Goal: Task Accomplishment & Management: Complete application form

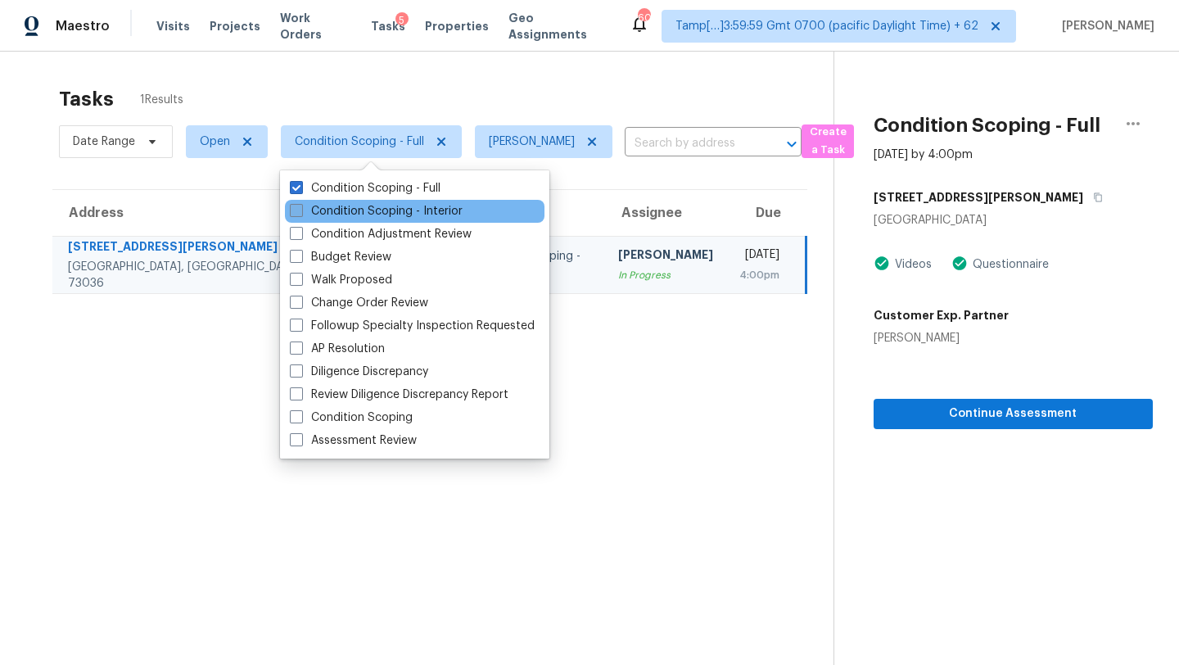
click at [365, 212] on label "Condition Scoping - Interior" at bounding box center [376, 211] width 173 height 16
click at [301, 212] on input "Condition Scoping - Interior" at bounding box center [295, 208] width 11 height 11
checkbox input "true"
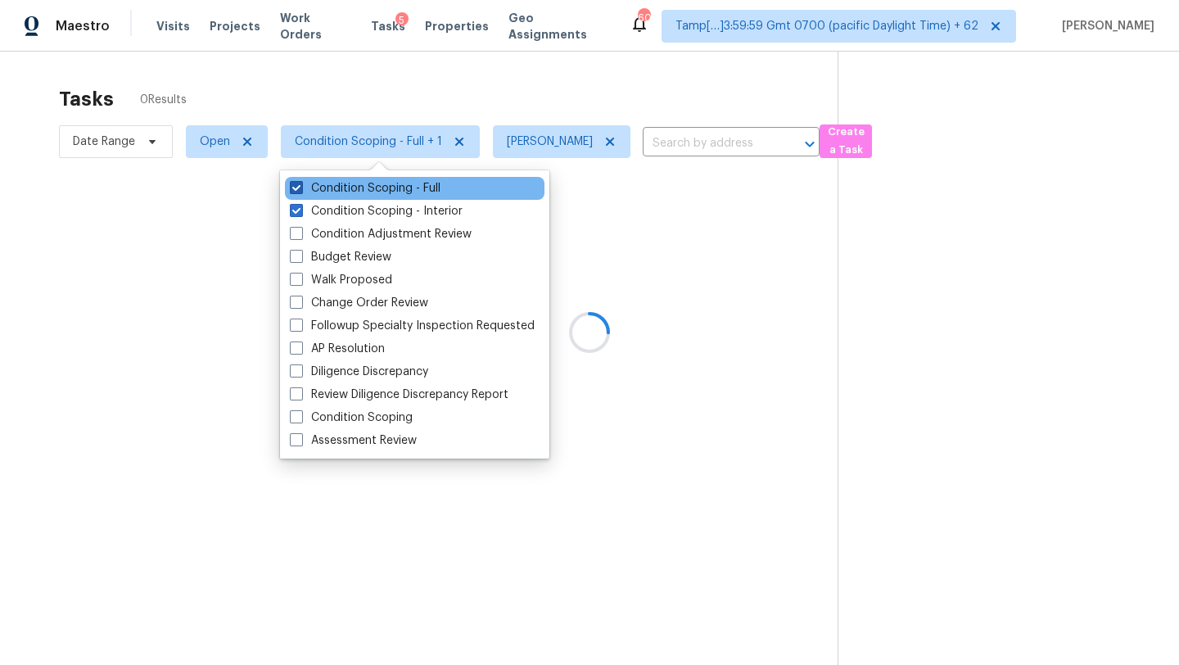
click at [365, 191] on label "Condition Scoping - Full" at bounding box center [365, 188] width 151 height 16
click at [301, 191] on input "Condition Scoping - Full" at bounding box center [295, 185] width 11 height 11
checkbox input "false"
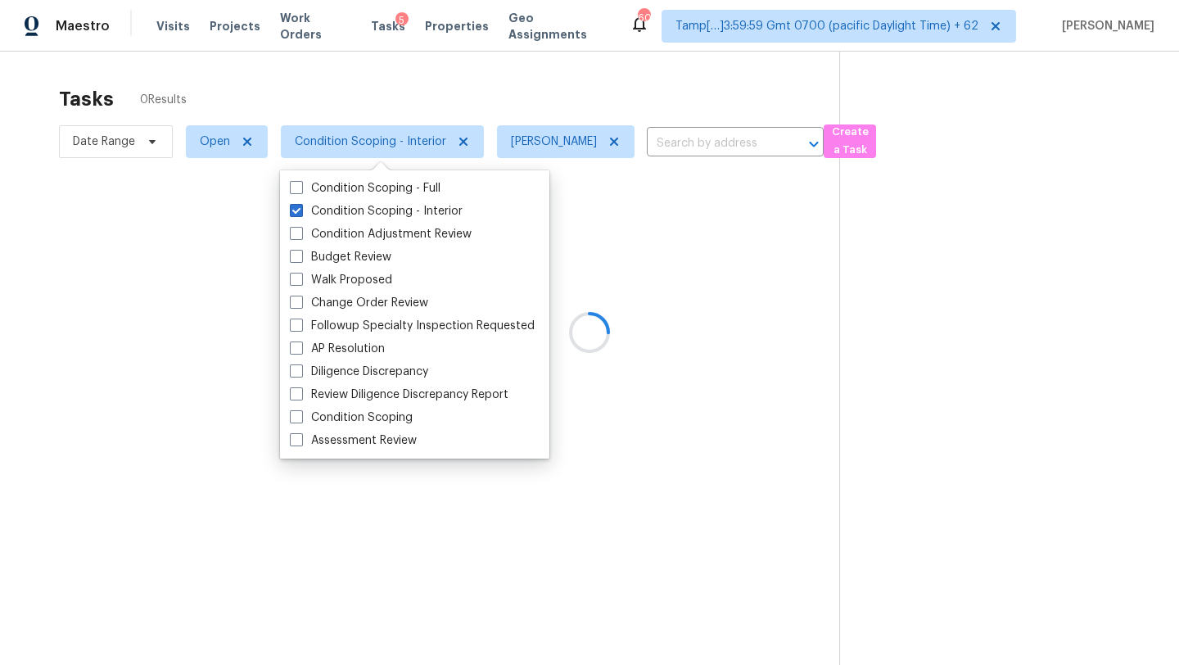
click at [404, 99] on div at bounding box center [589, 332] width 1179 height 665
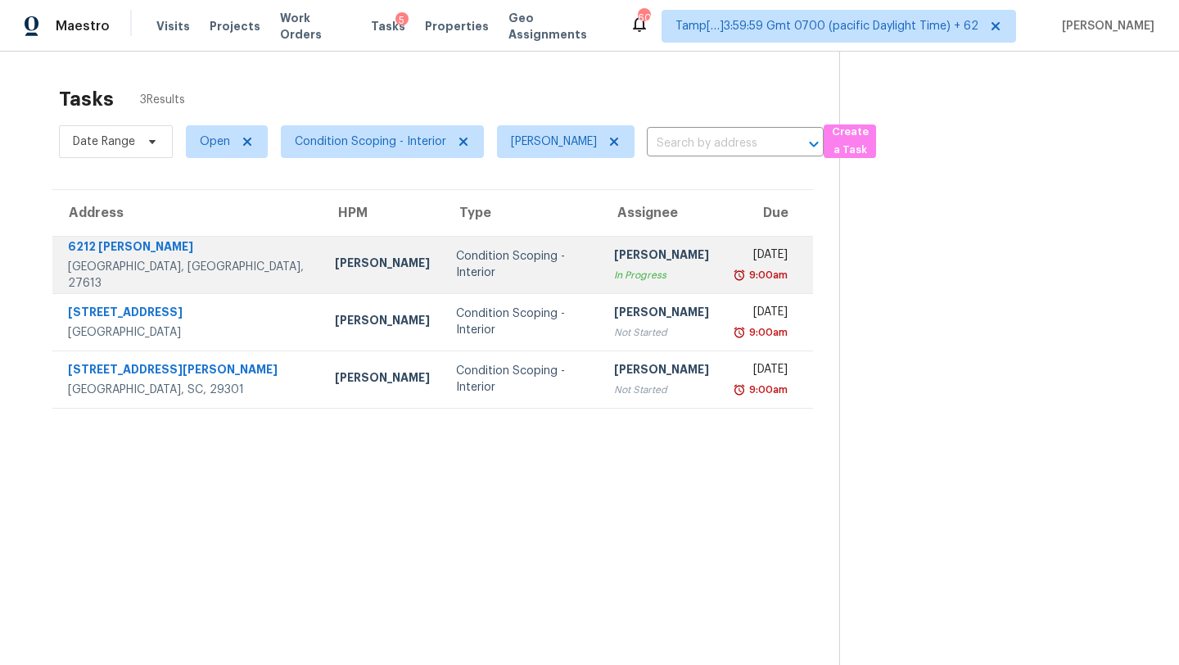
click at [480, 261] on div "Condition Scoping - Interior" at bounding box center [522, 264] width 132 height 33
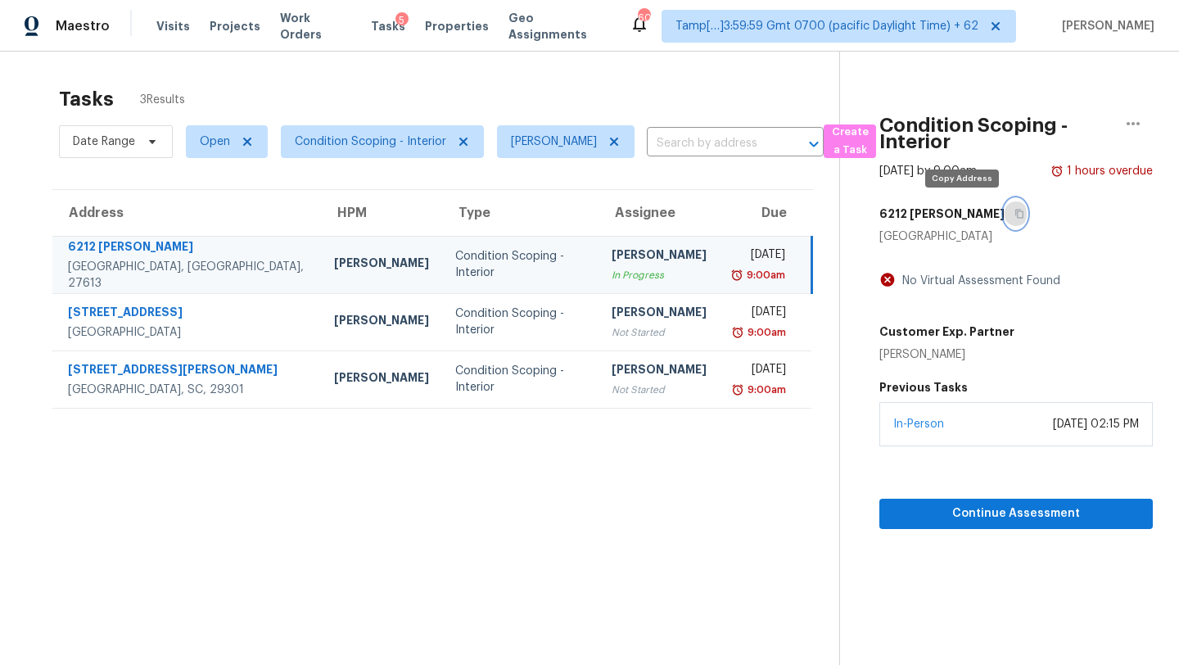
click at [1015, 210] on icon "button" at bounding box center [1020, 214] width 10 height 10
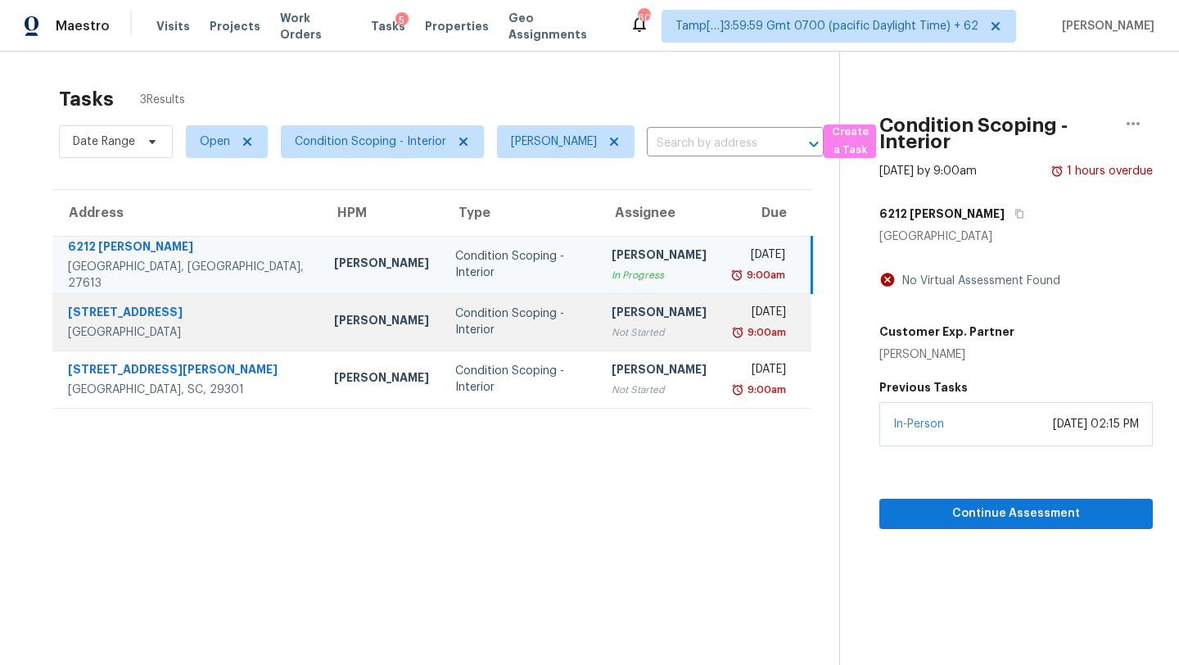
click at [599, 346] on td "Rajesh M Not Started" at bounding box center [659, 321] width 121 height 57
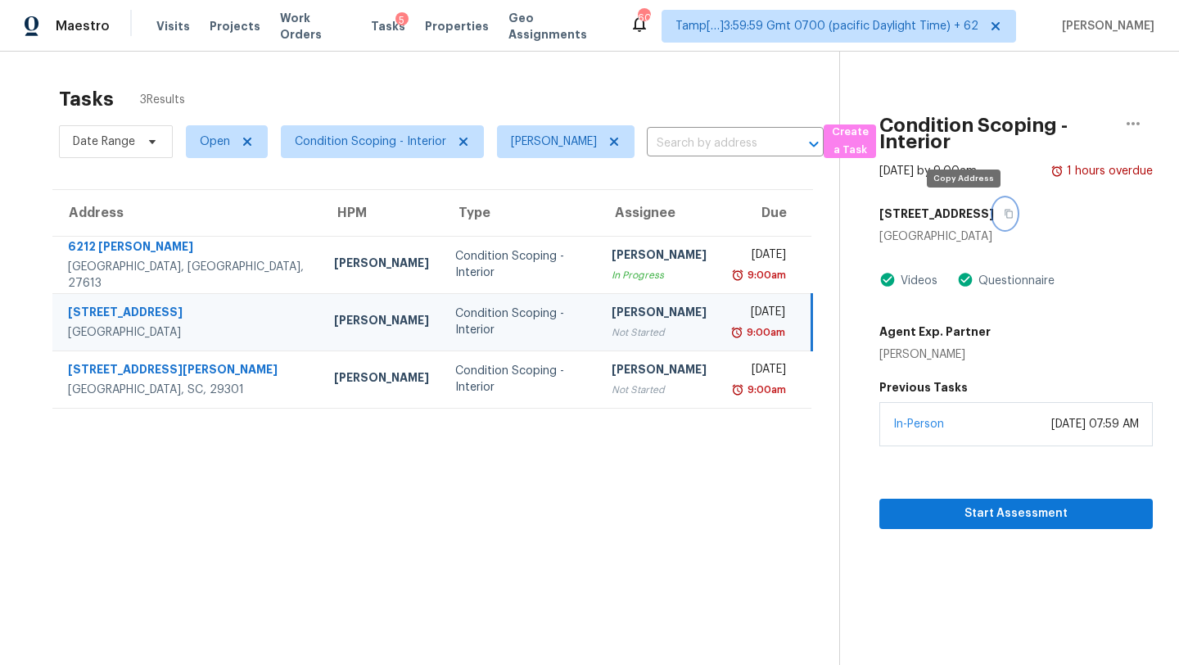
click at [1004, 213] on icon "button" at bounding box center [1009, 214] width 10 height 10
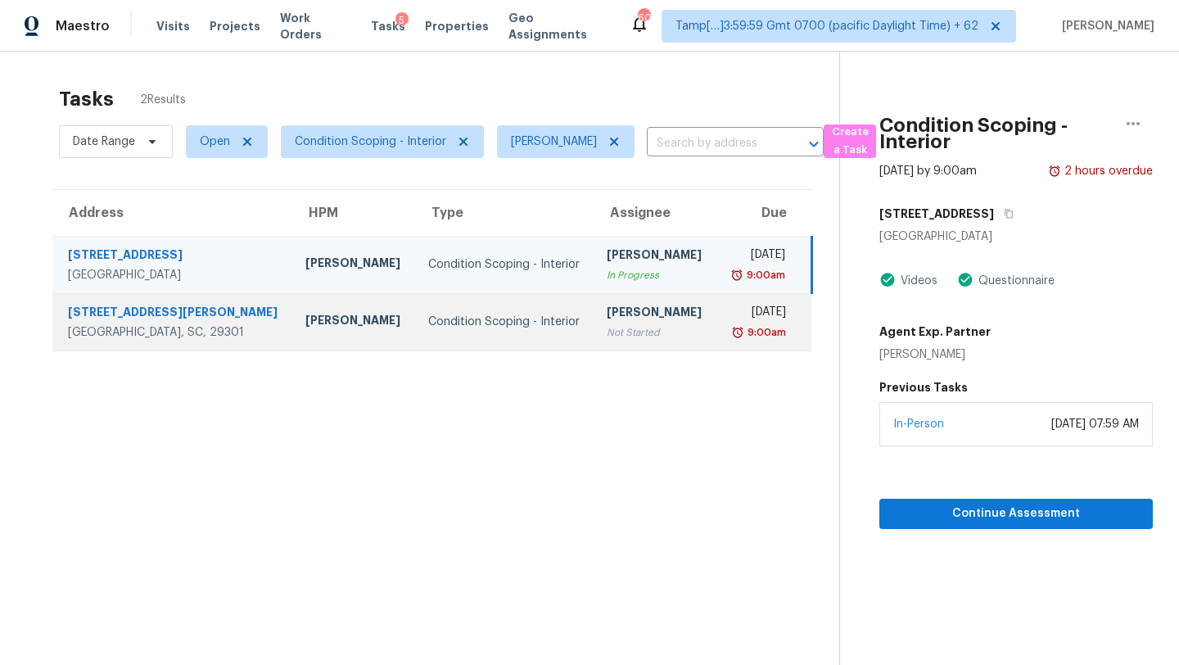
click at [730, 324] on div "9:00am" at bounding box center [758, 332] width 57 height 16
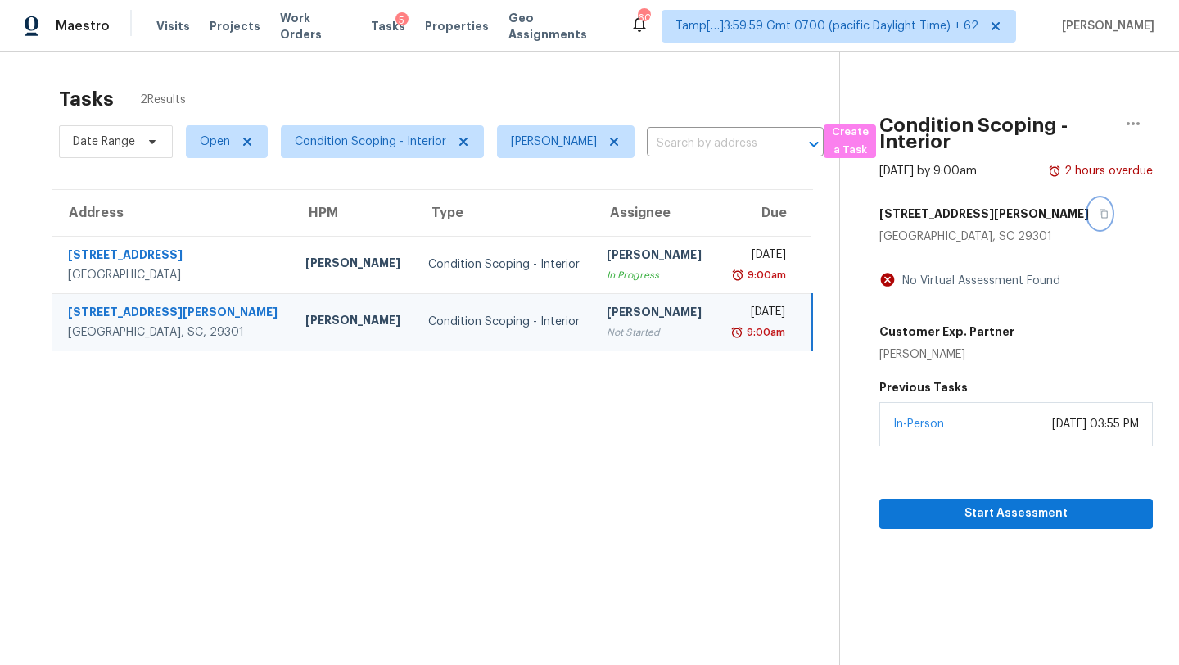
click at [1100, 210] on icon "button" at bounding box center [1104, 214] width 8 height 9
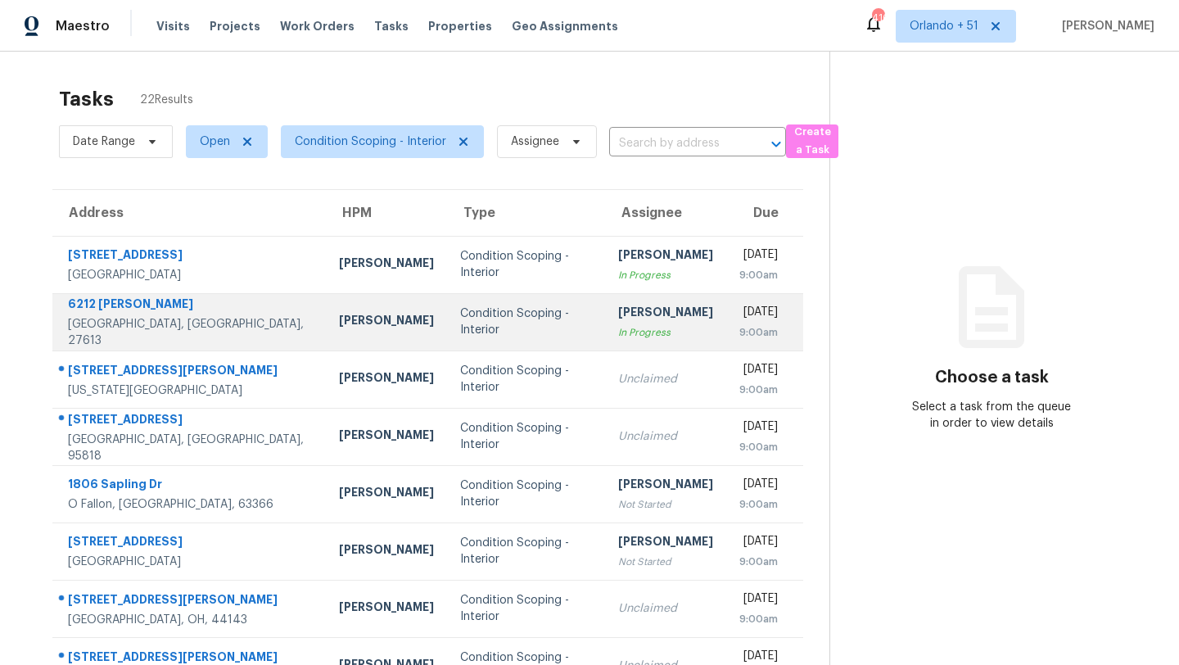
click at [638, 336] on div "In Progress" at bounding box center [665, 332] width 95 height 16
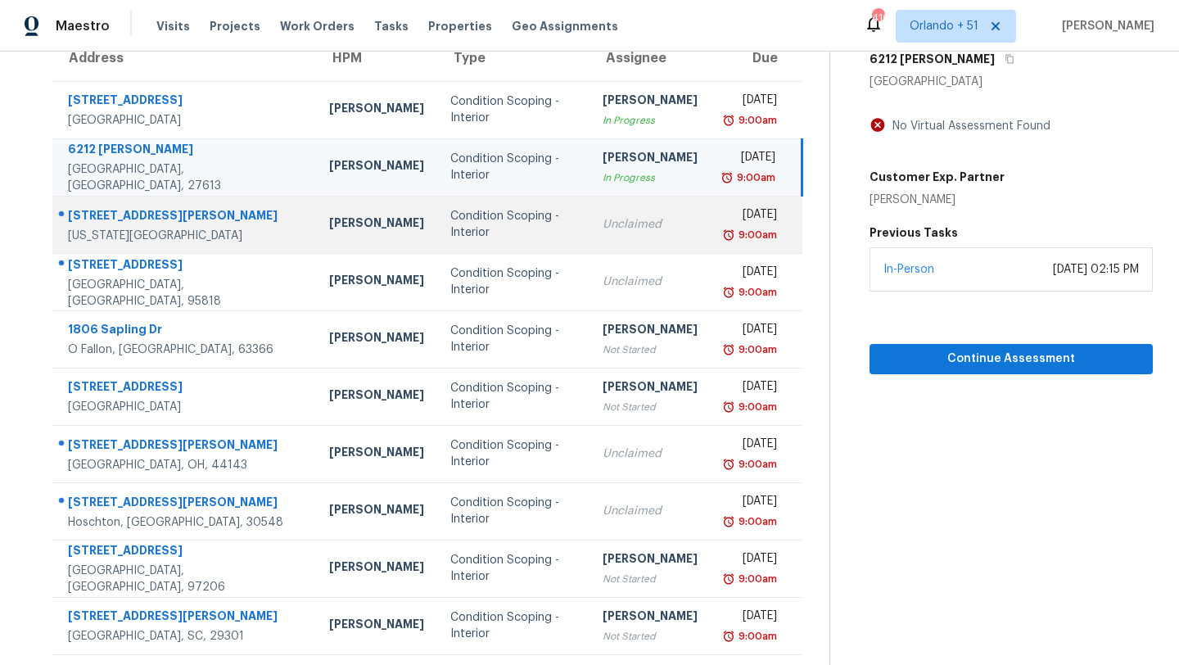
scroll to position [68, 0]
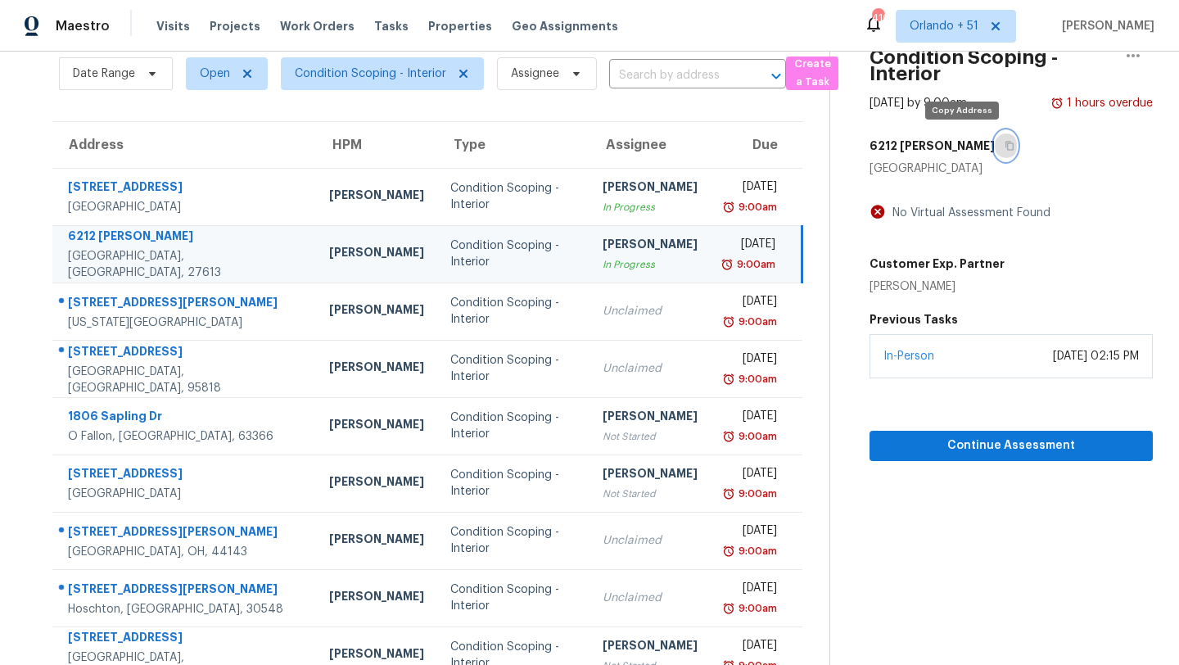
click at [995, 152] on button "button" at bounding box center [1006, 145] width 22 height 29
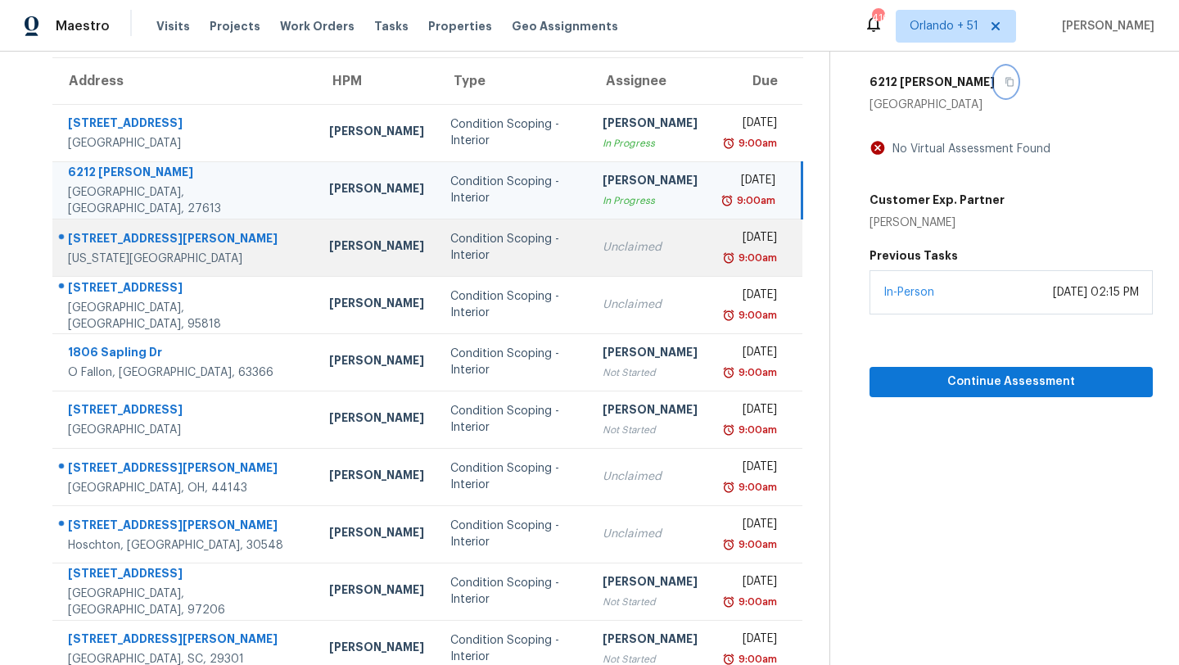
scroll to position [120, 0]
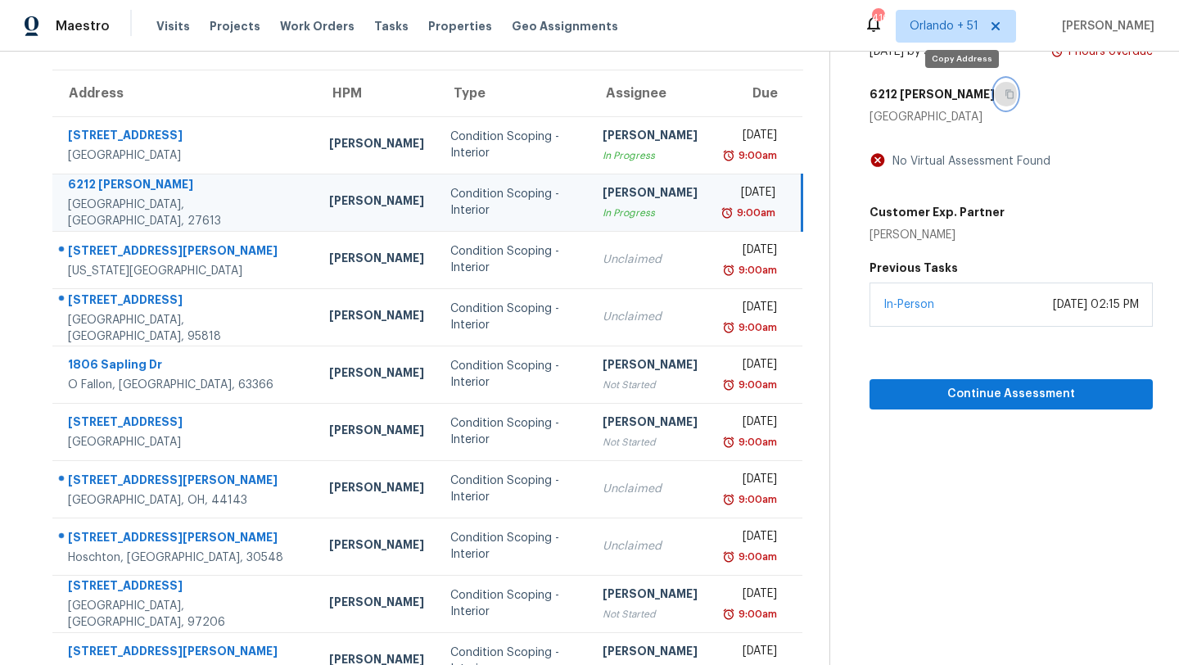
click at [1005, 98] on icon "button" at bounding box center [1010, 94] width 10 height 10
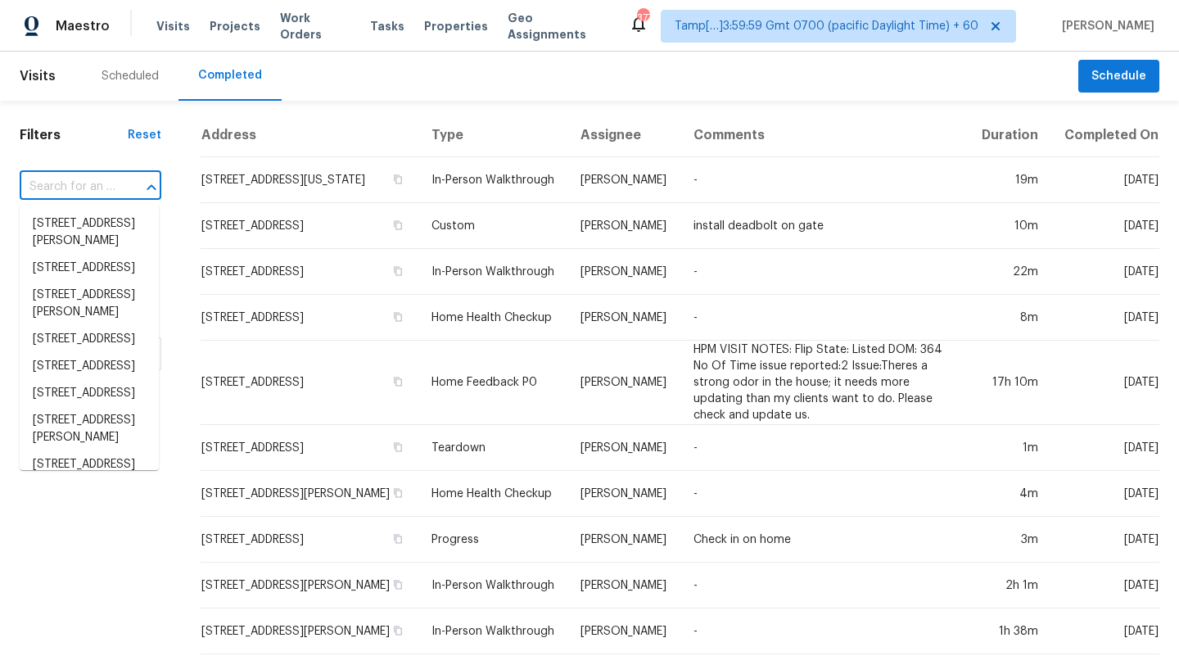
click at [53, 193] on input "text" at bounding box center [68, 186] width 96 height 25
paste input "6212 Trevor Ct, Raleigh, NC 27613"
type input "6212 Trevor Ct, Raleigh, NC 27613"
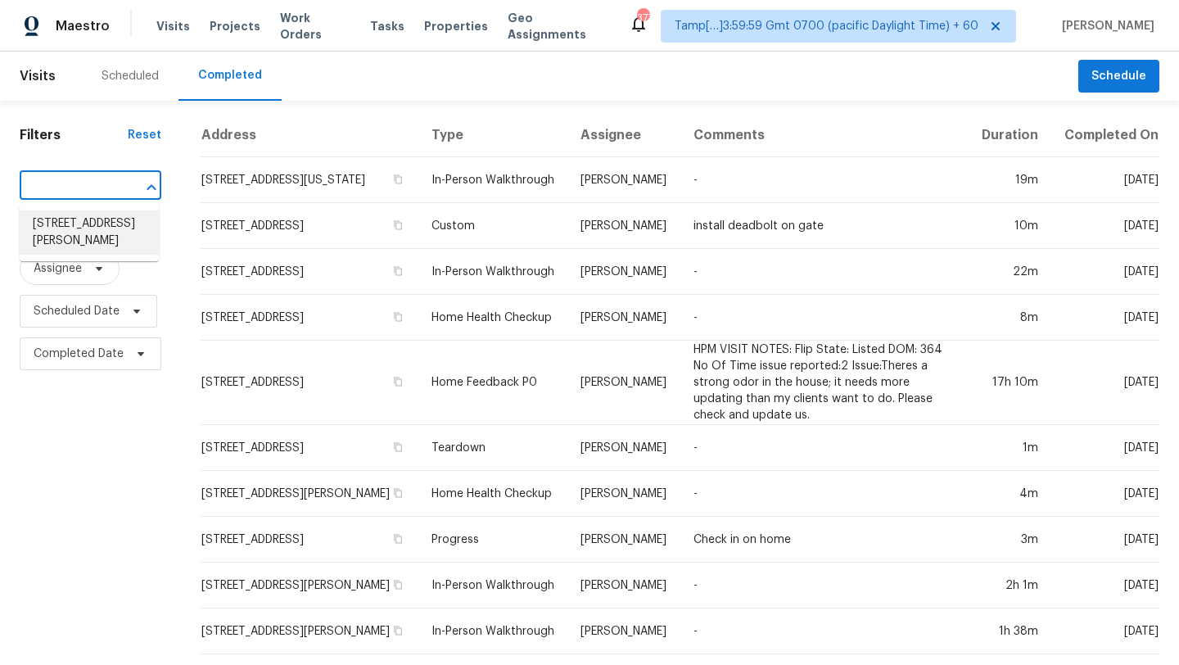
click at [94, 234] on li "6212 Trevor Ct, Raleigh, NC 27613" at bounding box center [89, 232] width 139 height 44
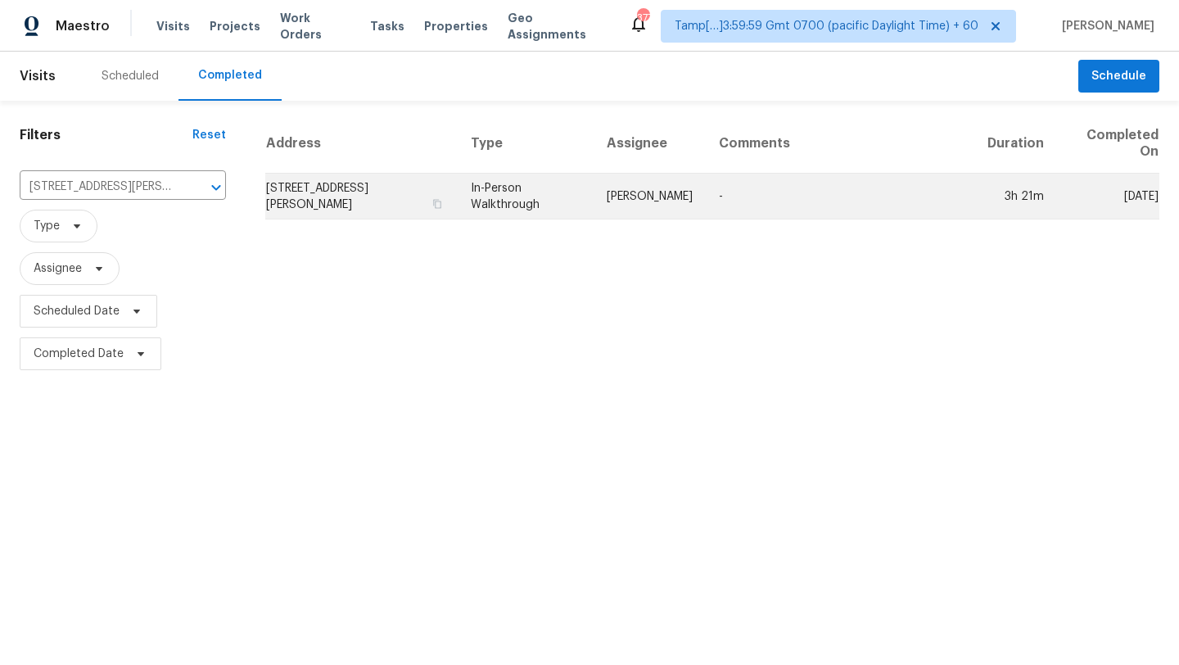
click at [866, 210] on td "-" at bounding box center [840, 197] width 269 height 46
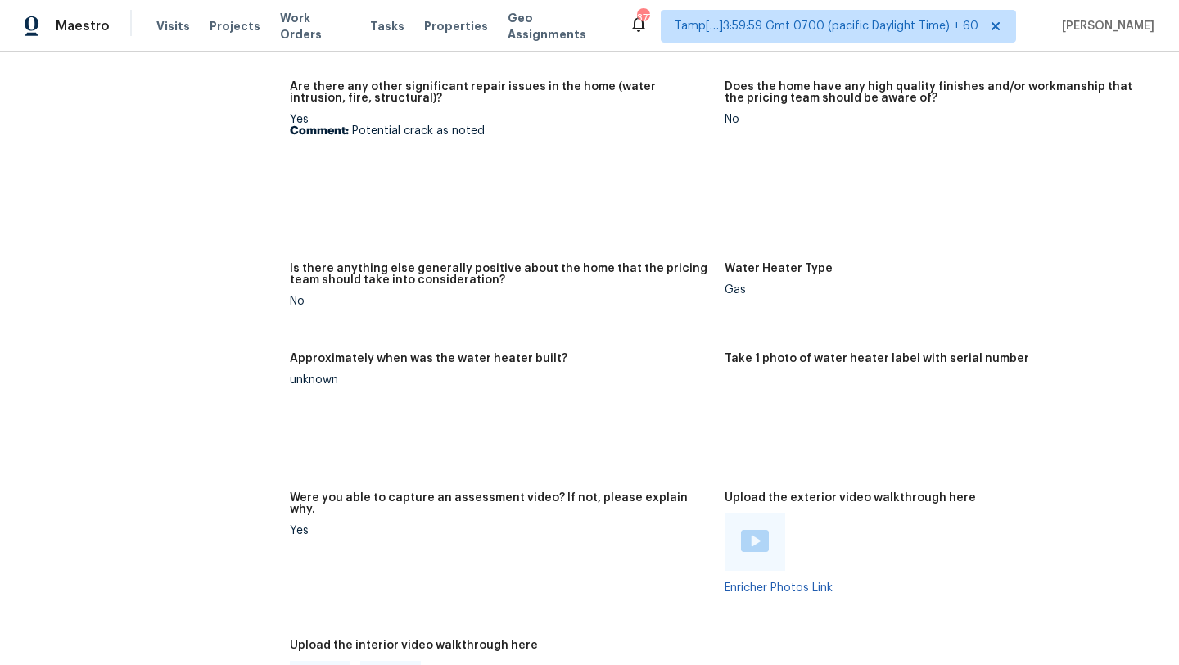
scroll to position [3701, 0]
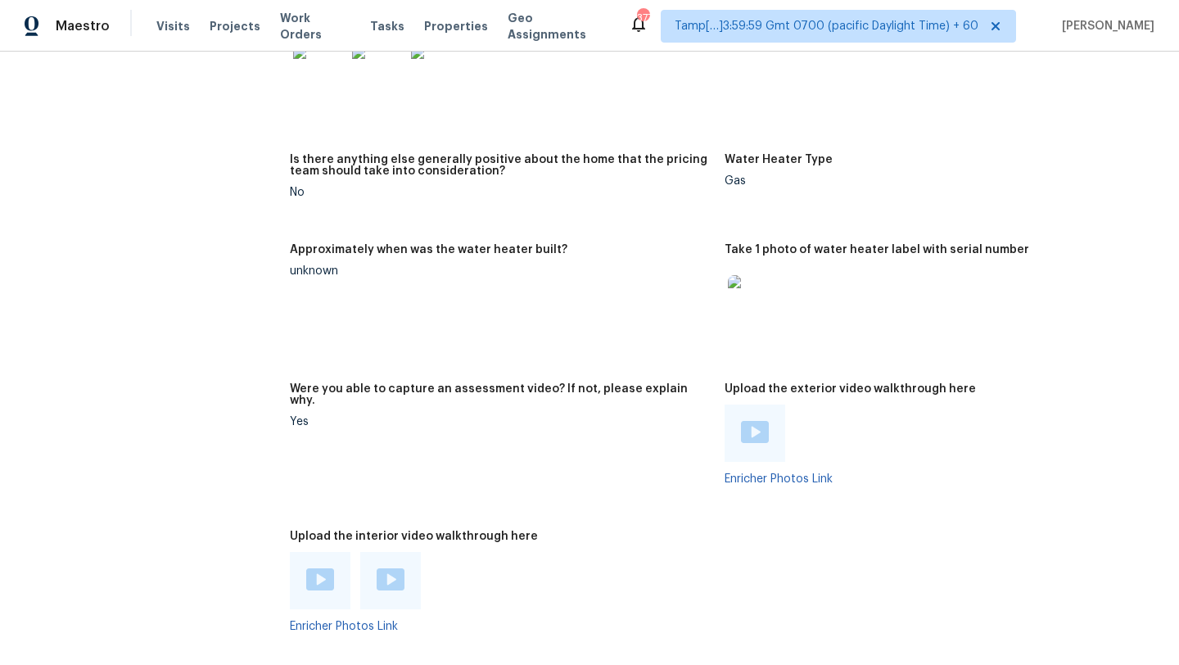
click at [317, 568] on img at bounding box center [320, 579] width 28 height 22
click at [389, 552] on div at bounding box center [390, 580] width 61 height 57
click at [391, 568] on img at bounding box center [391, 579] width 28 height 22
click at [757, 421] on img at bounding box center [755, 432] width 28 height 22
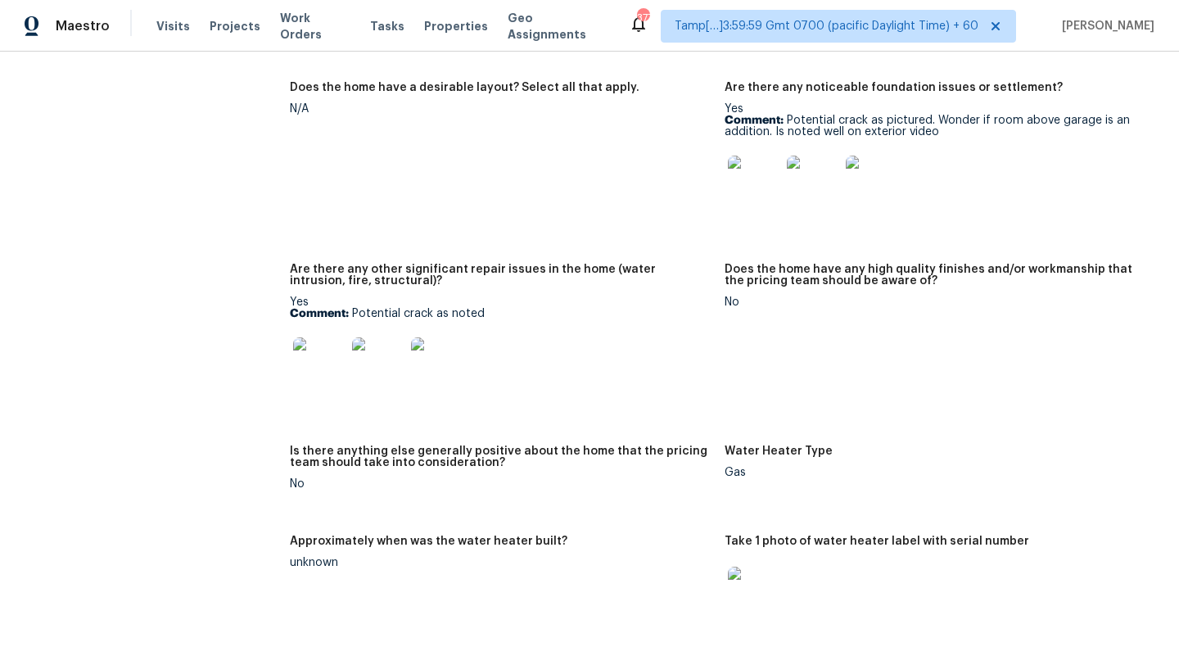
scroll to position [3444, 0]
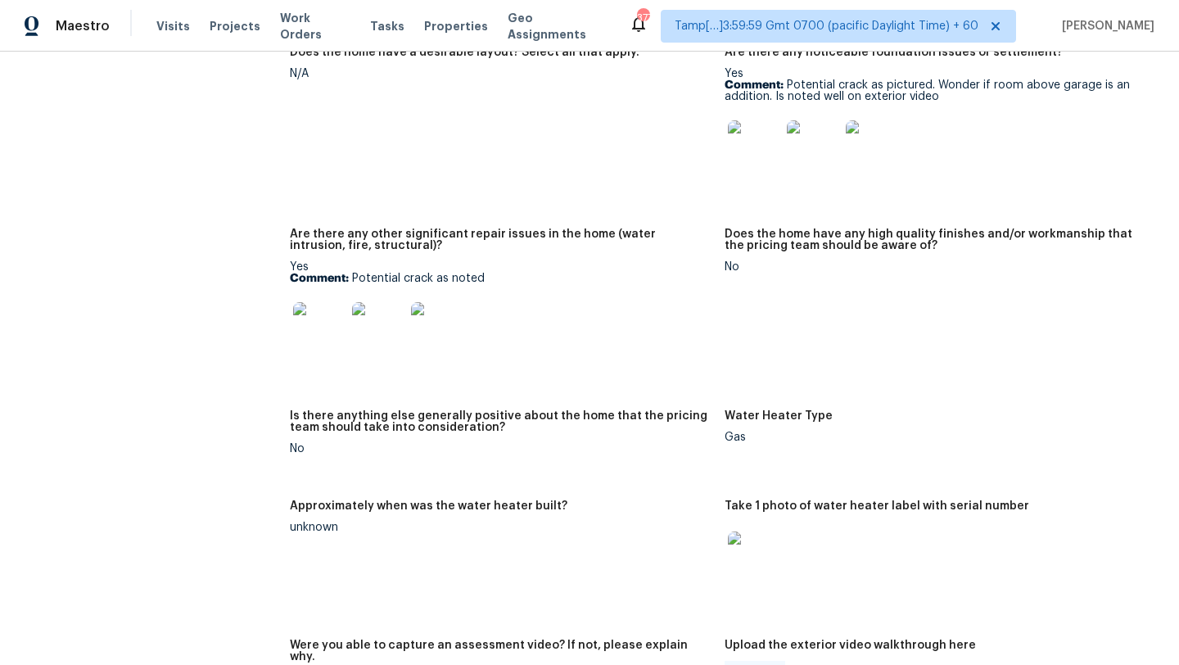
click at [323, 308] on img at bounding box center [319, 328] width 52 height 52
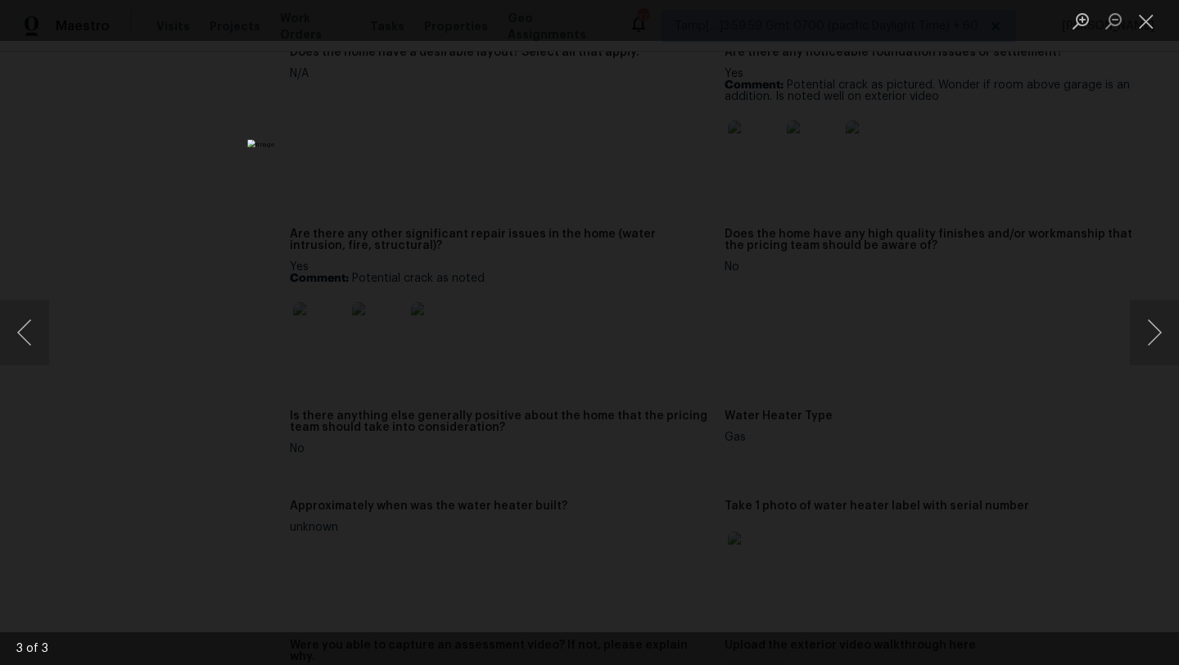
click at [1064, 196] on div "Lightbox" at bounding box center [589, 332] width 1179 height 665
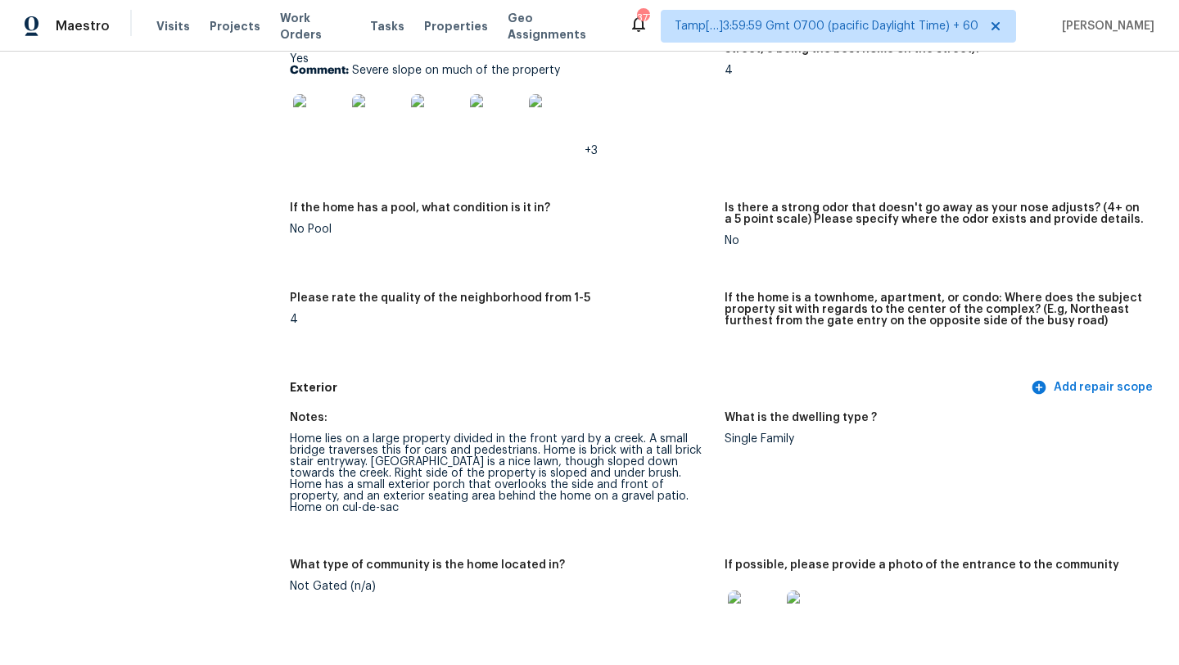
scroll to position [0, 0]
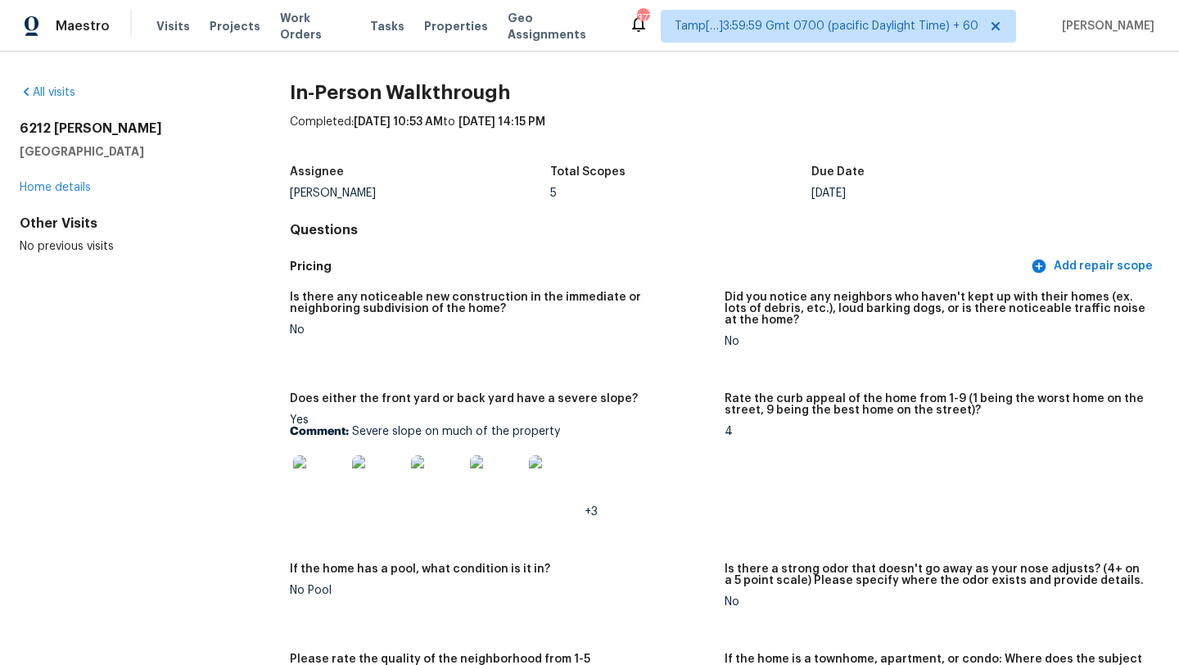
click at [56, 85] on div "All visits" at bounding box center [129, 92] width 218 height 16
click at [57, 91] on link "All visits" at bounding box center [48, 92] width 56 height 11
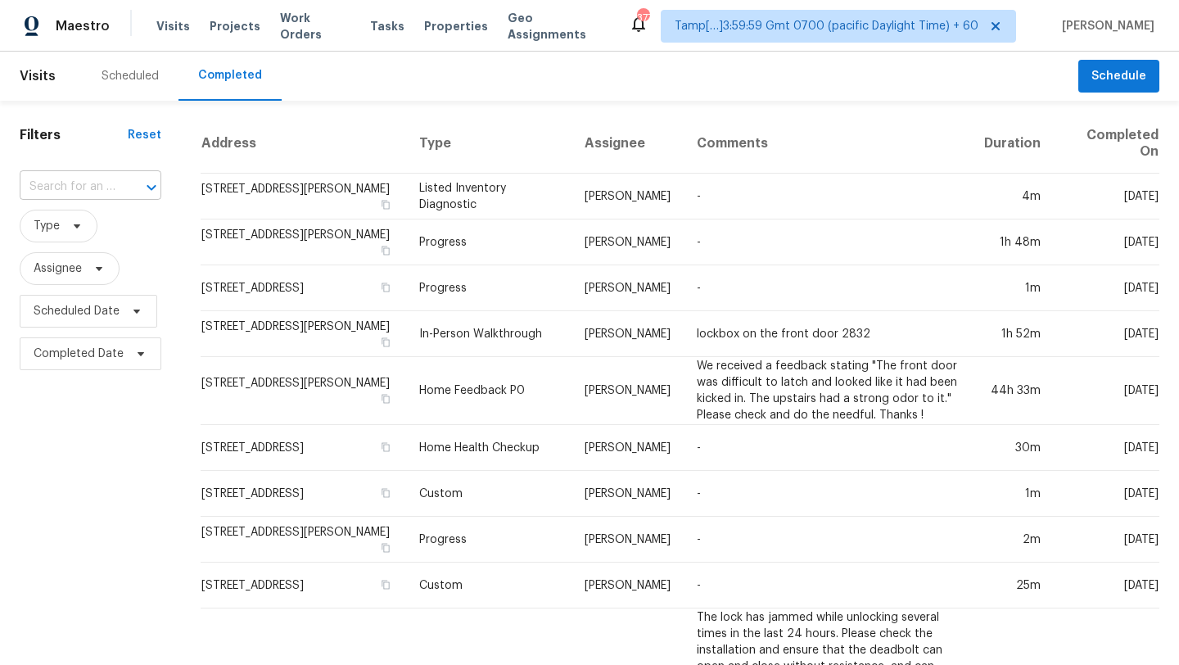
click at [140, 183] on button "Open" at bounding box center [151, 187] width 23 height 23
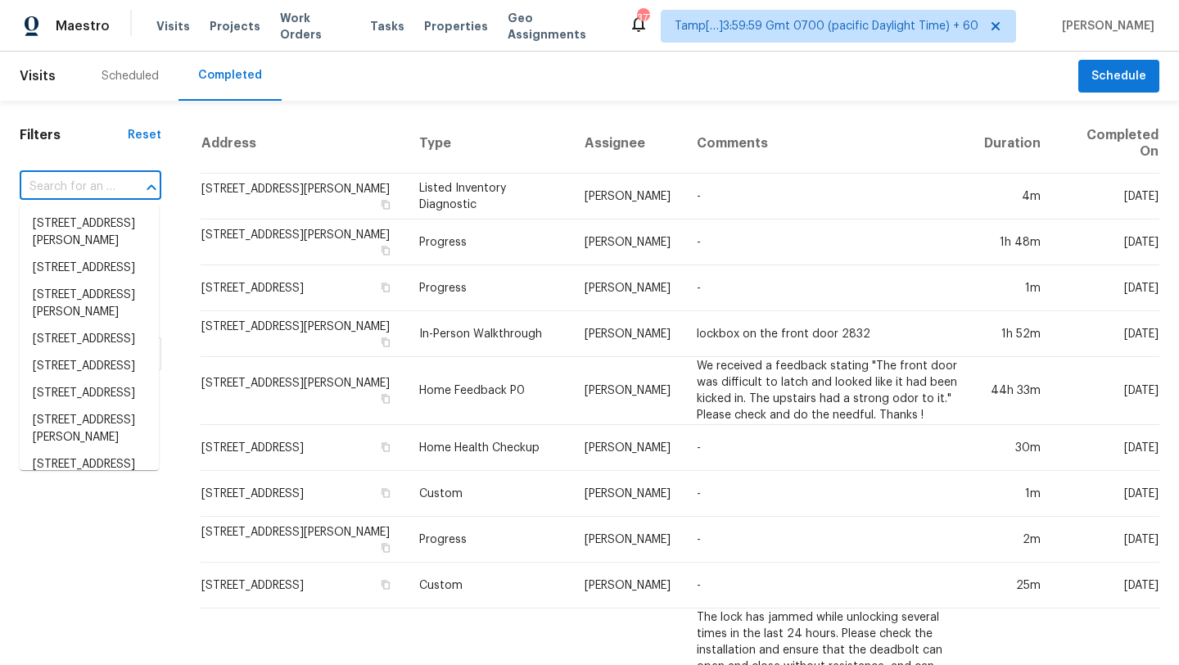
paste input "302 Garden Ct, Round Rock, TX 78664"
type input "302 Garden Ct, Round Rock, TX 78664"
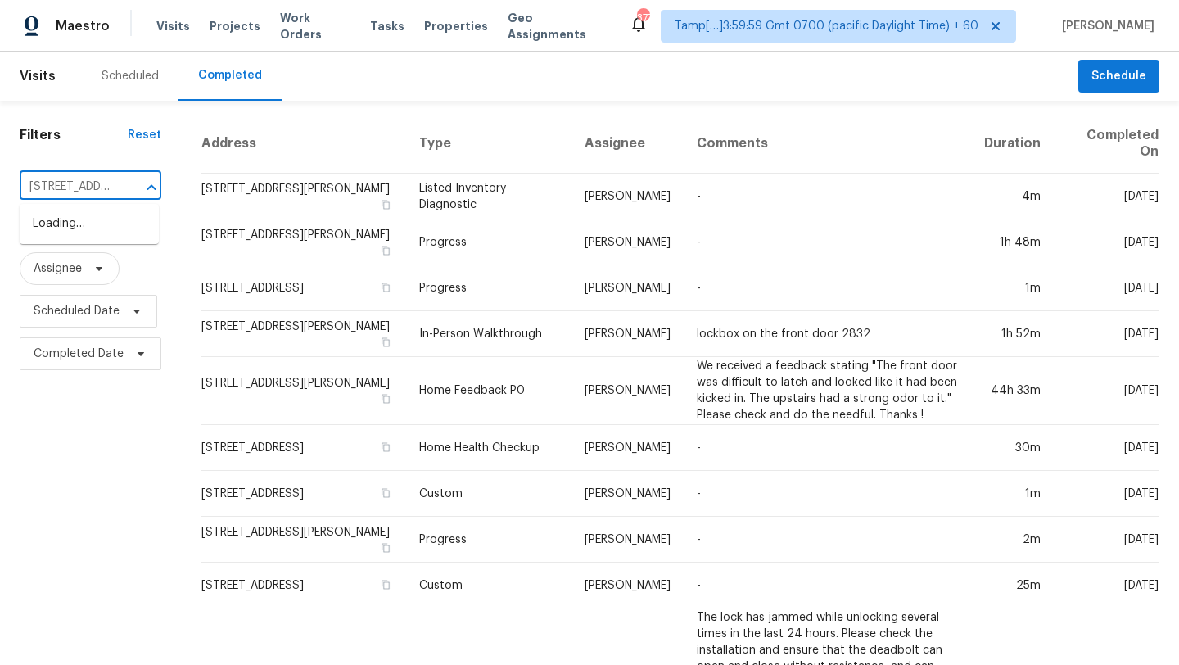
scroll to position [0, 122]
click at [62, 234] on li "302 Garden Ct, Round Rock, TX 78664" at bounding box center [89, 223] width 139 height 27
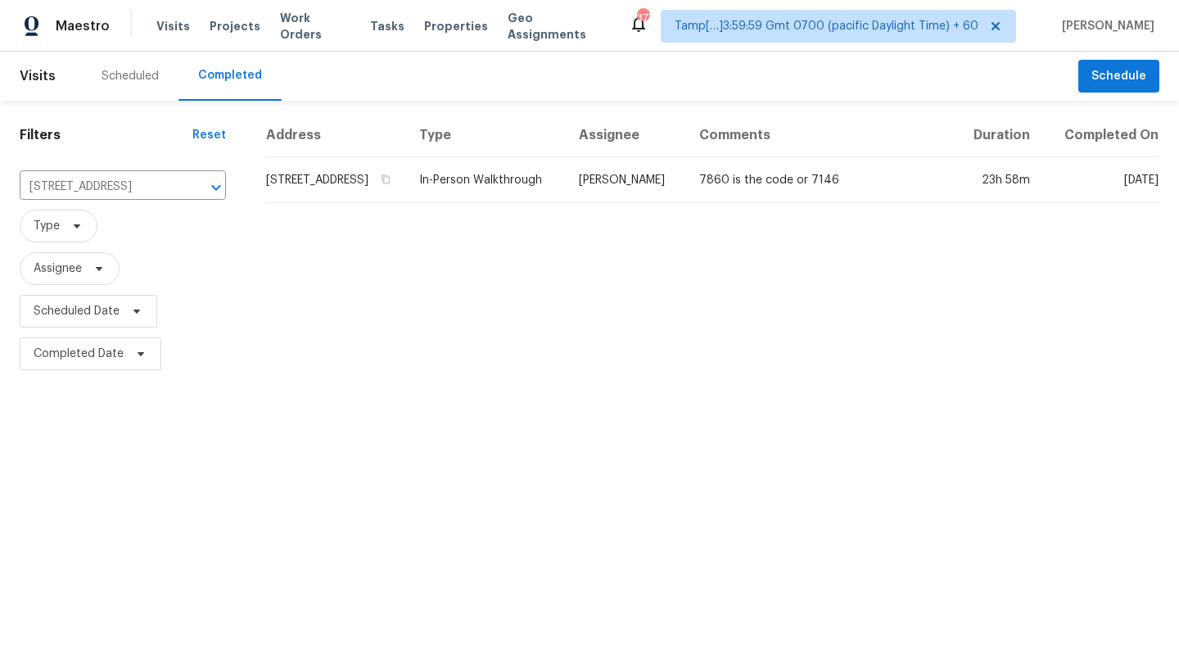
click at [824, 203] on td "7860 is the code or 7146" at bounding box center [820, 180] width 269 height 46
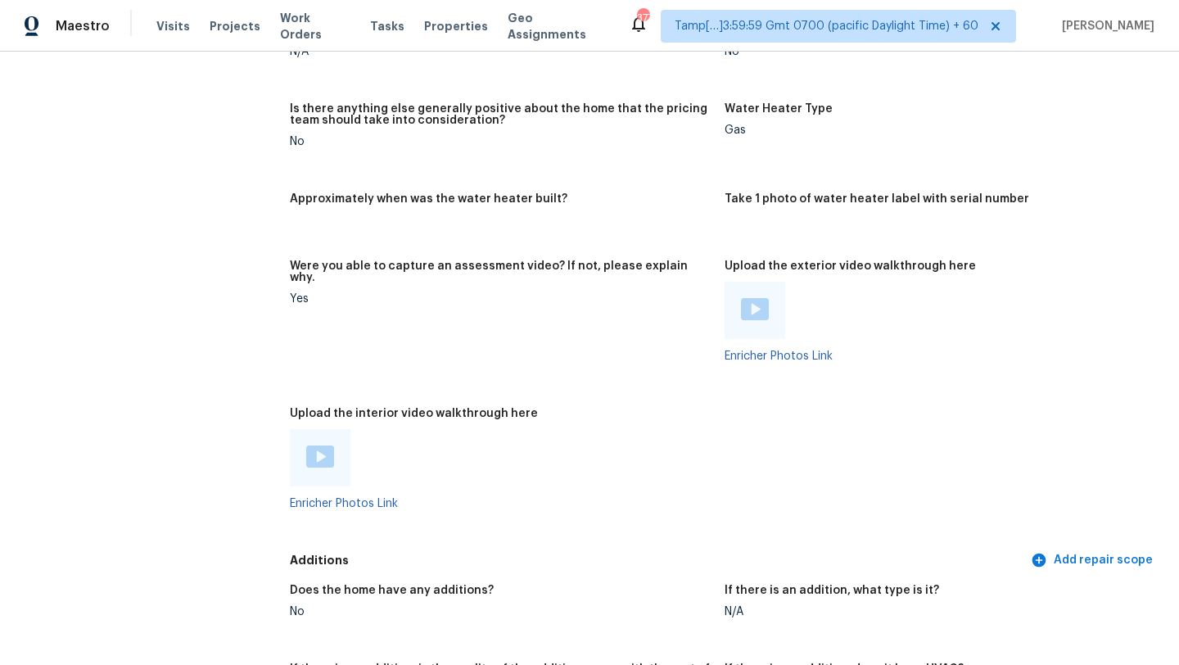
scroll to position [2842, 0]
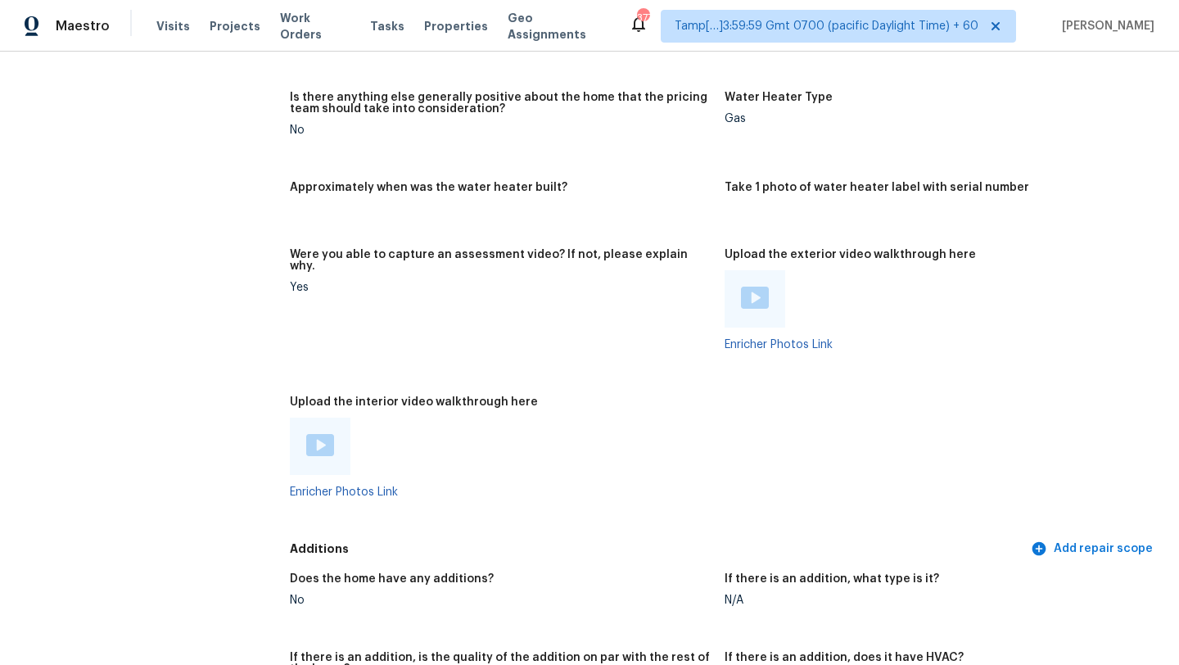
click at [330, 434] on img at bounding box center [320, 445] width 28 height 22
click at [746, 287] on img at bounding box center [755, 298] width 28 height 22
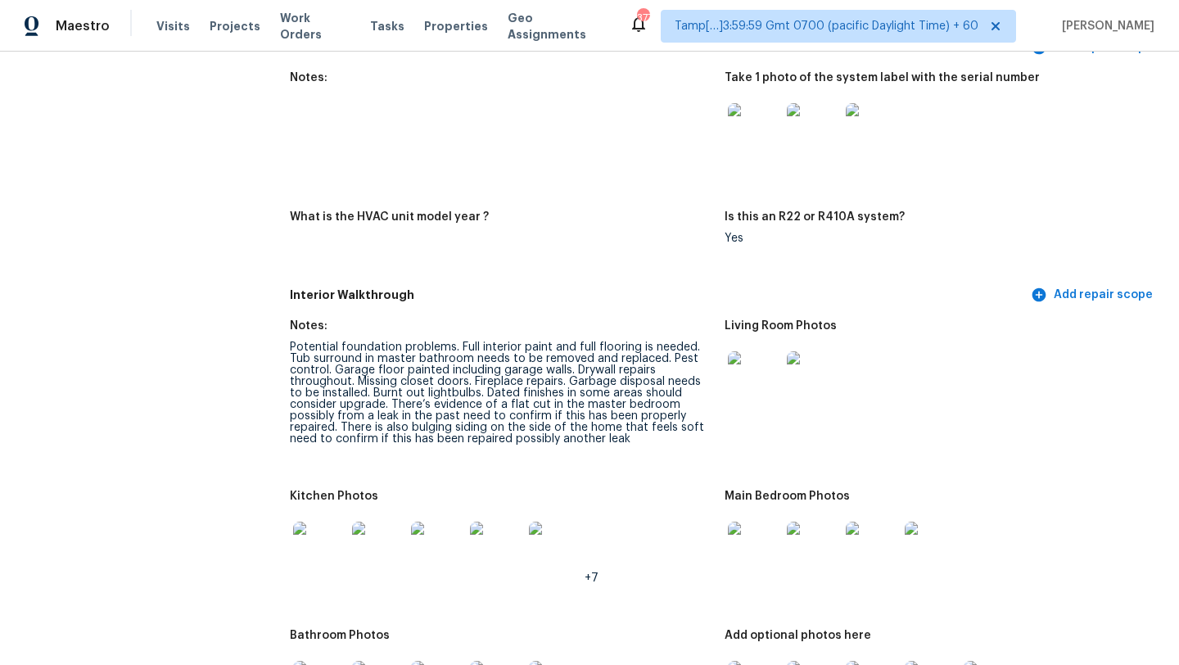
scroll to position [1484, 0]
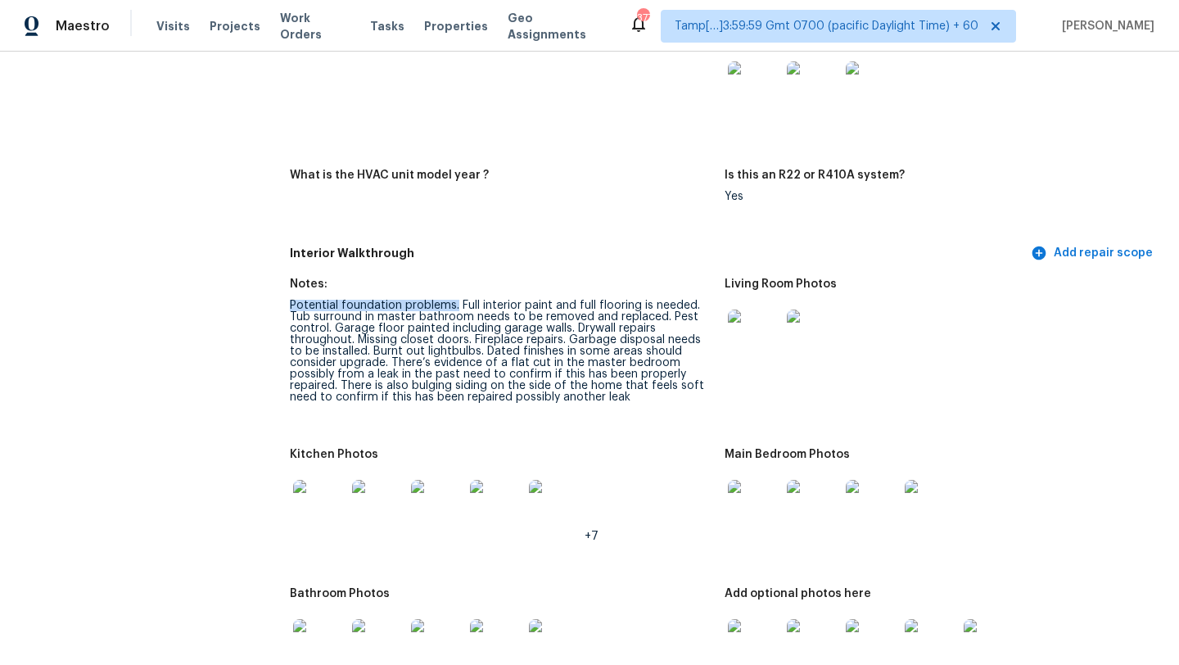
drag, startPoint x: 454, startPoint y: 296, endPoint x: 285, endPoint y: 292, distance: 169.5
copy div "Potential foundation problems."
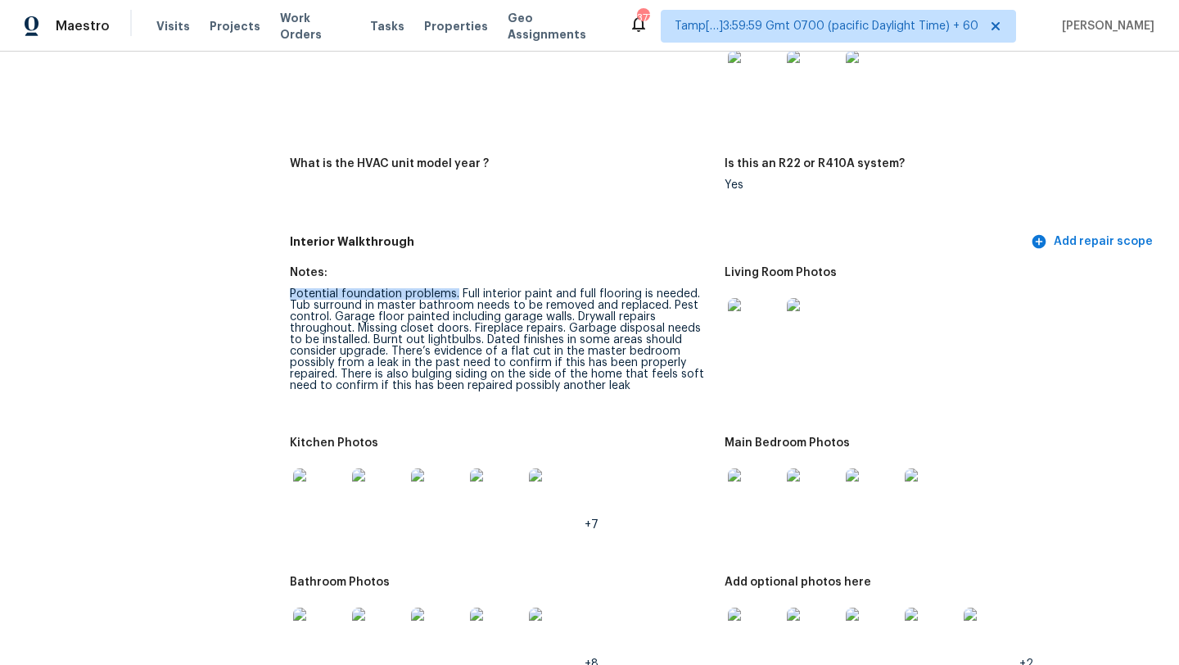
scroll to position [1510, 0]
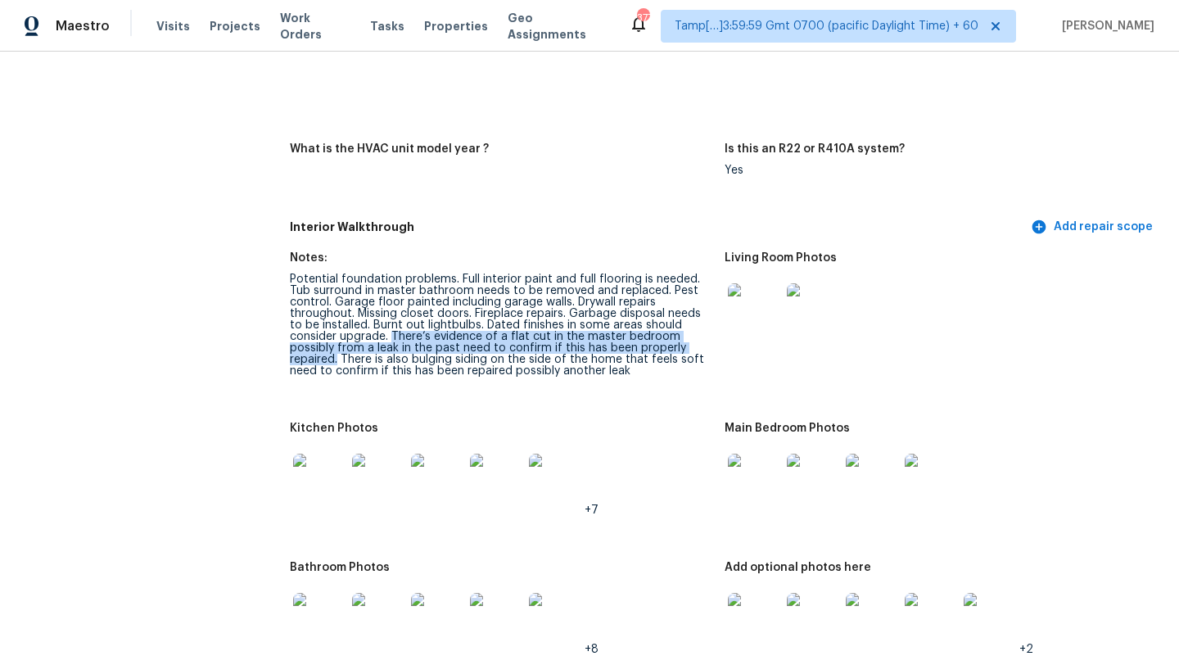
drag, startPoint x: 390, startPoint y: 323, endPoint x: 338, endPoint y: 346, distance: 56.5
click at [338, 346] on div "Potential foundation problems. Full interior paint and full flooring is needed.…" at bounding box center [501, 325] width 422 height 103
click at [420, 337] on div "Potential foundation problems. Full interior paint and full flooring is needed.…" at bounding box center [501, 325] width 422 height 103
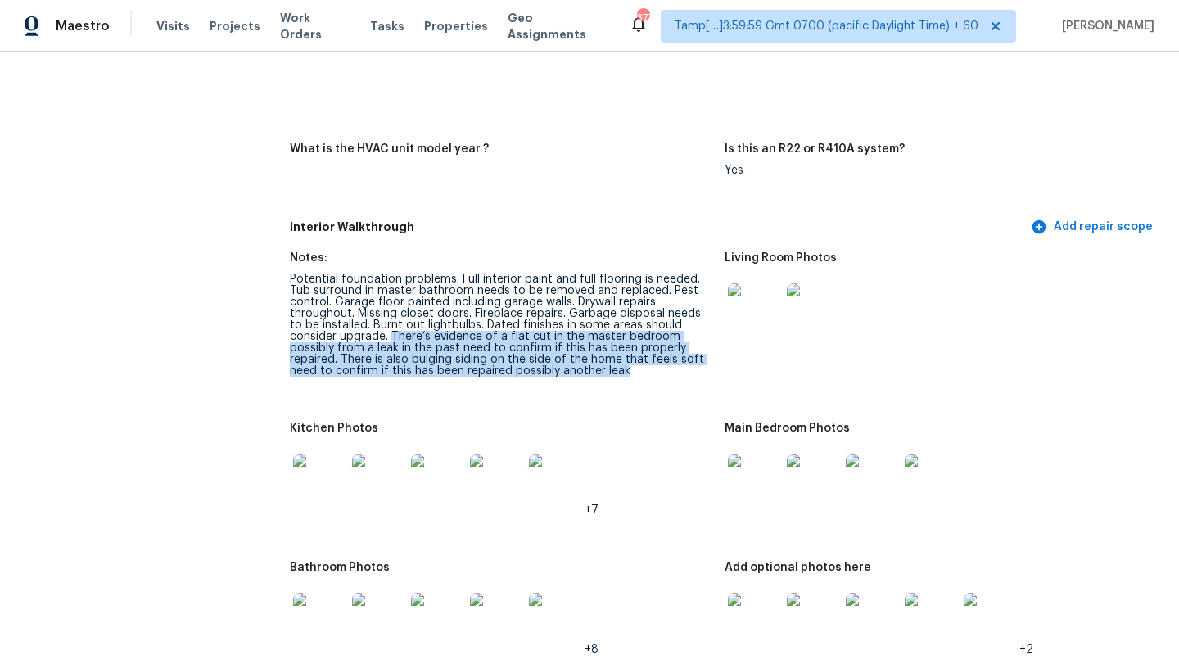
drag, startPoint x: 391, startPoint y: 323, endPoint x: 644, endPoint y: 358, distance: 255.4
click at [645, 360] on div "Potential foundation problems. Full interior paint and full flooring is needed.…" at bounding box center [501, 325] width 422 height 103
copy div "There’s evidence of a flat cut in the master bedroom possibly from a leak in th…"
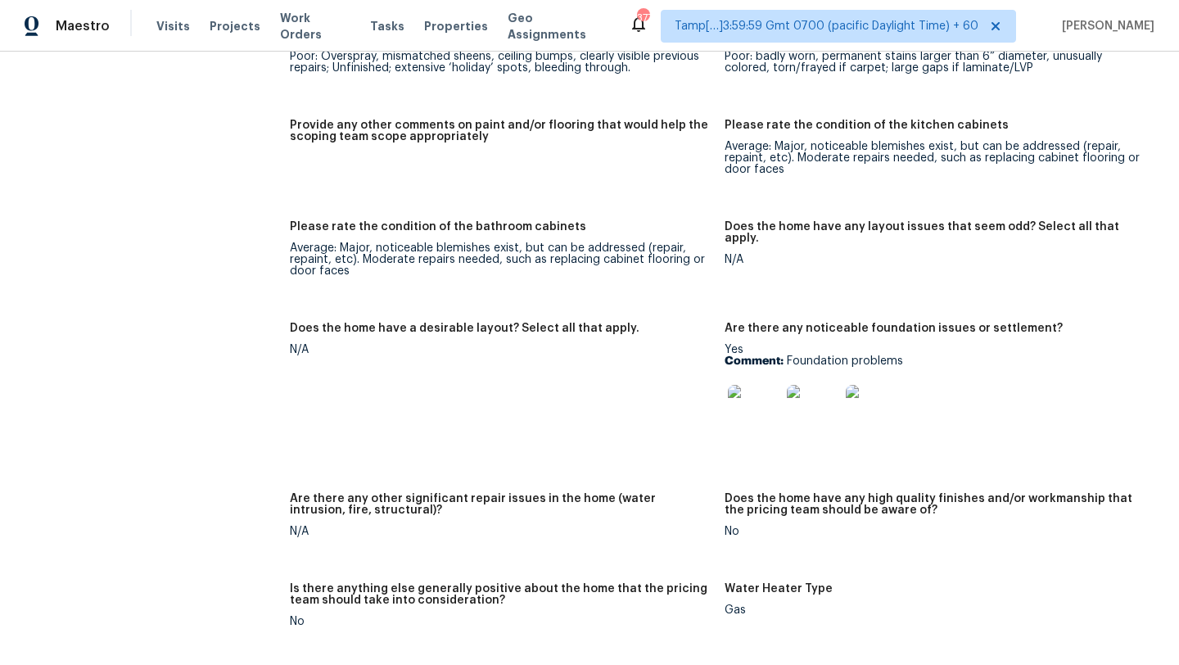
scroll to position [2351, 0]
click at [779, 391] on img at bounding box center [754, 410] width 52 height 52
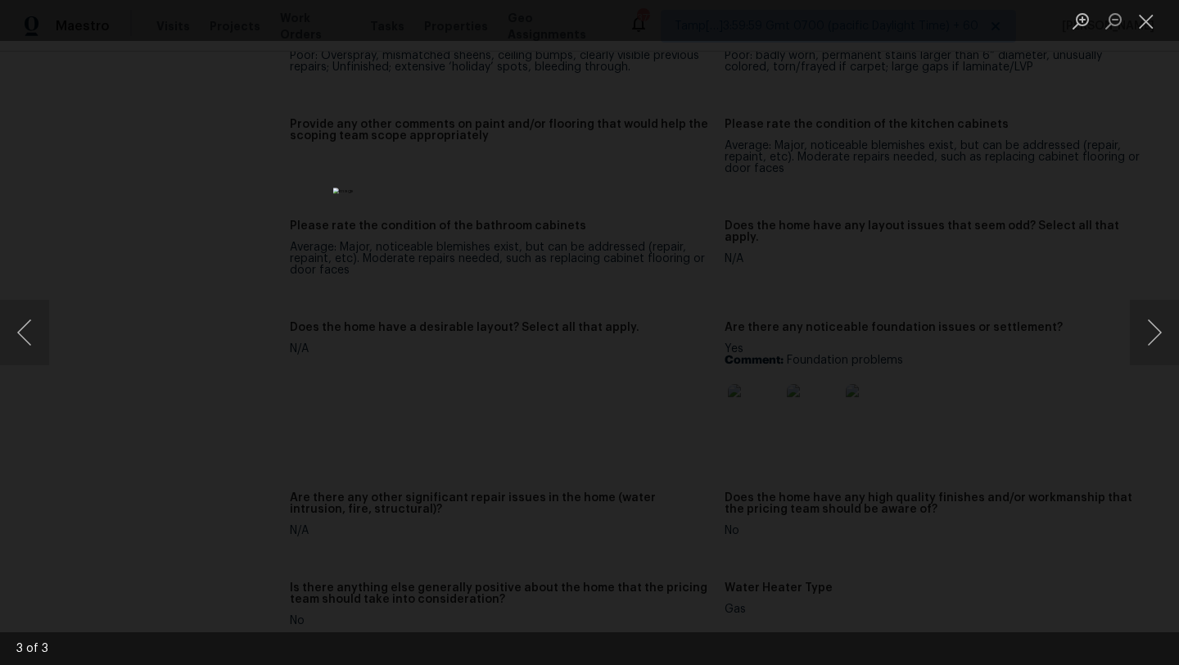
click at [914, 215] on div "Lightbox" at bounding box center [589, 332] width 1179 height 665
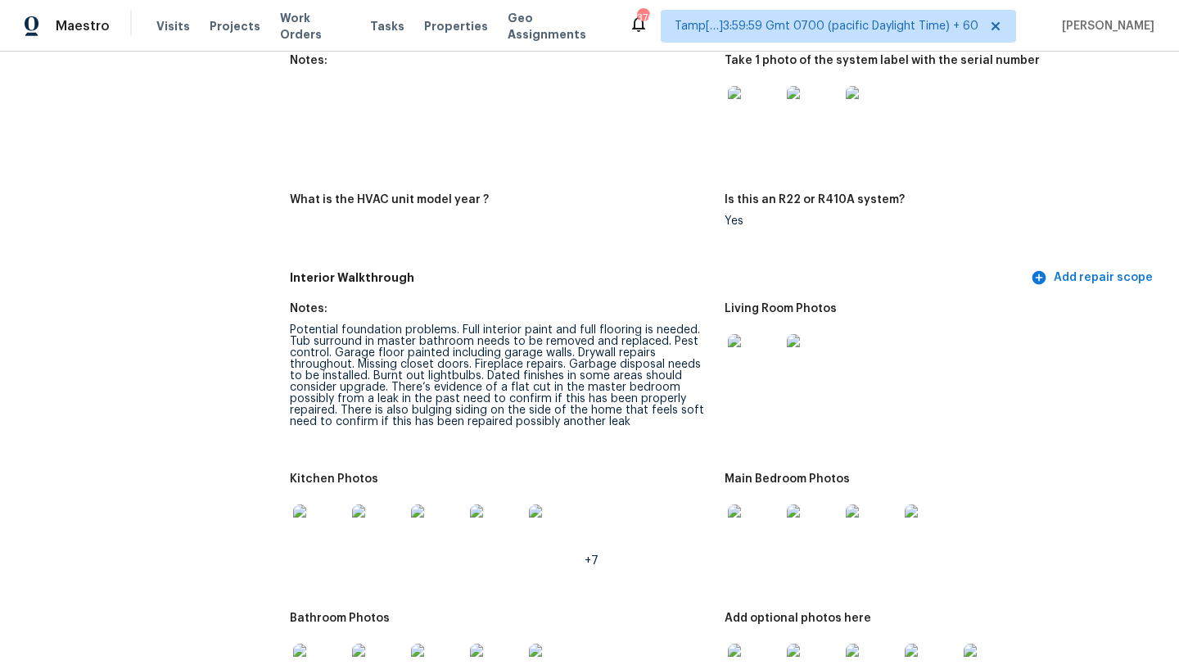
scroll to position [0, 0]
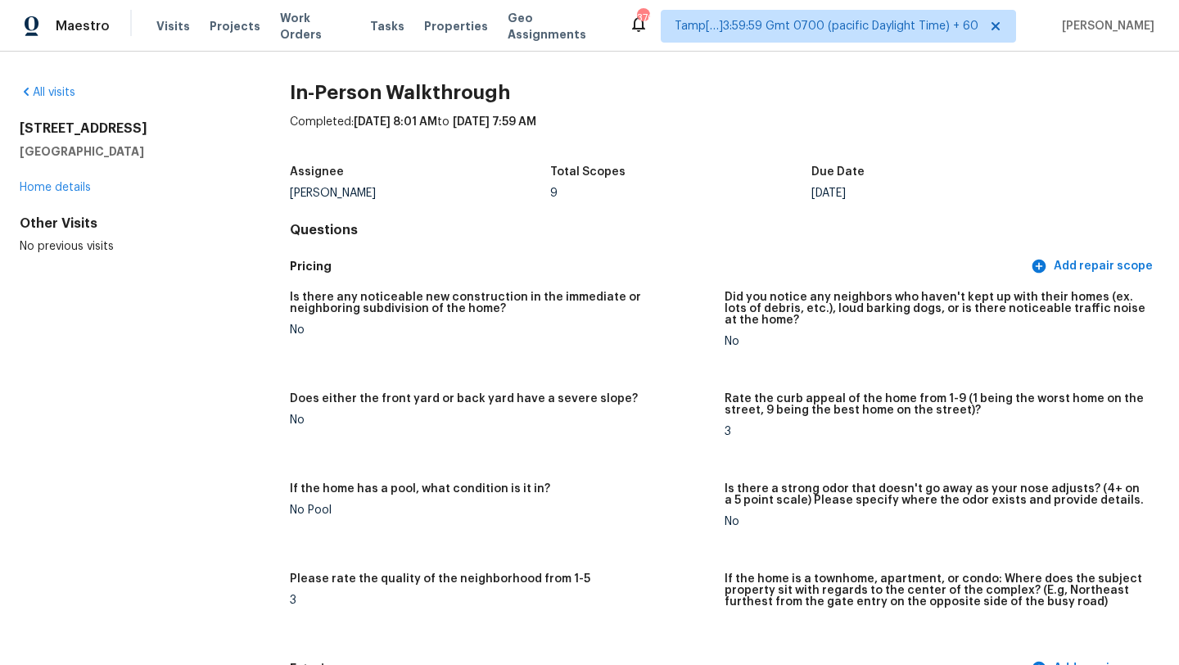
click at [37, 85] on div "All visits" at bounding box center [129, 92] width 218 height 16
click at [40, 89] on link "All visits" at bounding box center [48, 92] width 56 height 11
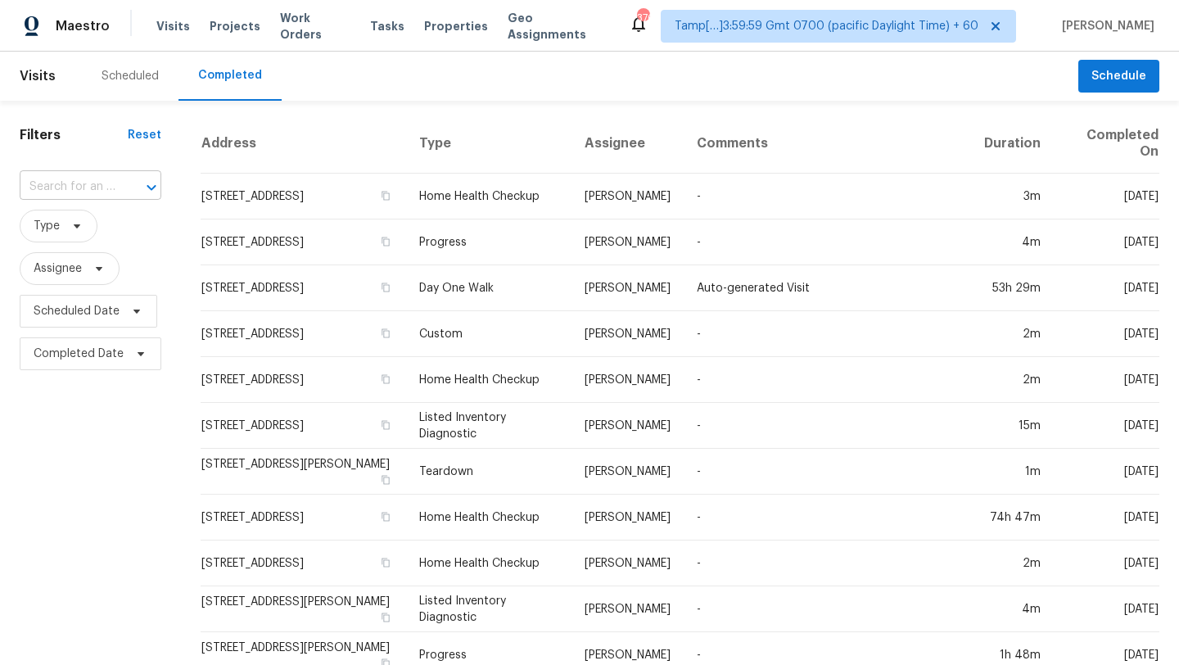
click at [111, 186] on input "text" at bounding box center [68, 186] width 96 height 25
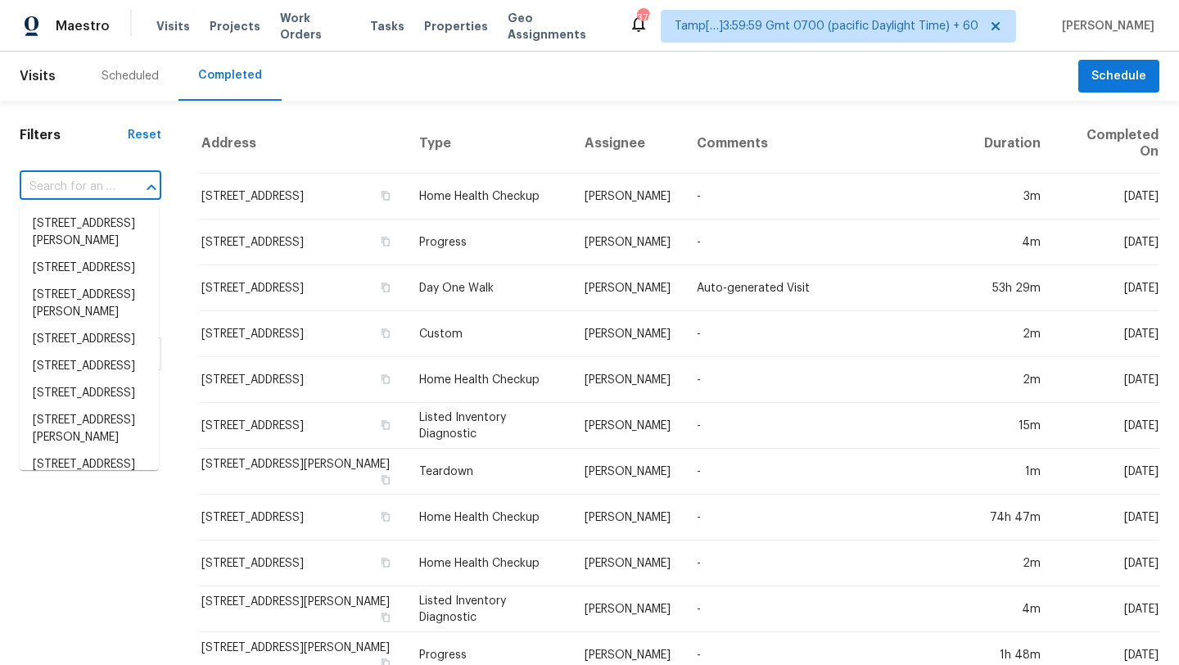
paste input "187 Stribling Cir, Spartanburg, SC 29301"
type input "187 Stribling Cir, Spartanburg, SC 29301"
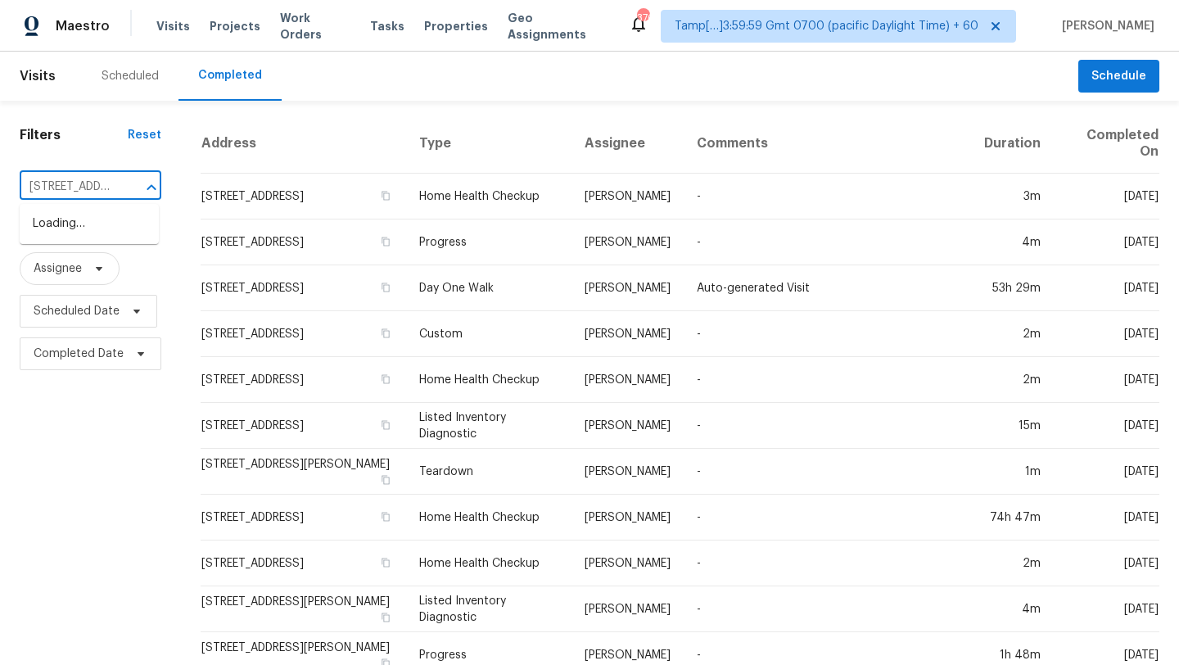
scroll to position [0, 130]
click at [119, 225] on li "187 Stribling Cir, Spartanburg, SC 29301" at bounding box center [89, 232] width 139 height 44
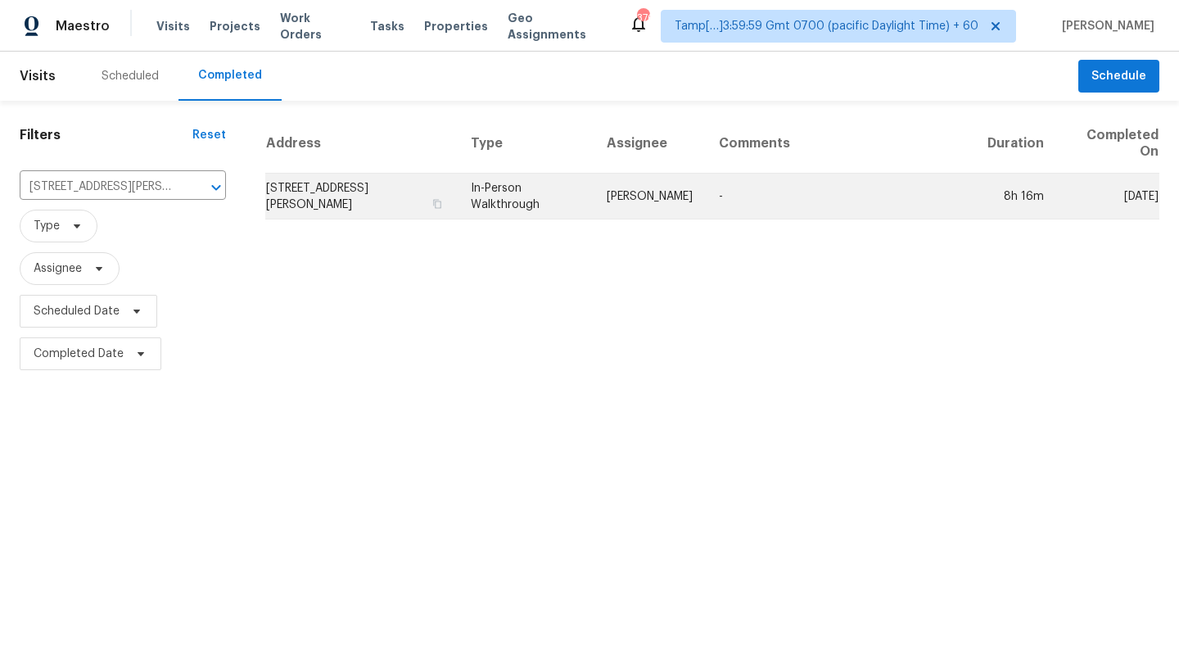
click at [825, 179] on td "-" at bounding box center [840, 197] width 269 height 46
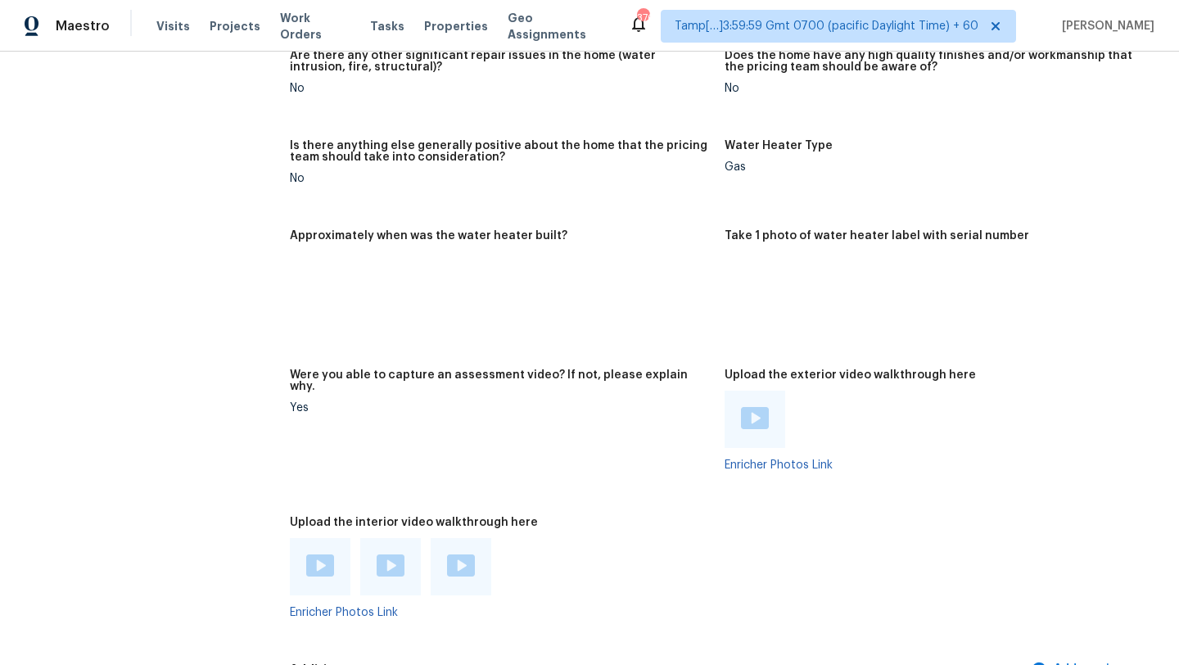
scroll to position [3295, 0]
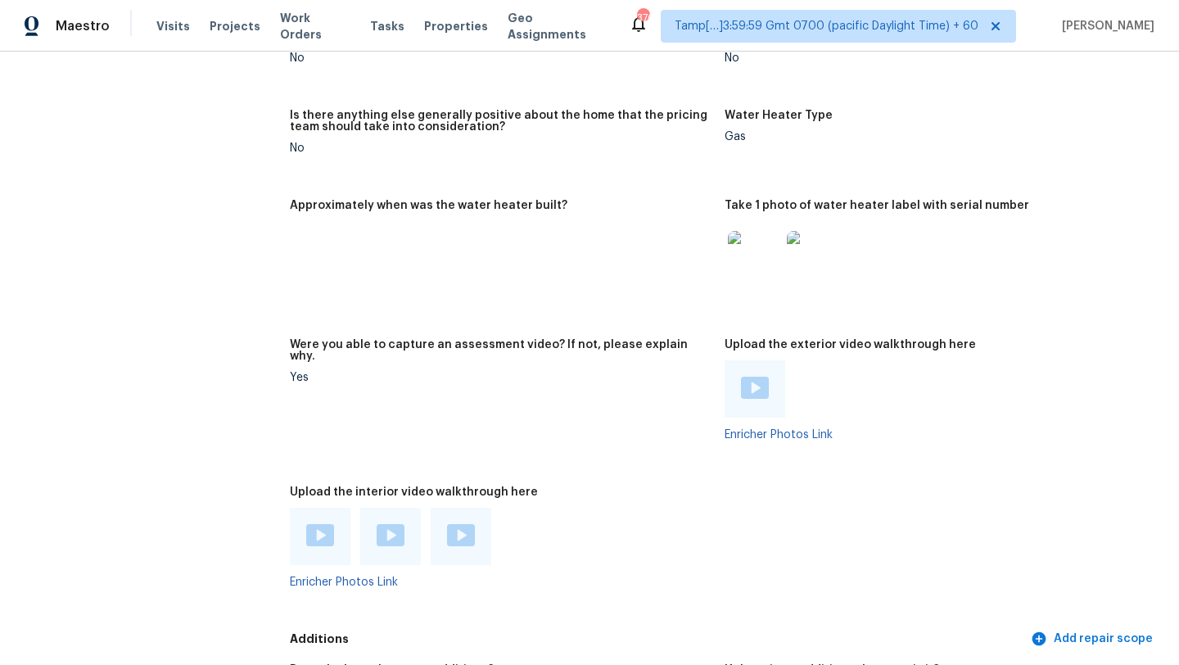
click at [325, 524] on img at bounding box center [320, 535] width 28 height 22
click at [387, 524] on img at bounding box center [391, 535] width 28 height 22
click at [454, 528] on img at bounding box center [461, 535] width 28 height 22
click at [748, 398] on div at bounding box center [755, 388] width 61 height 57
click at [753, 377] on img at bounding box center [755, 388] width 28 height 22
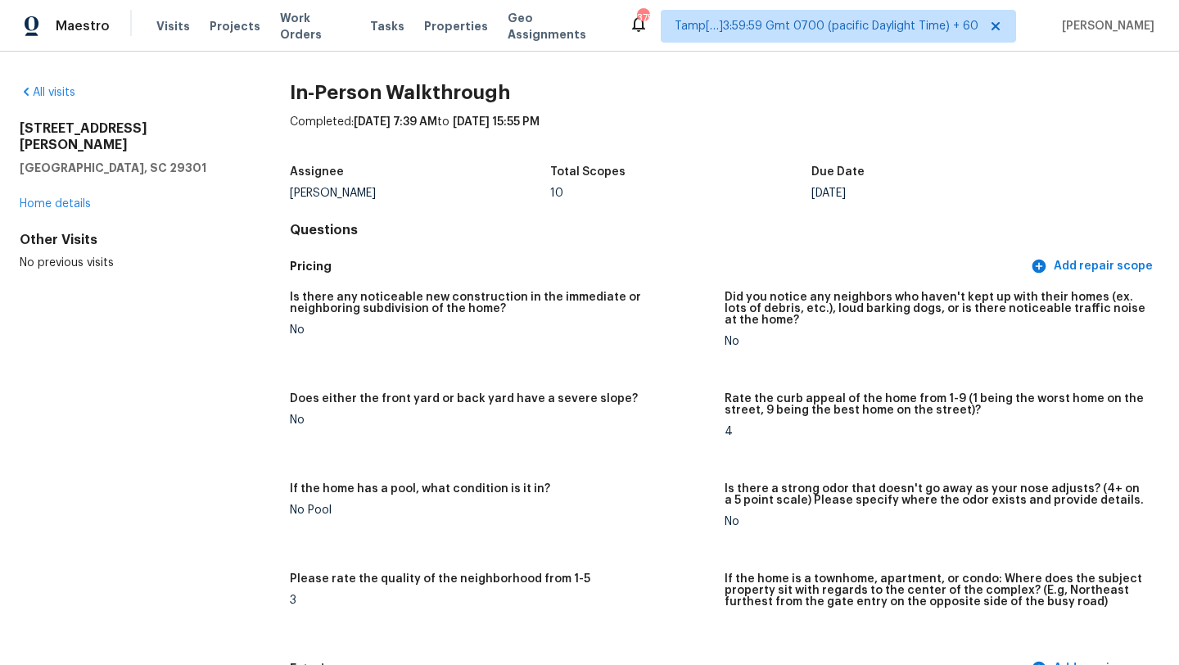
scroll to position [477, 0]
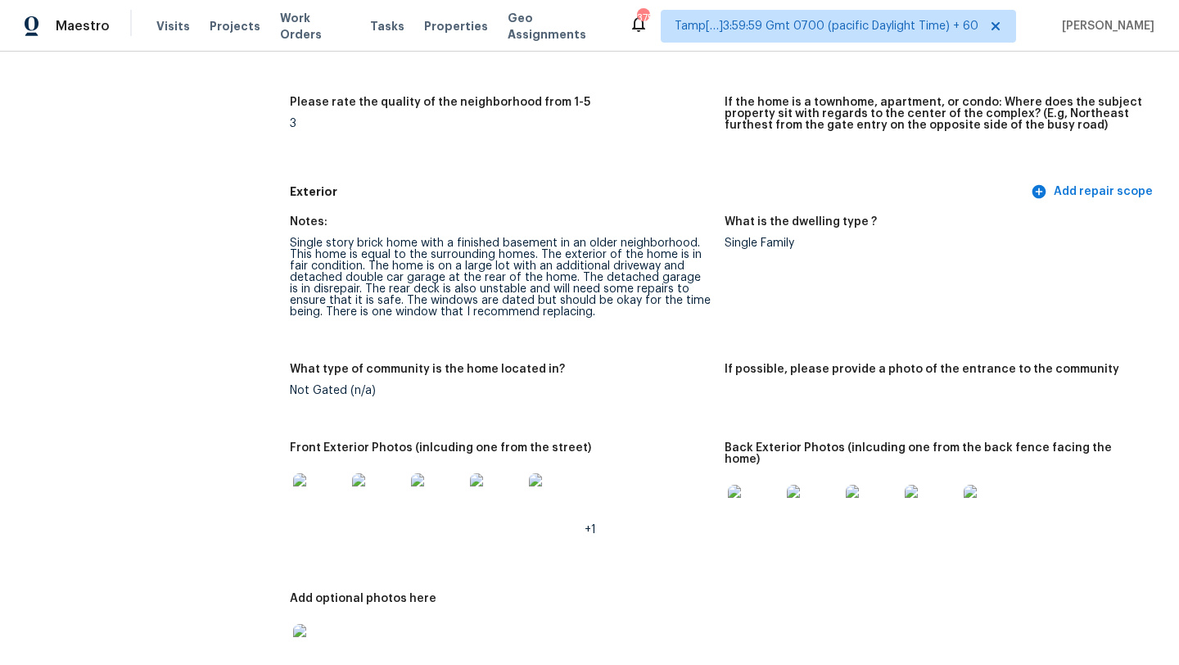
click at [546, 280] on div "Single story brick home with a finished basement in an older neighborhood. This…" at bounding box center [501, 277] width 422 height 80
drag, startPoint x: 289, startPoint y: 278, endPoint x: 570, endPoint y: 279, distance: 280.9
click at [570, 279] on div "Single story brick home with a finished basement in an older neighborhood. This…" at bounding box center [501, 277] width 422 height 80
copy div "detached double car garage at the rear of the home."
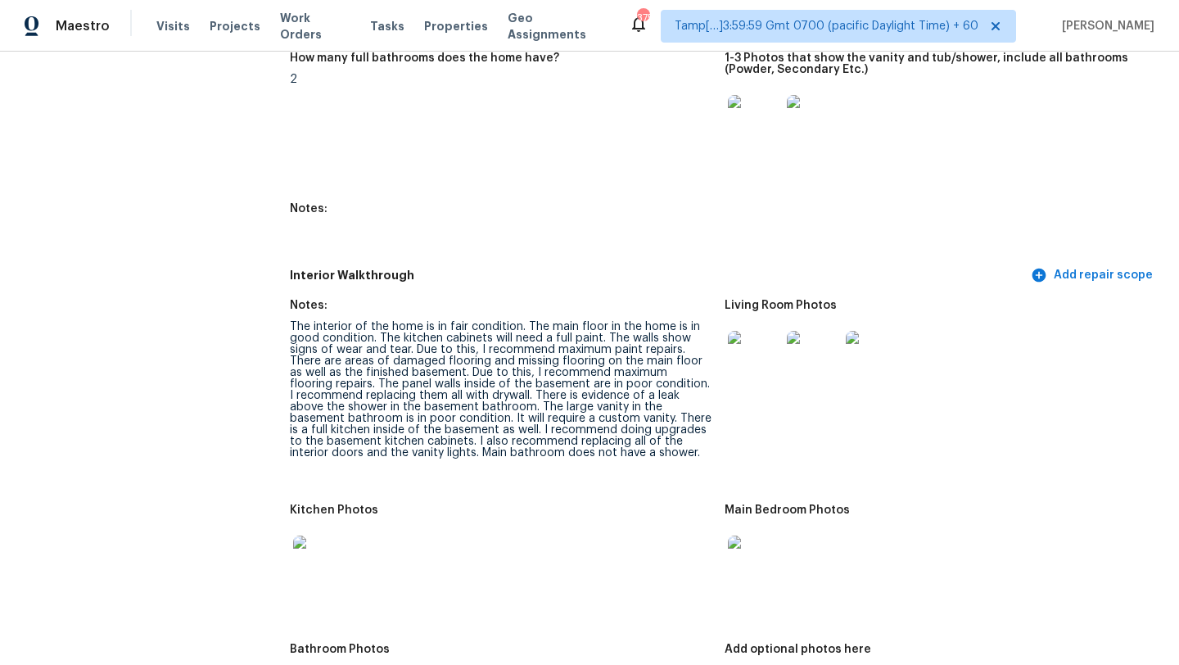
scroll to position [1829, 0]
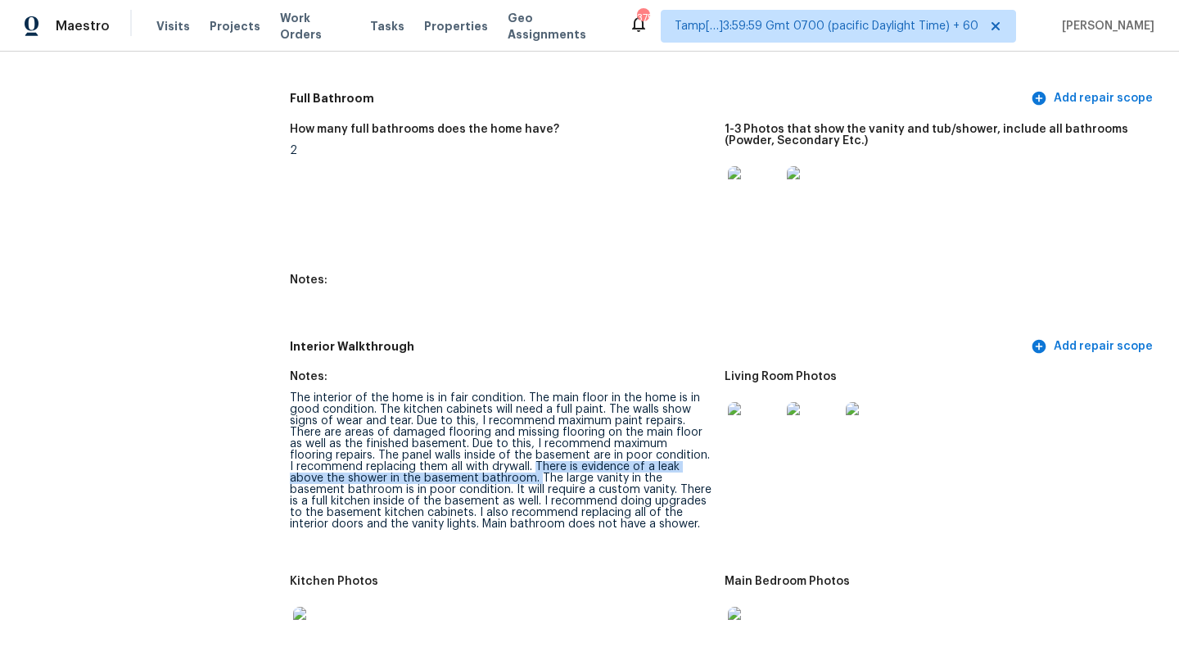
drag, startPoint x: 529, startPoint y: 453, endPoint x: 501, endPoint y: 463, distance: 29.8
click at [501, 463] on div "The interior of the home is in fair condition. The main floor in the home is in…" at bounding box center [501, 461] width 422 height 138
copy div "There is evidence of a leak above the shower in the basement bathroom."
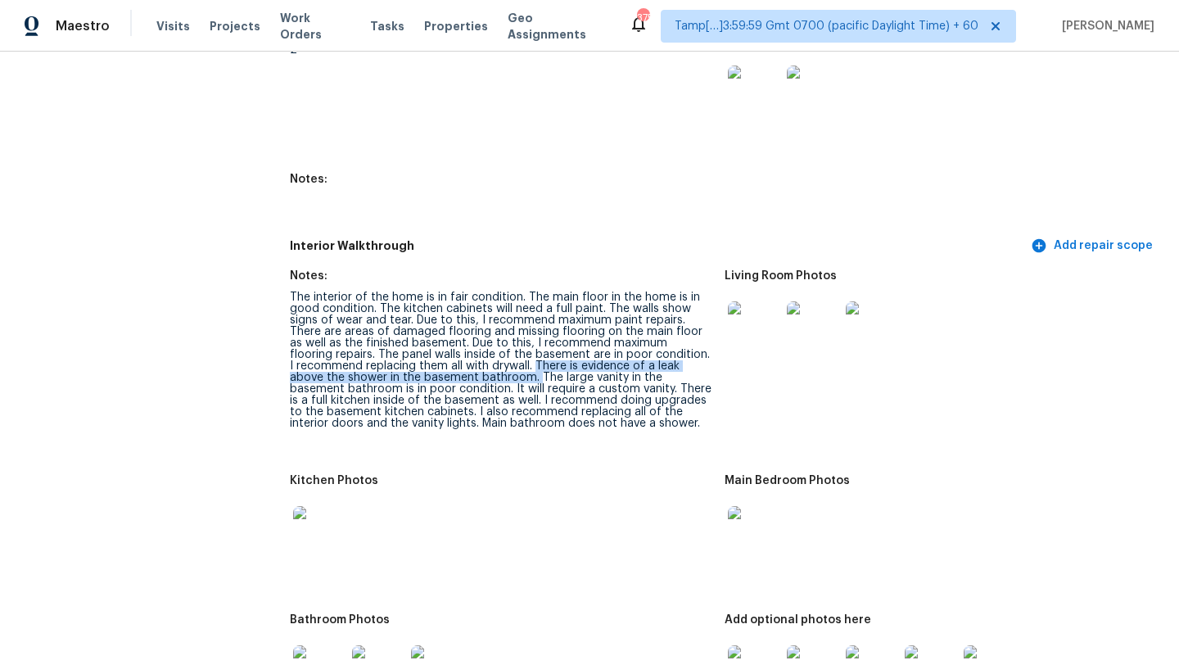
scroll to position [1931, 0]
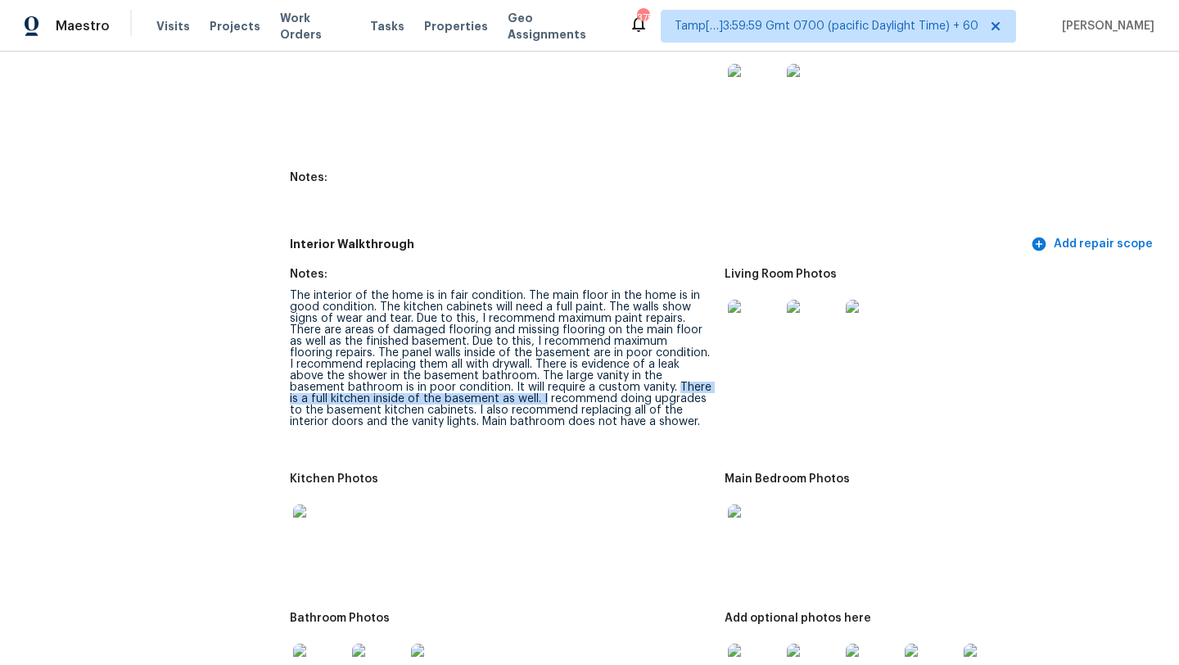
drag, startPoint x: 617, startPoint y: 373, endPoint x: 504, endPoint y: 387, distance: 114.6
click at [504, 387] on div "The interior of the home is in fair condition. The main floor in the home is in…" at bounding box center [501, 359] width 422 height 138
copy div "There is a full kitchen inside of the basement as well. I"
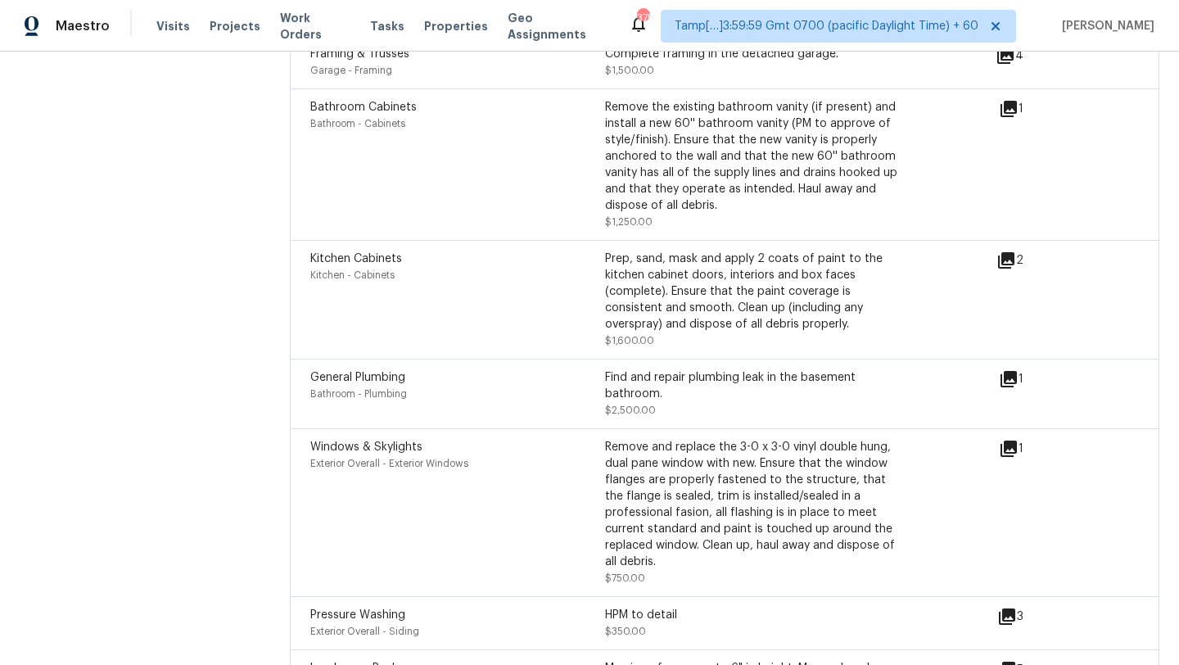
scroll to position [4584, 0]
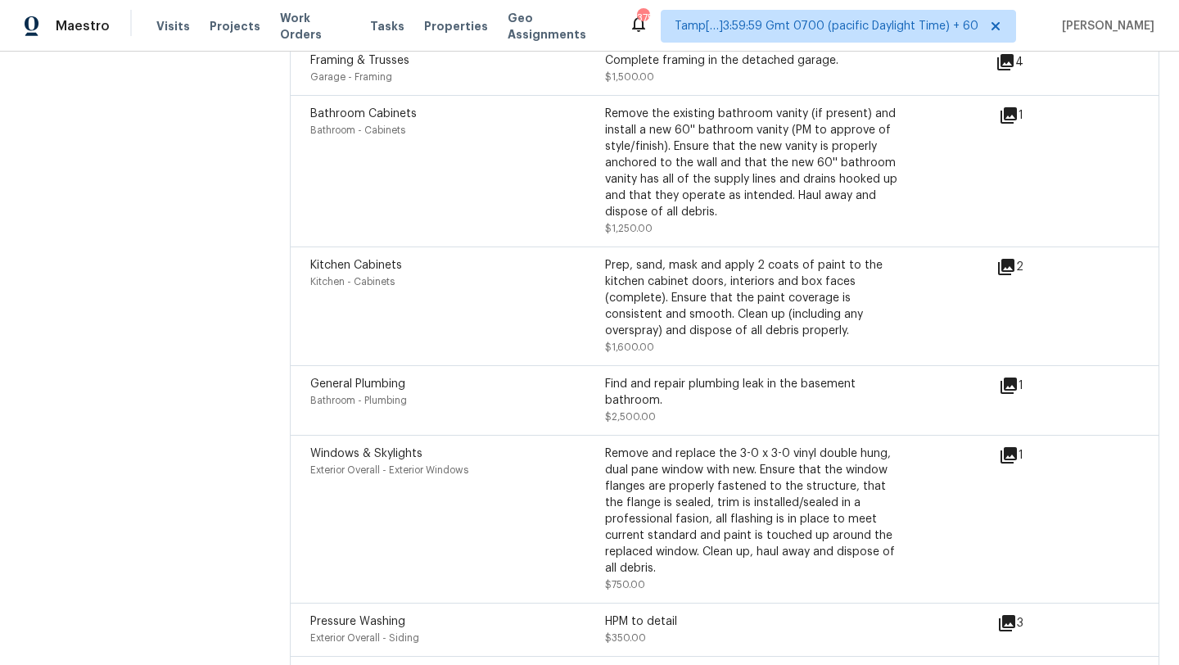
click at [487, 400] on div "General Plumbing Bathroom - Plumbing" at bounding box center [457, 400] width 295 height 49
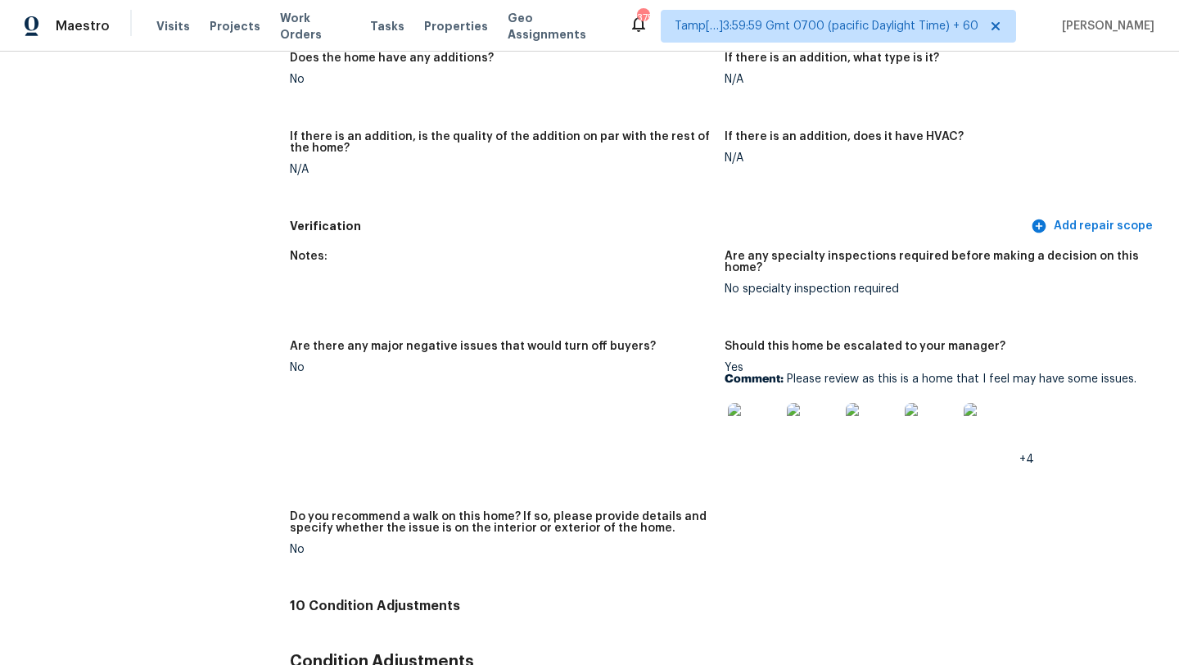
scroll to position [3944, 0]
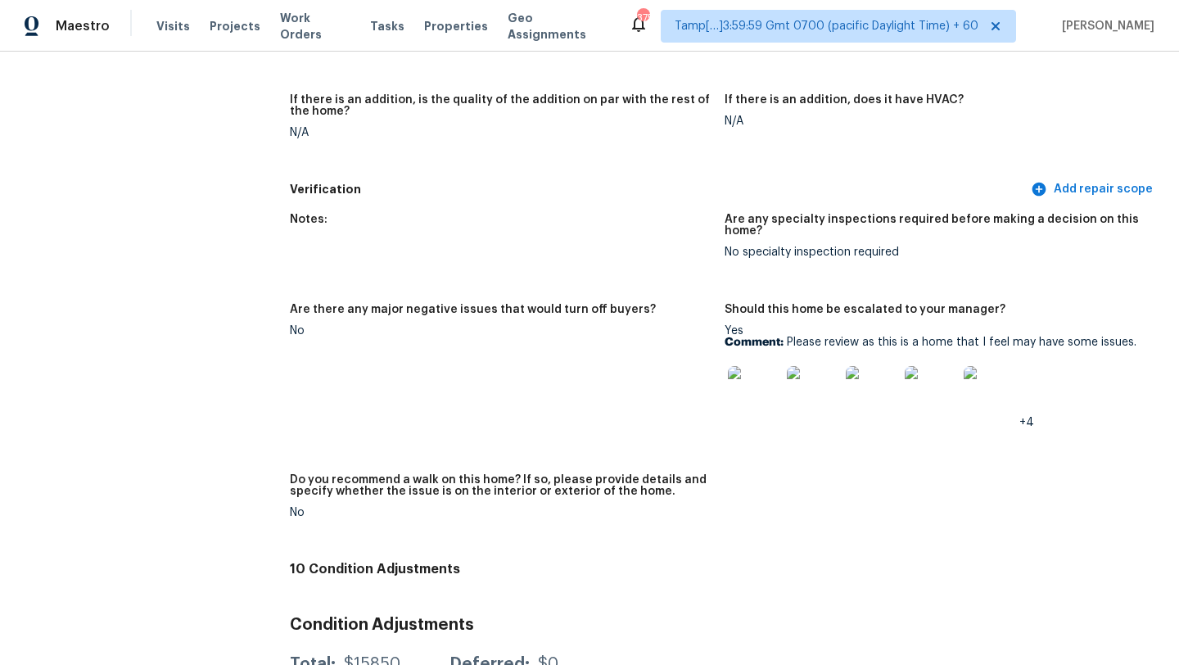
click at [752, 371] on img at bounding box center [754, 392] width 52 height 52
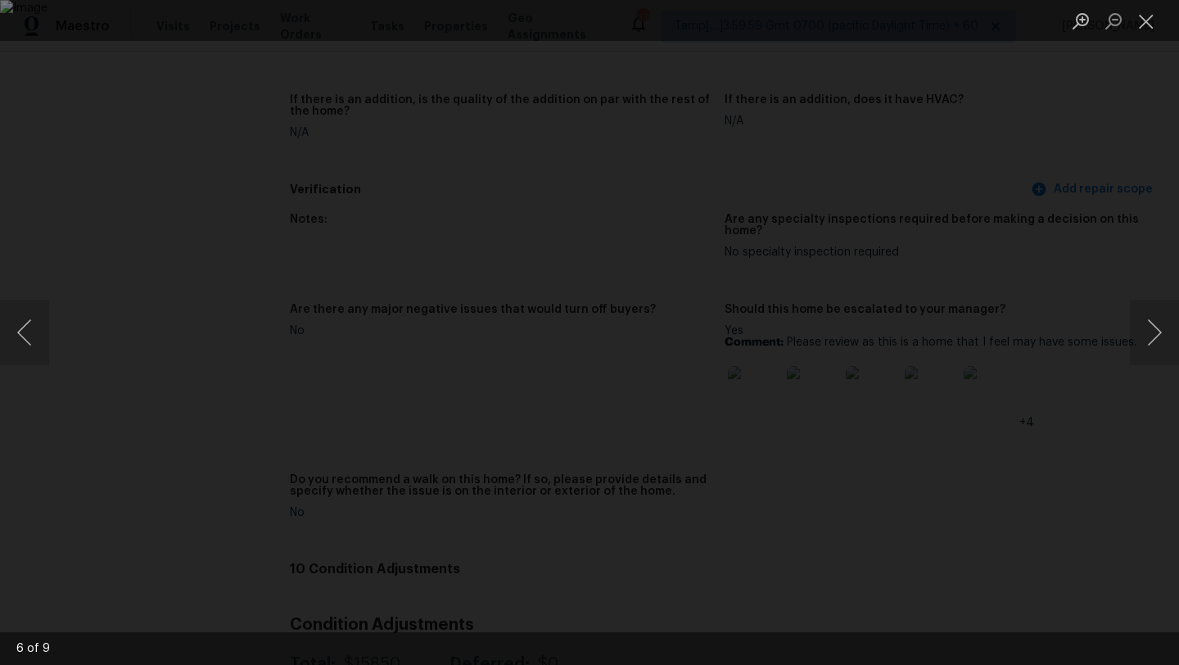
click at [1083, 323] on div "Lightbox" at bounding box center [589, 332] width 1179 height 665
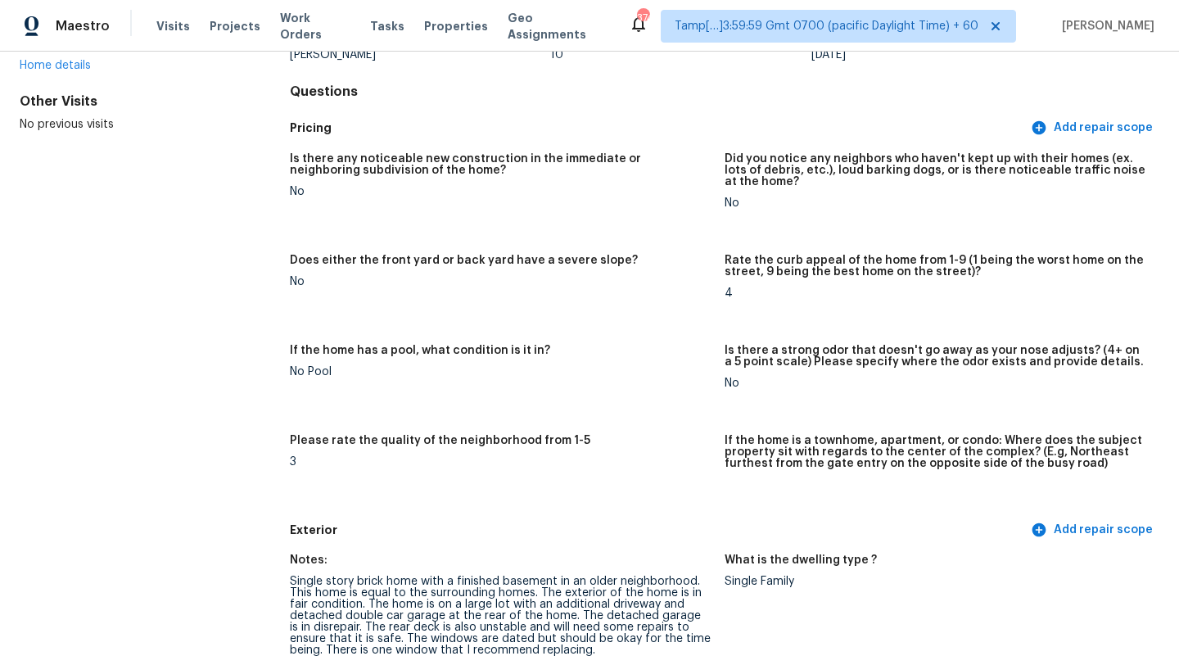
scroll to position [0, 0]
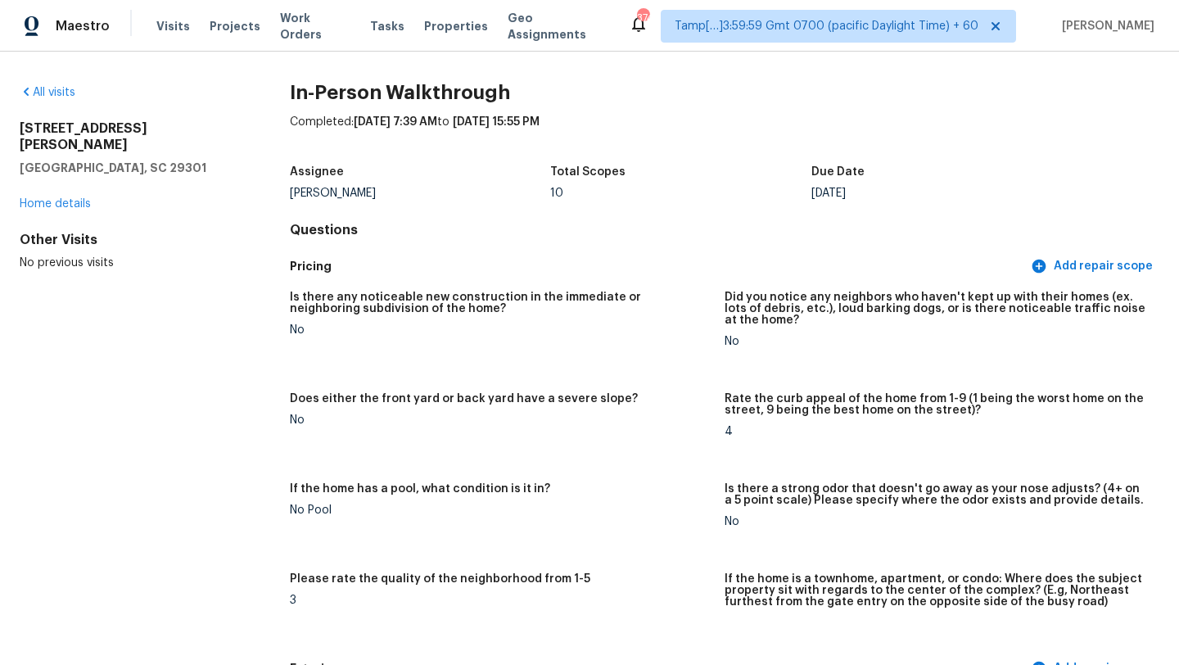
click at [52, 84] on div "All visits" at bounding box center [129, 92] width 218 height 16
click at [54, 89] on link "All visits" at bounding box center [48, 92] width 56 height 11
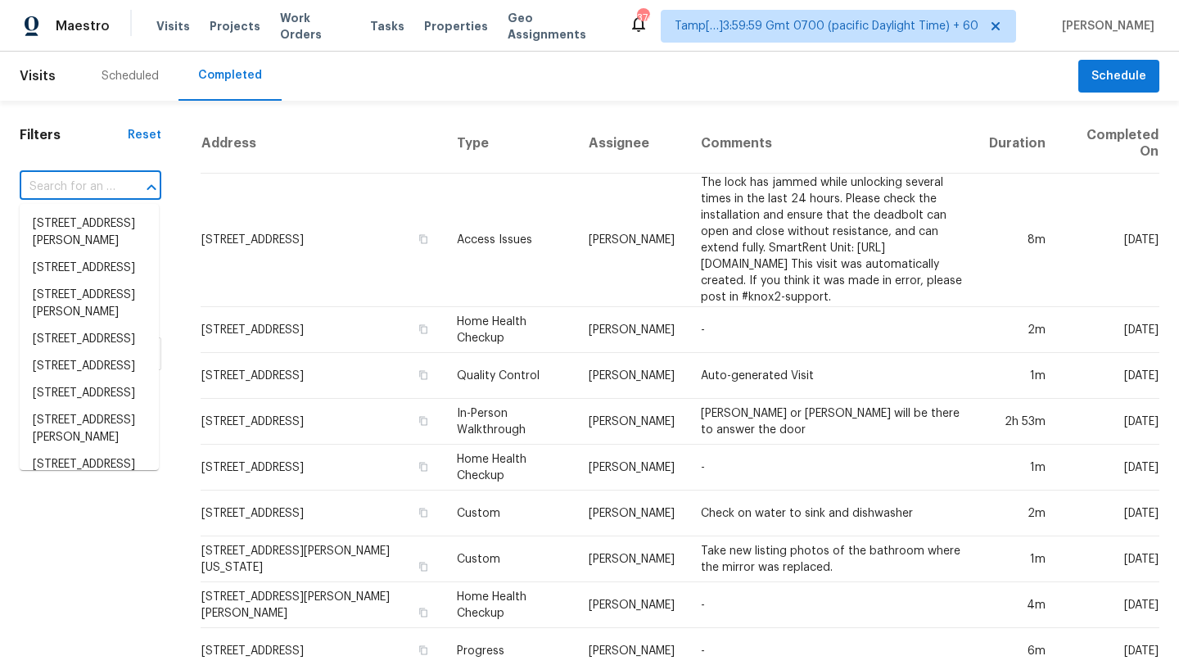
click at [111, 190] on input "text" at bounding box center [68, 186] width 96 height 25
paste input "6906 Johnson Rd, Indianapolis, IN 46220"
type input "6906 Johnson Rd, Indianapolis, IN 46220"
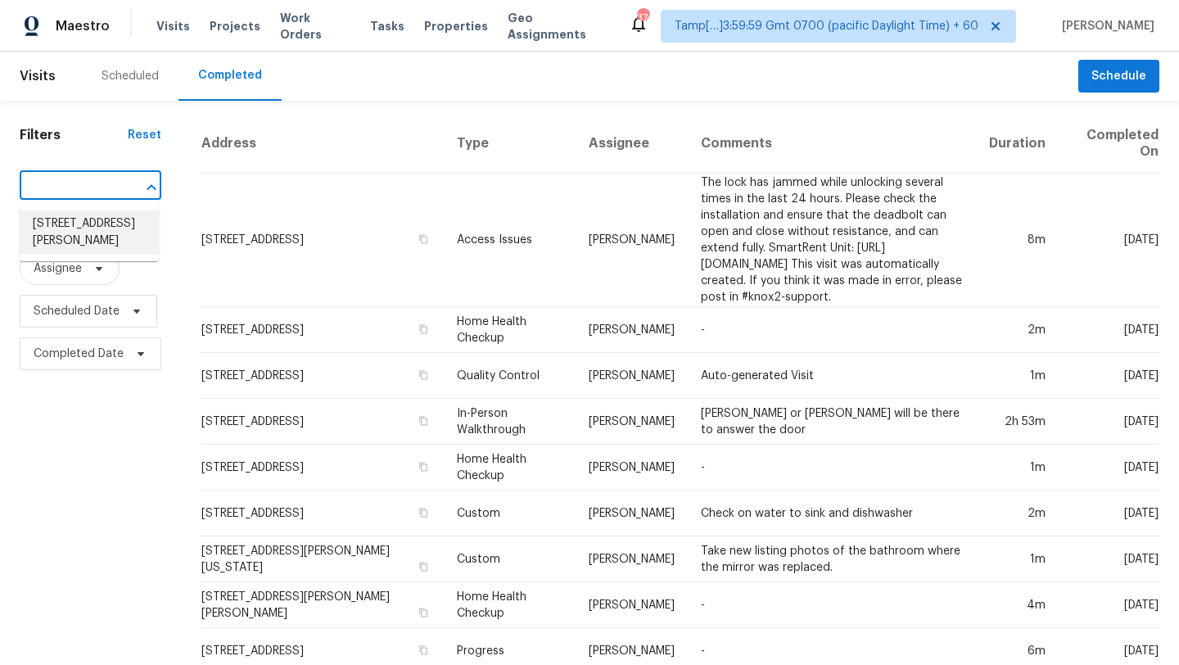
click at [102, 228] on li "6906 Johnson Rd, Indianapolis, IN 46220" at bounding box center [89, 232] width 139 height 44
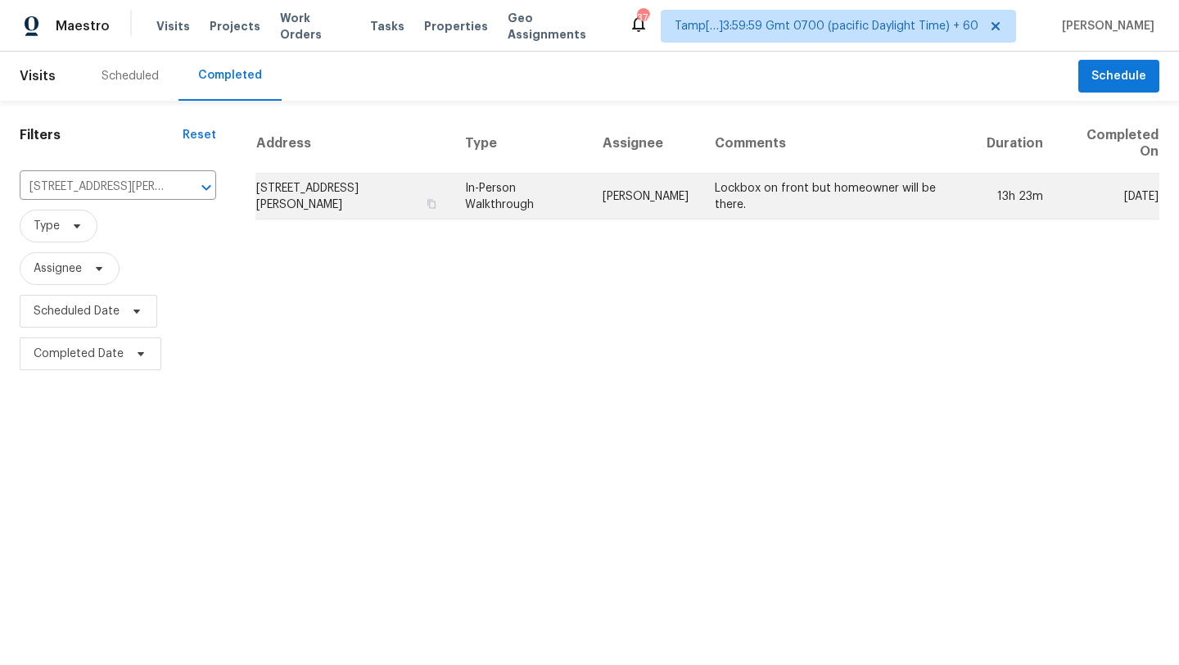
click at [712, 202] on td "Lockbox on front but homeowner will be there." at bounding box center [837, 197] width 271 height 46
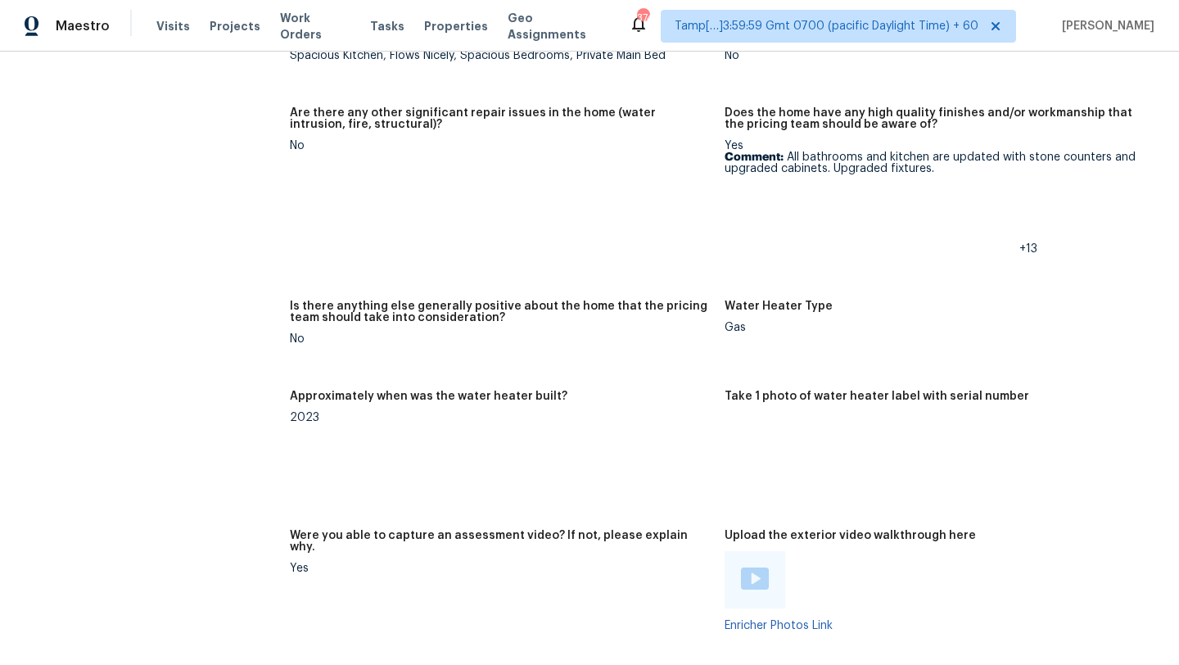
scroll to position [3542, 0]
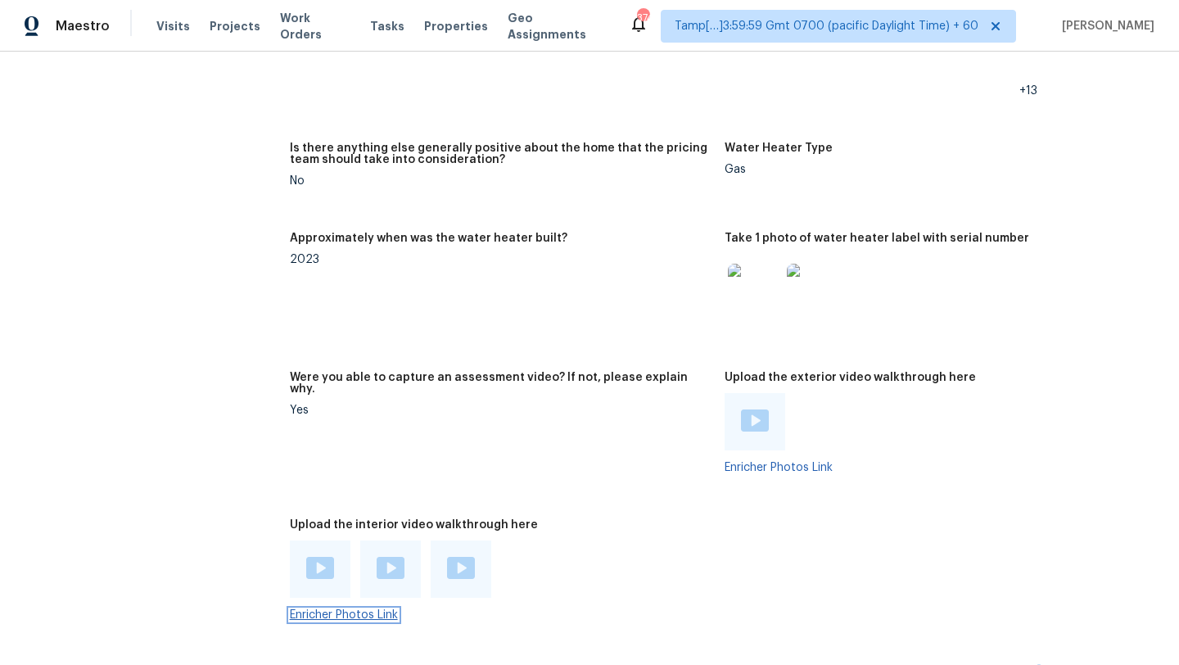
click at [350, 609] on link "Enricher Photos Link" at bounding box center [344, 614] width 108 height 11
click at [315, 557] on img at bounding box center [320, 568] width 28 height 22
click at [390, 557] on img at bounding box center [391, 568] width 28 height 22
click at [457, 540] on div at bounding box center [461, 568] width 61 height 57
click at [458, 557] on img at bounding box center [461, 568] width 28 height 22
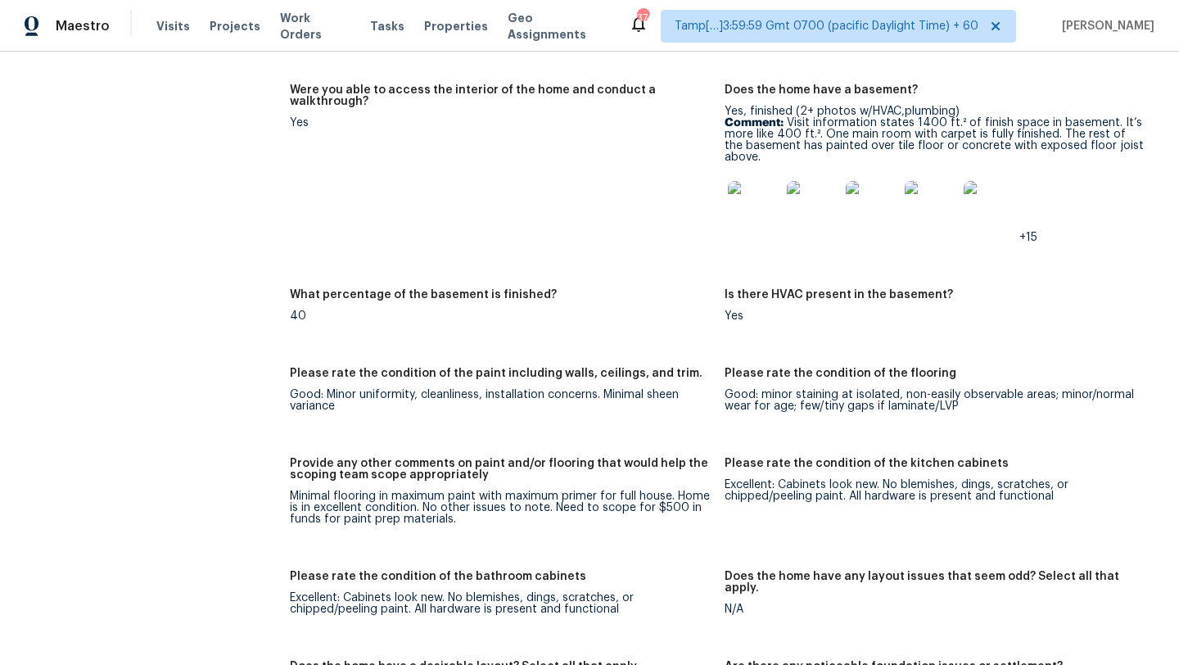
scroll to position [2774, 0]
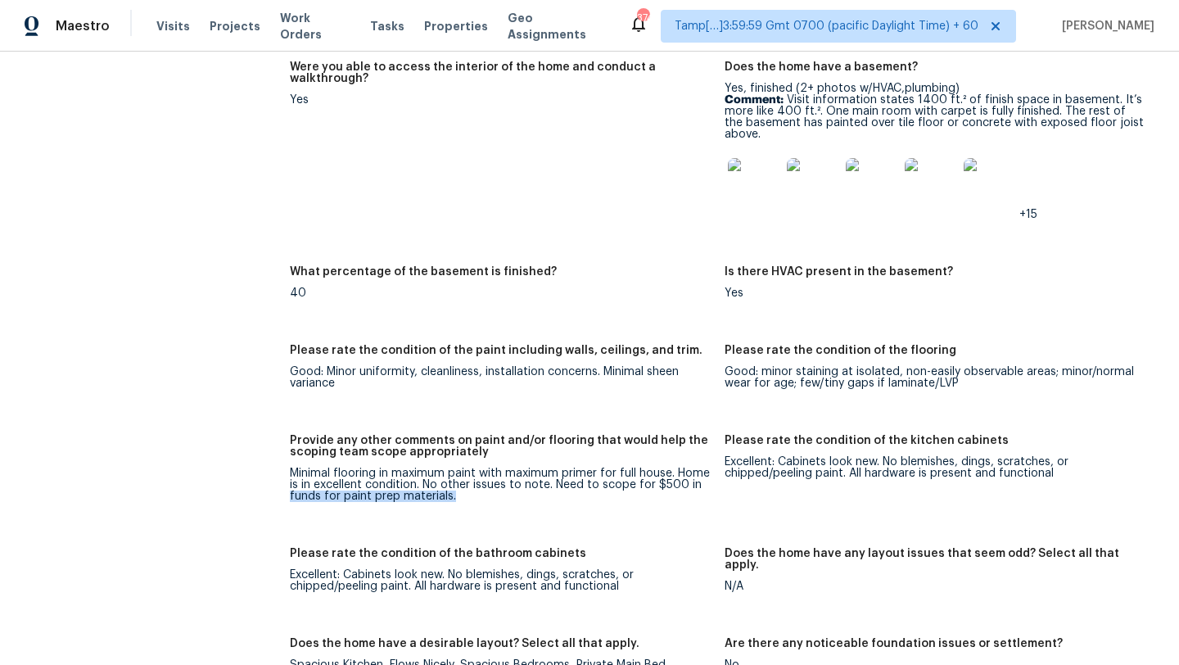
drag, startPoint x: 289, startPoint y: 474, endPoint x: 459, endPoint y: 473, distance: 169.5
click at [459, 474] on div "Minimal flooring in maximum paint with maximum primer for full house. Home is i…" at bounding box center [501, 485] width 422 height 34
copy div "funds for paint prep materials."
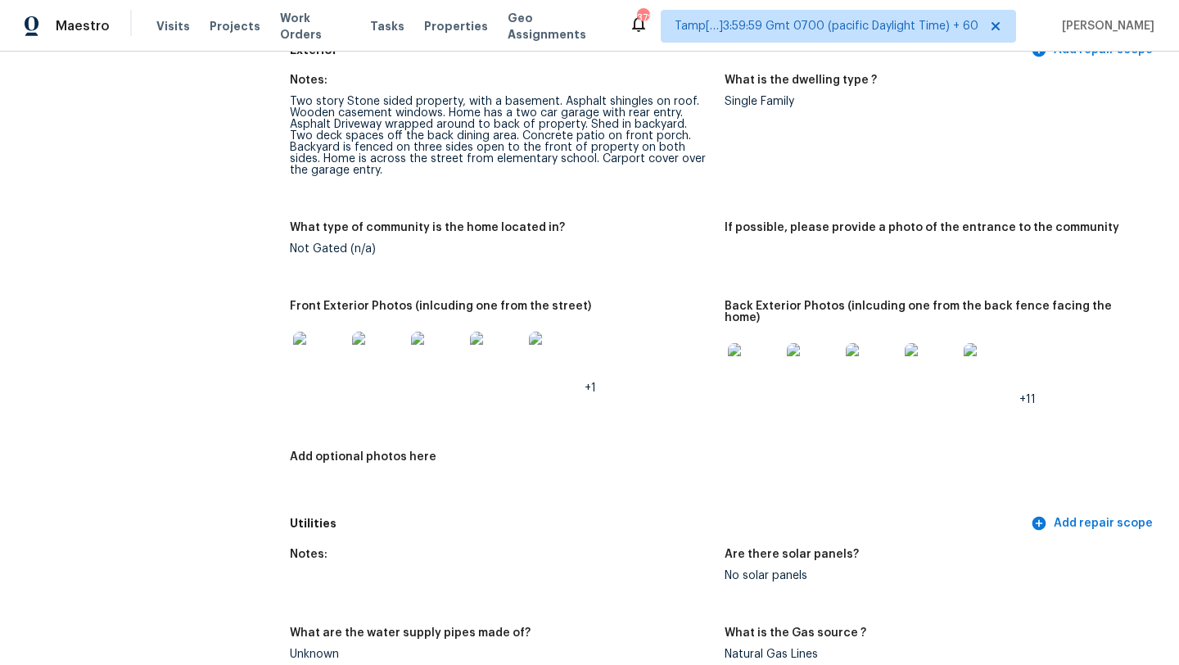
scroll to position [0, 0]
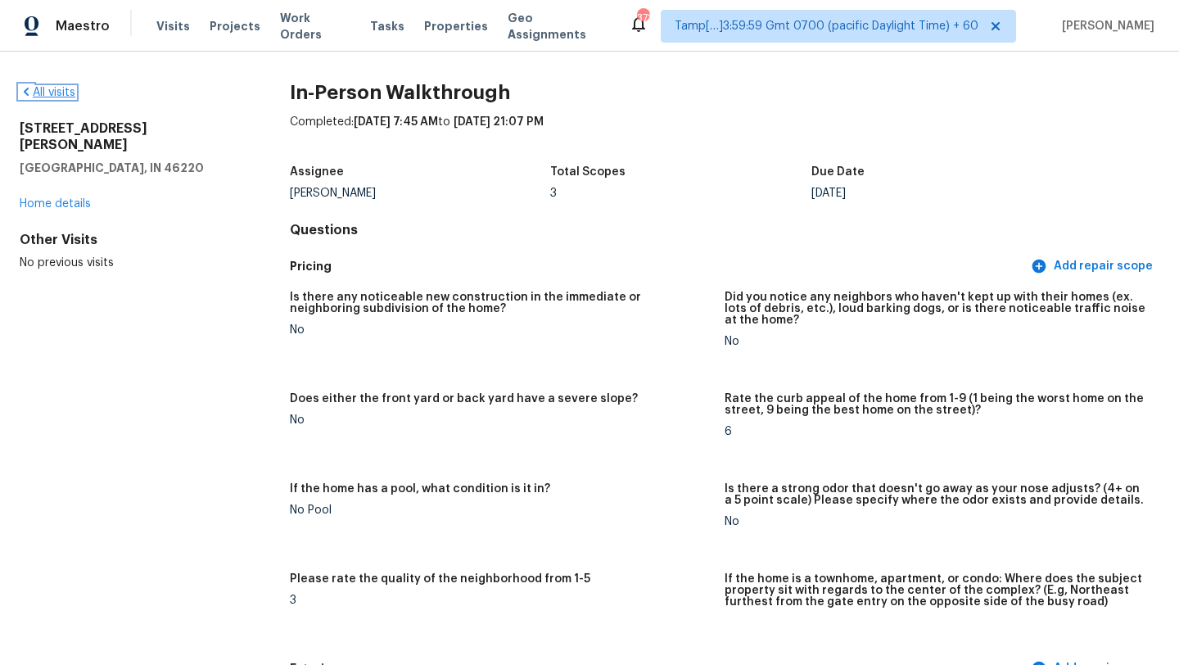
click at [60, 90] on link "All visits" at bounding box center [48, 92] width 56 height 11
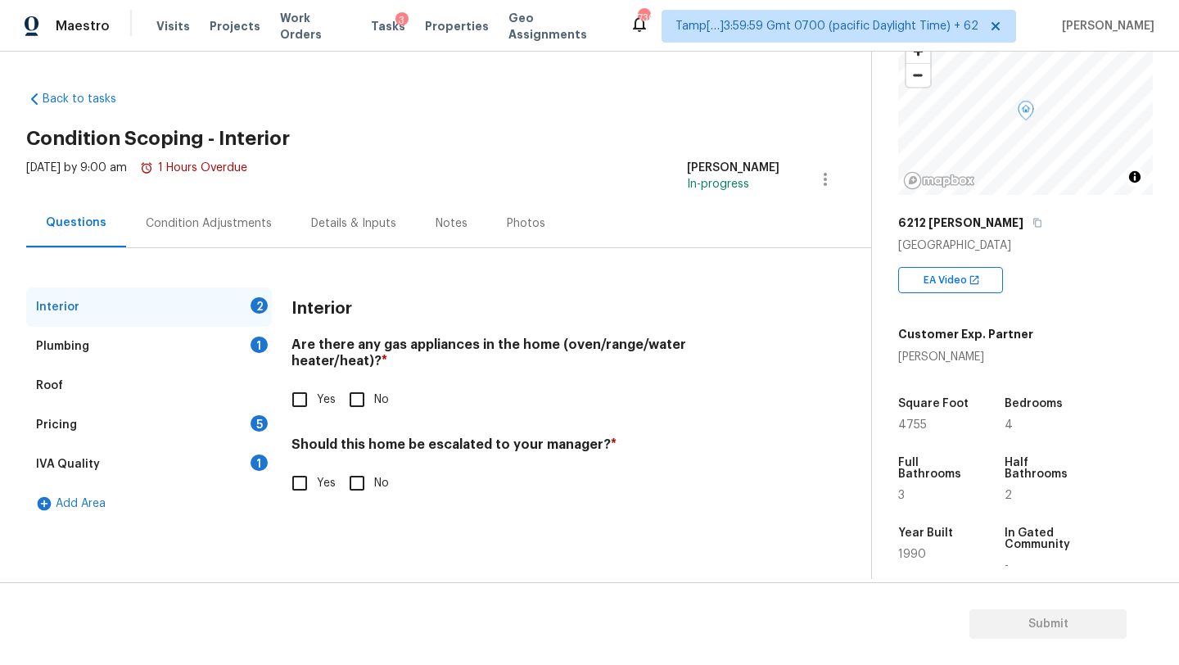
scroll to position [290, 0]
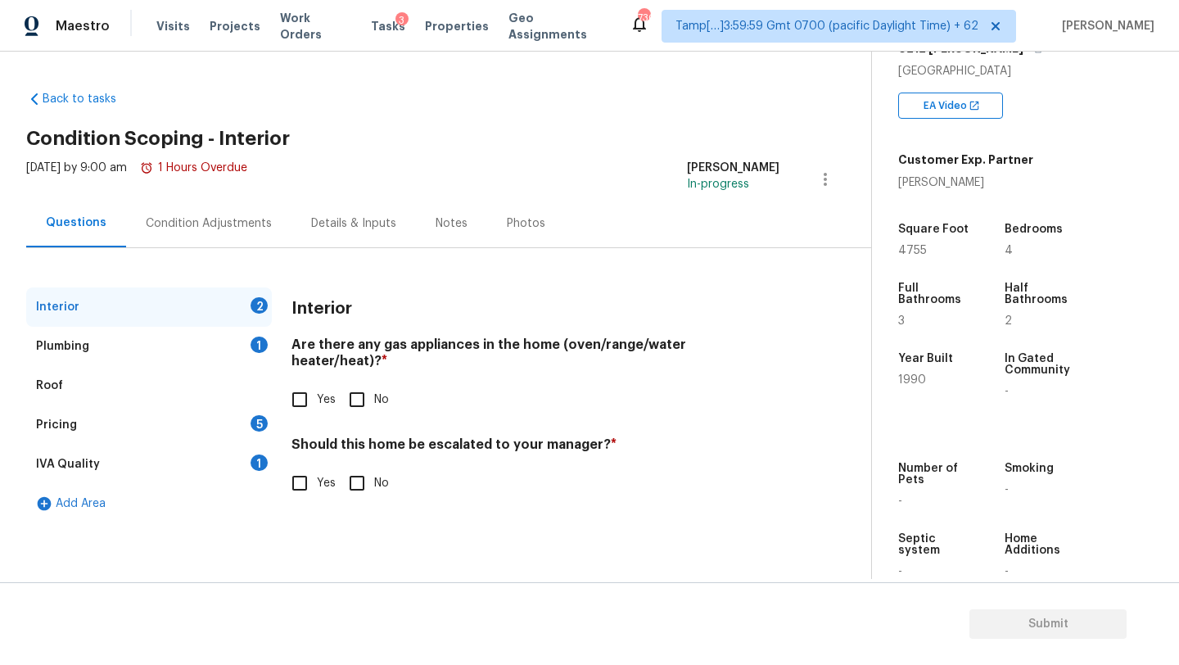
click at [297, 391] on input "Yes" at bounding box center [300, 399] width 34 height 34
checkbox input "true"
click at [362, 475] on input "No" at bounding box center [357, 483] width 34 height 34
checkbox input "true"
click at [256, 330] on div "Plumbing 1" at bounding box center [149, 346] width 246 height 39
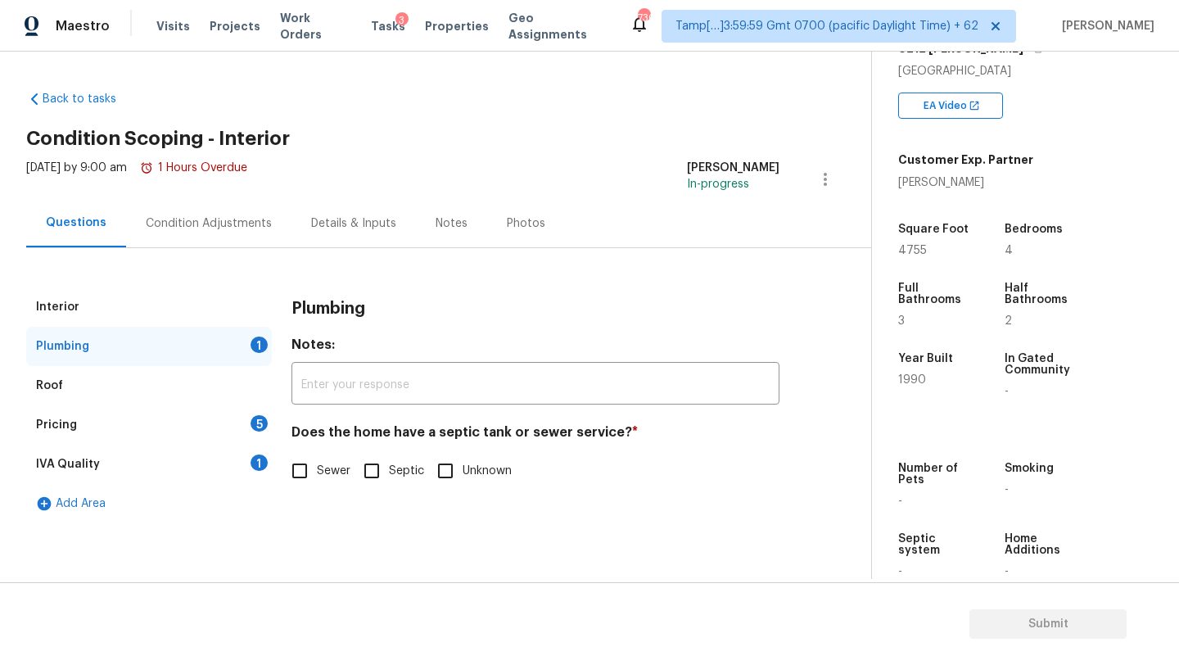
click at [301, 468] on input "Sewer" at bounding box center [300, 471] width 34 height 34
checkbox input "true"
click at [246, 468] on div "IVA Quality 1" at bounding box center [149, 464] width 246 height 39
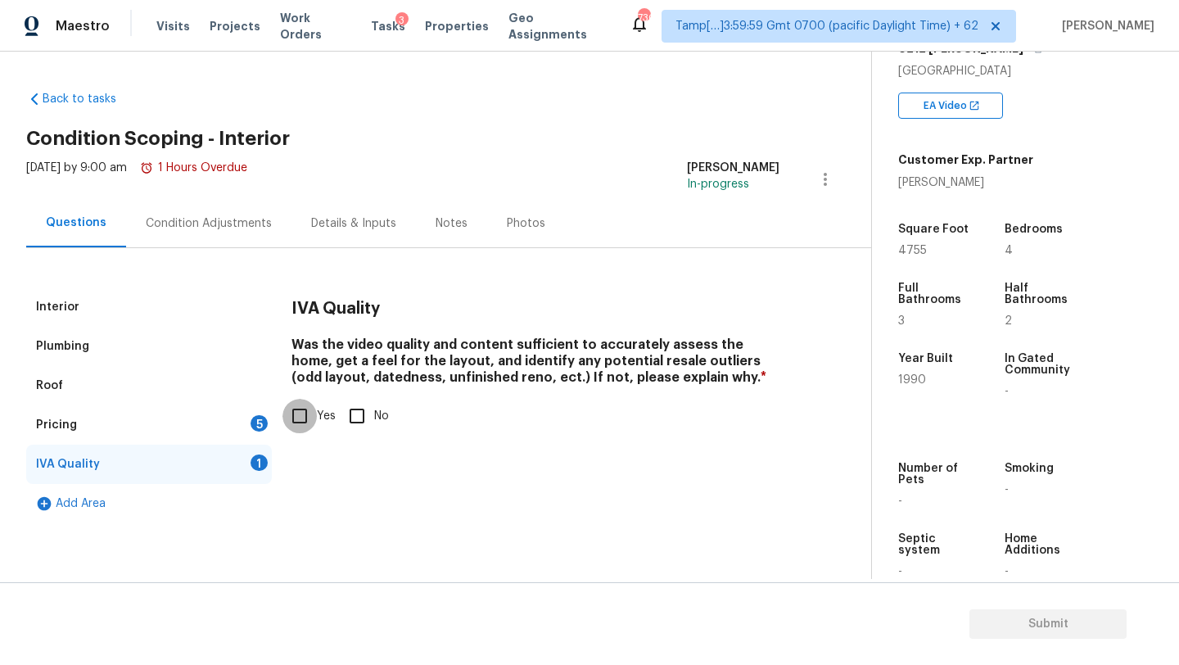
click at [296, 416] on input "Yes" at bounding box center [300, 416] width 34 height 34
checkbox input "true"
click at [262, 416] on div "5" at bounding box center [259, 423] width 17 height 16
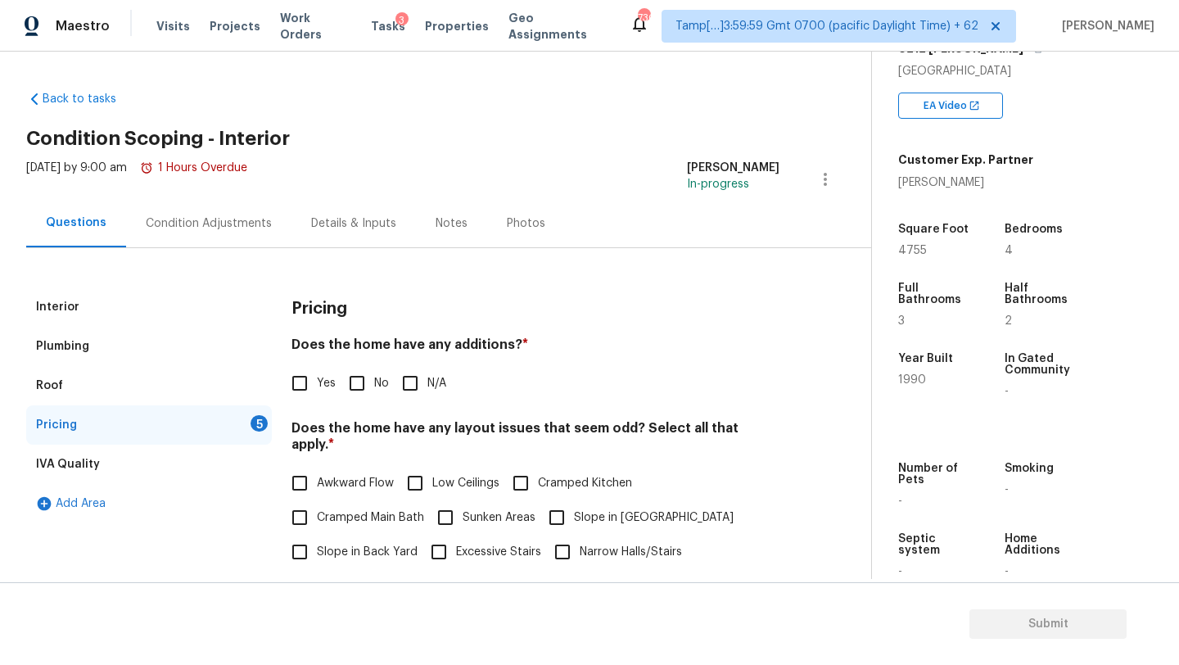
click at [183, 432] on div "Pricing 5" at bounding box center [149, 424] width 246 height 39
click at [343, 389] on input "No" at bounding box center [357, 383] width 34 height 34
checkbox input "true"
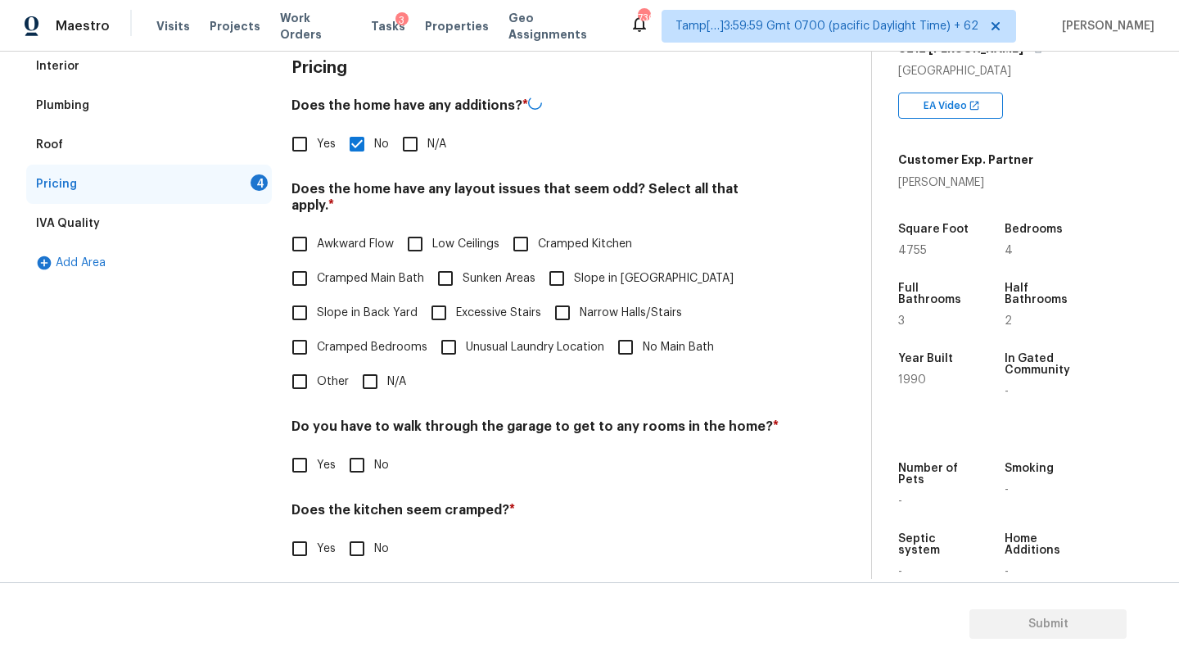
scroll to position [287, 0]
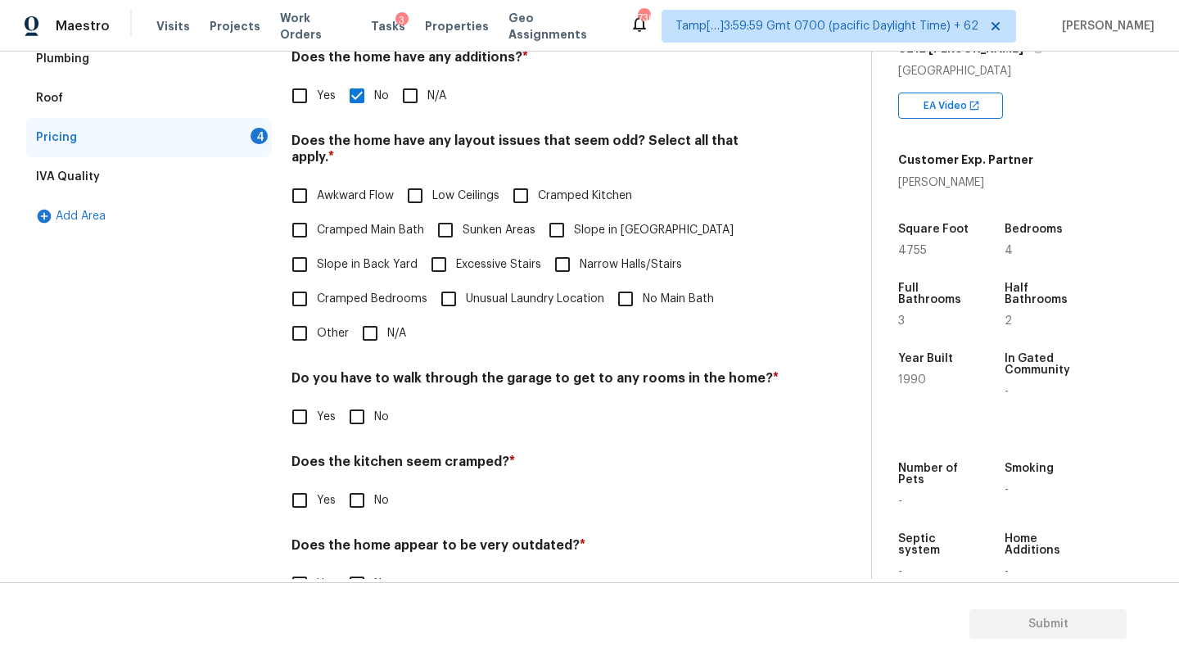
click at [355, 256] on span "Slope in Back Yard" at bounding box center [367, 264] width 101 height 17
click at [317, 250] on input "Slope in Back Yard" at bounding box center [300, 264] width 34 height 34
checkbox input "true"
click at [359, 400] on input "No" at bounding box center [357, 417] width 34 height 34
checkbox input "true"
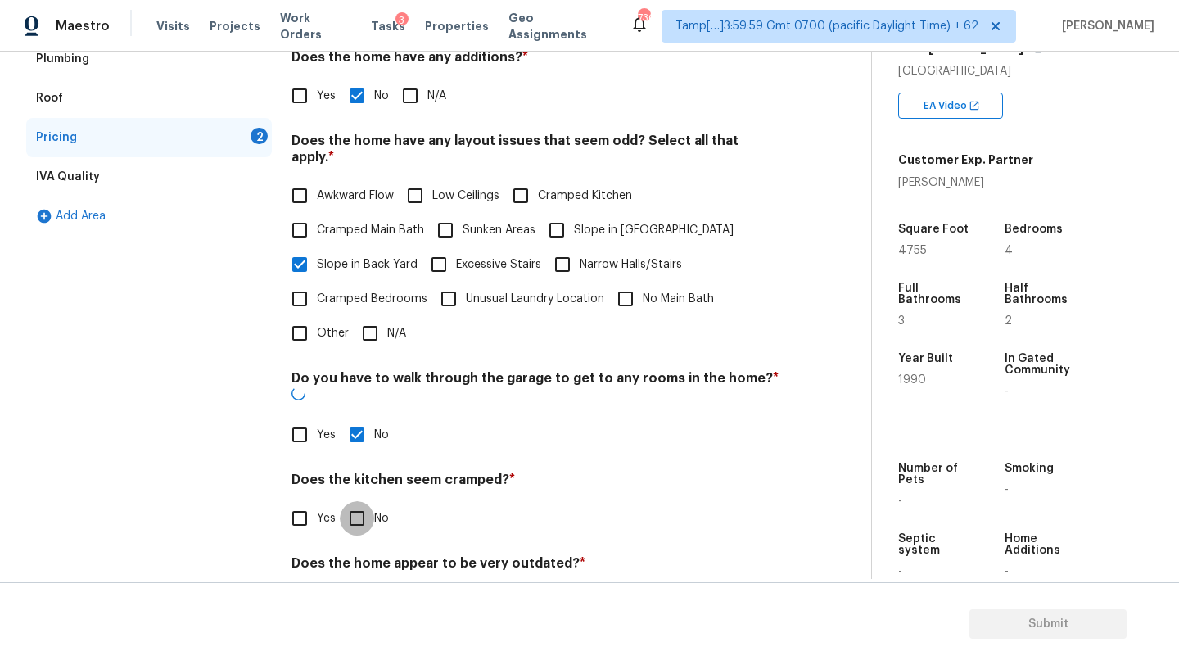
click at [359, 501] on input "No" at bounding box center [357, 518] width 34 height 34
checkbox input "true"
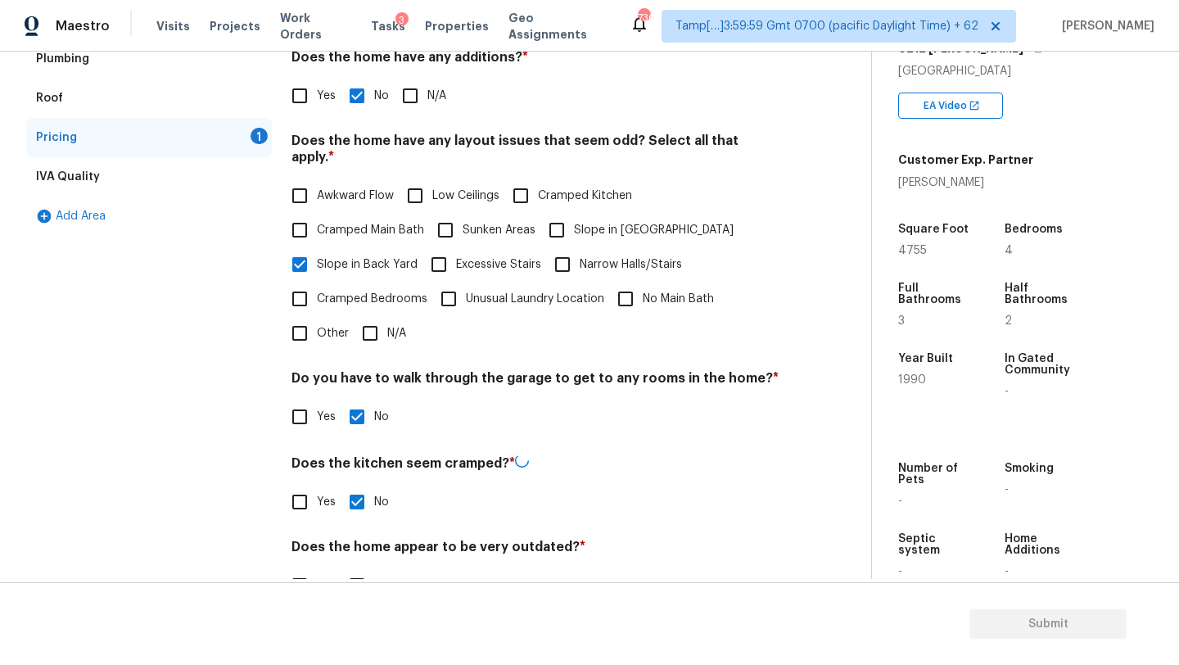
click at [356, 568] on input "No" at bounding box center [357, 585] width 34 height 34
checkbox input "true"
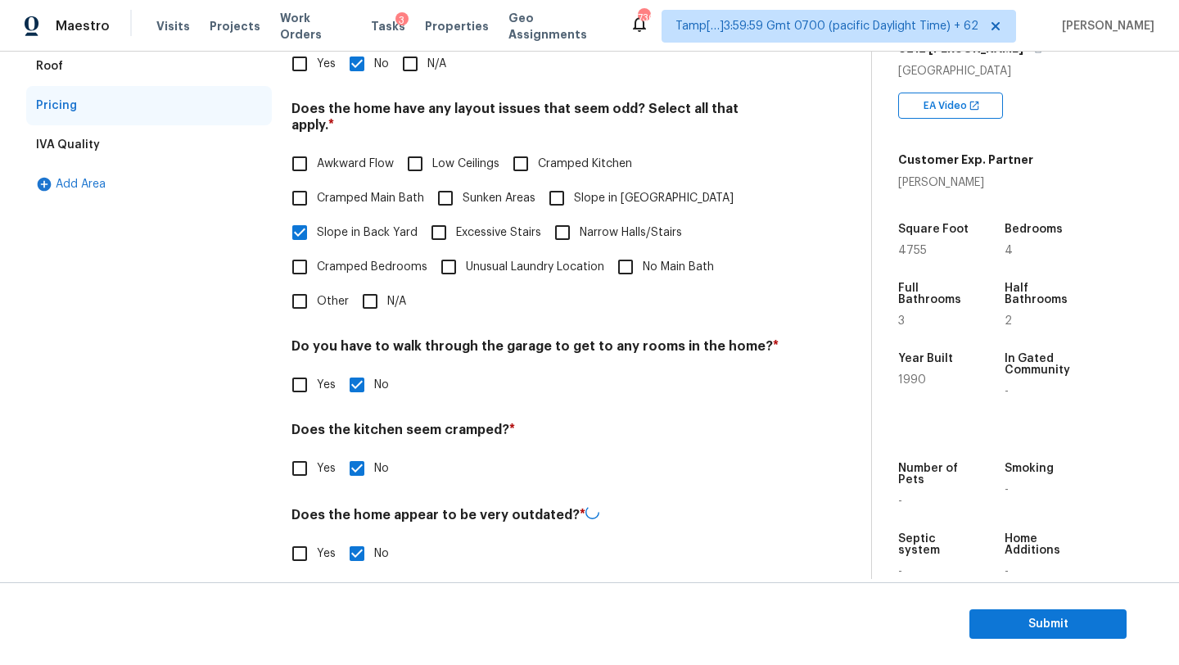
scroll to position [318, 0]
click at [592, 192] on span "Slope in Front Yard" at bounding box center [654, 200] width 160 height 17
click at [574, 188] on input "Slope in Front Yard" at bounding box center [557, 200] width 34 height 34
checkbox input "true"
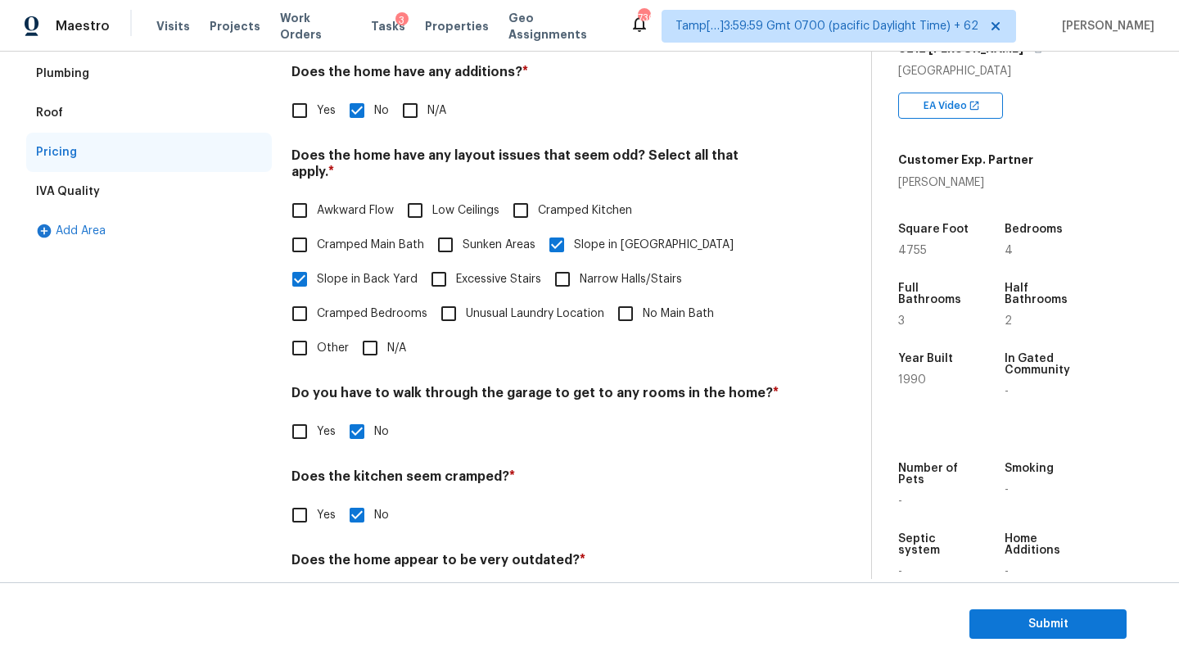
scroll to position [211, 0]
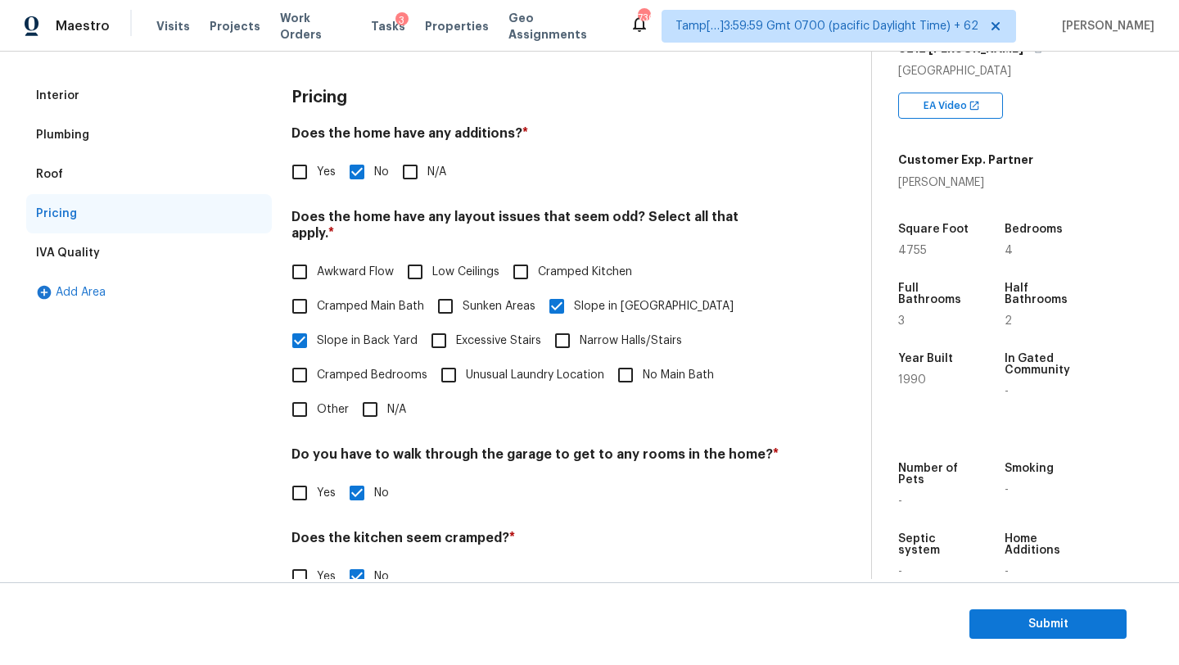
drag, startPoint x: 71, startPoint y: 92, endPoint x: 179, endPoint y: 184, distance: 141.7
click at [71, 92] on div "Interior" at bounding box center [57, 96] width 43 height 16
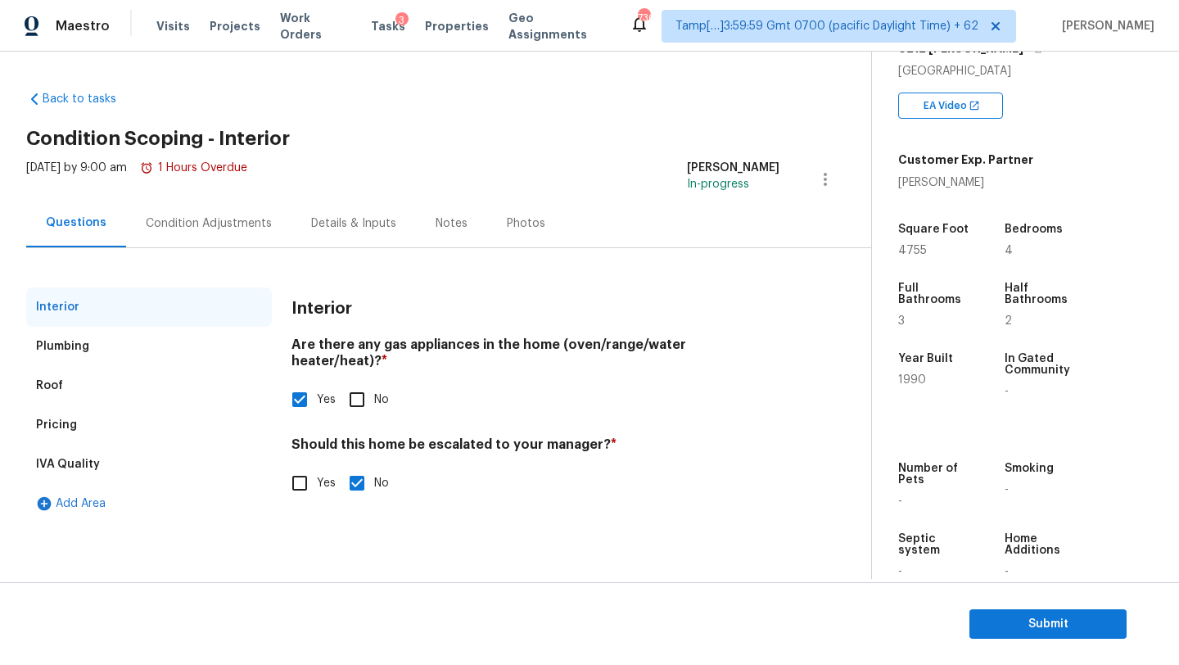
scroll to position [0, 0]
click at [312, 468] on input "Yes" at bounding box center [300, 483] width 34 height 34
checkbox input "true"
checkbox input "false"
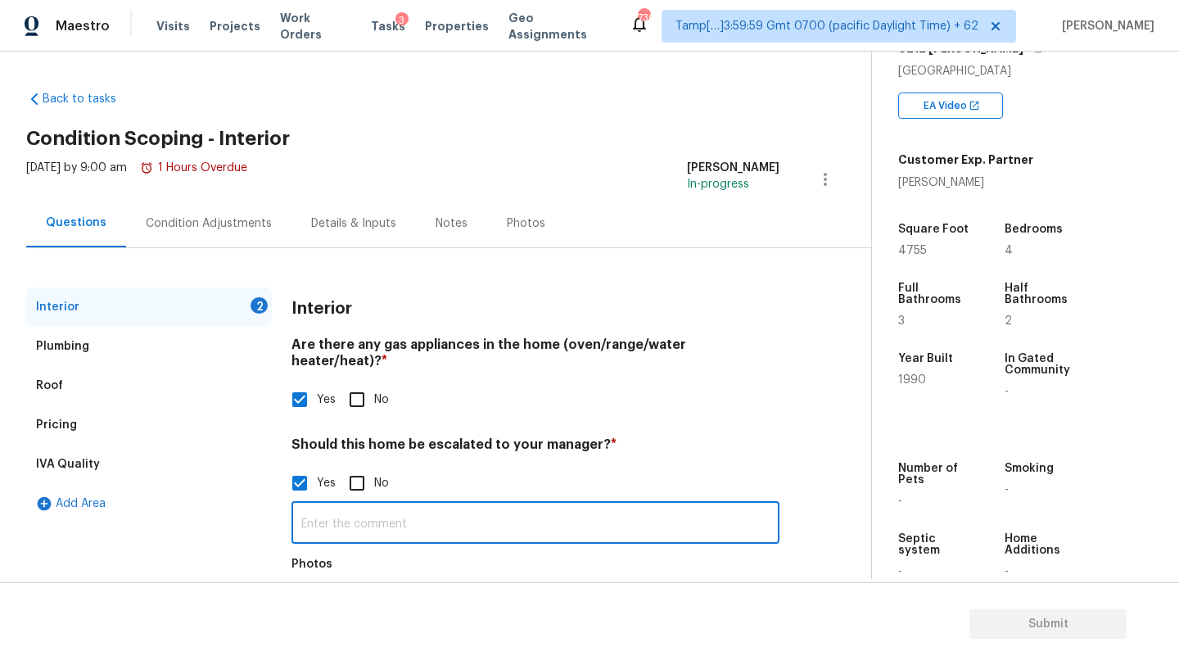
click at [337, 505] on input "text" at bounding box center [536, 524] width 488 height 38
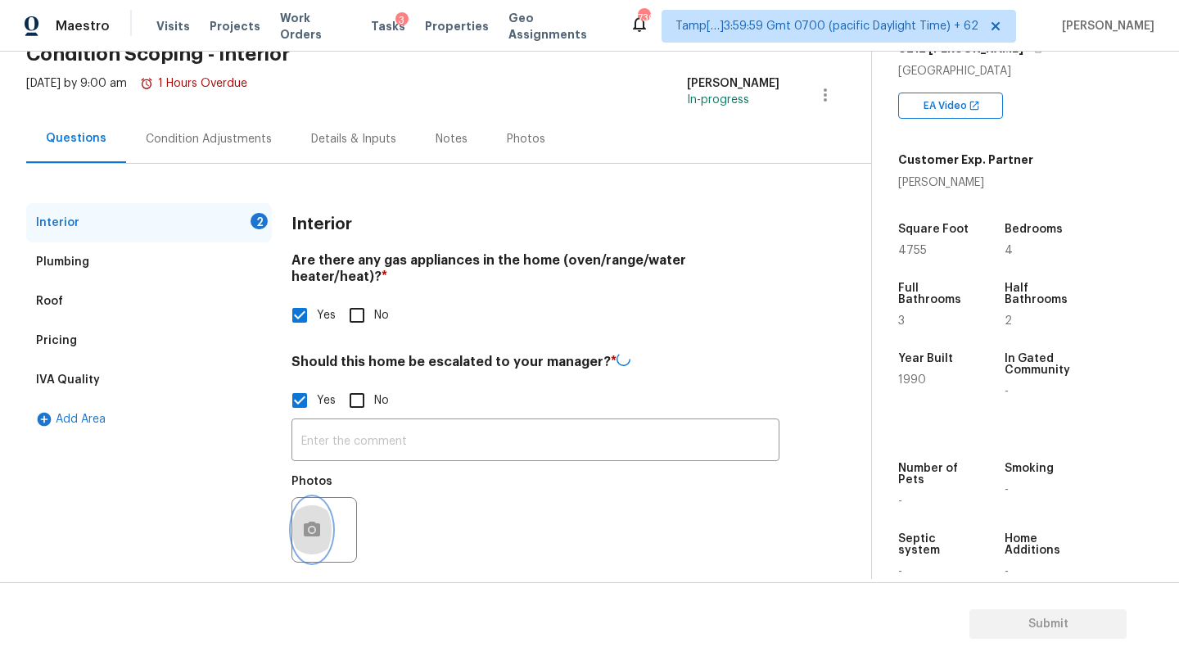
click at [315, 522] on icon "button" at bounding box center [312, 529] width 16 height 15
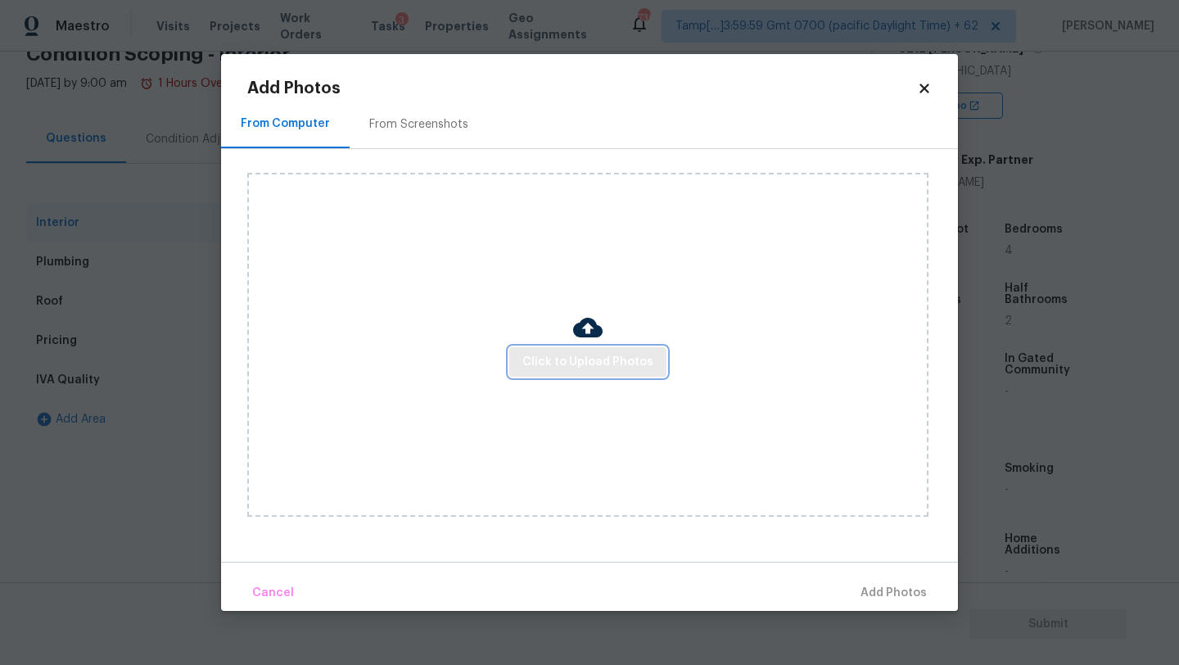
click at [543, 375] on button "Click to Upload Photos" at bounding box center [587, 362] width 157 height 30
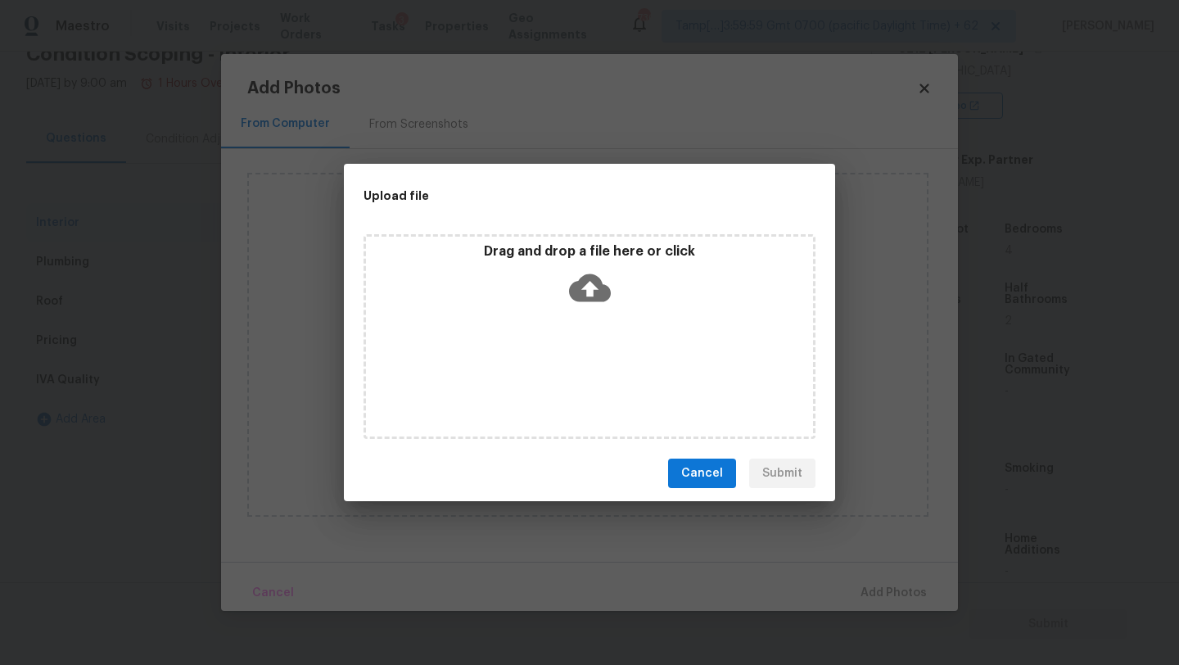
click at [560, 346] on div "Drag and drop a file here or click" at bounding box center [590, 336] width 452 height 205
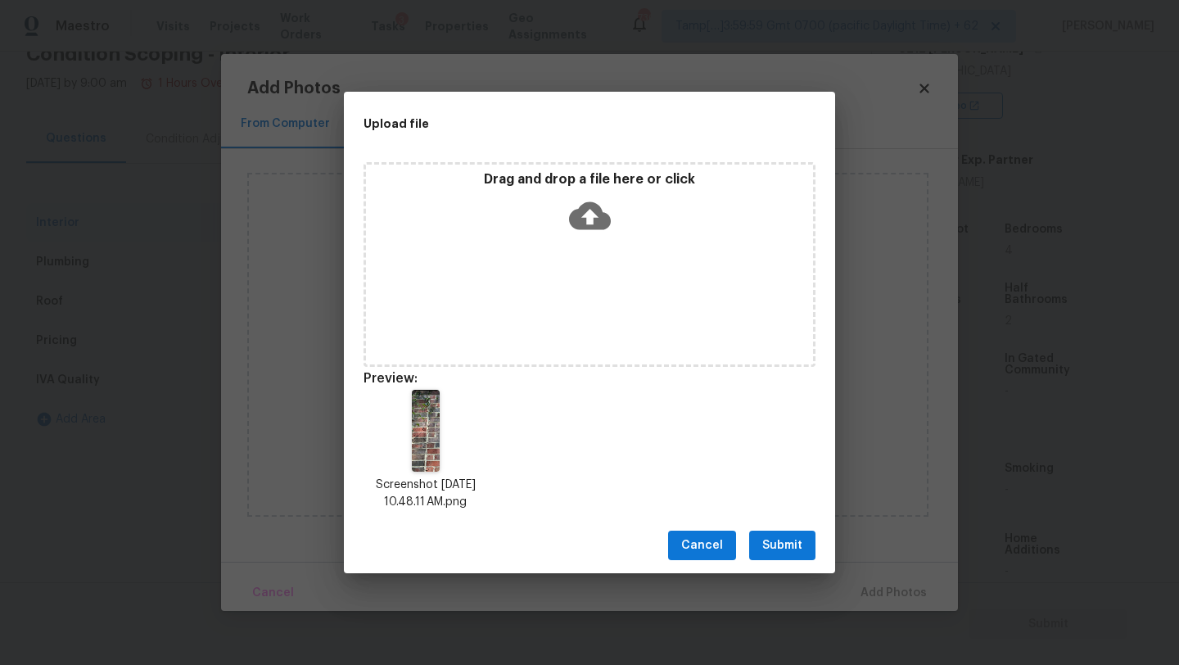
click at [793, 541] on span "Submit" at bounding box center [782, 546] width 40 height 20
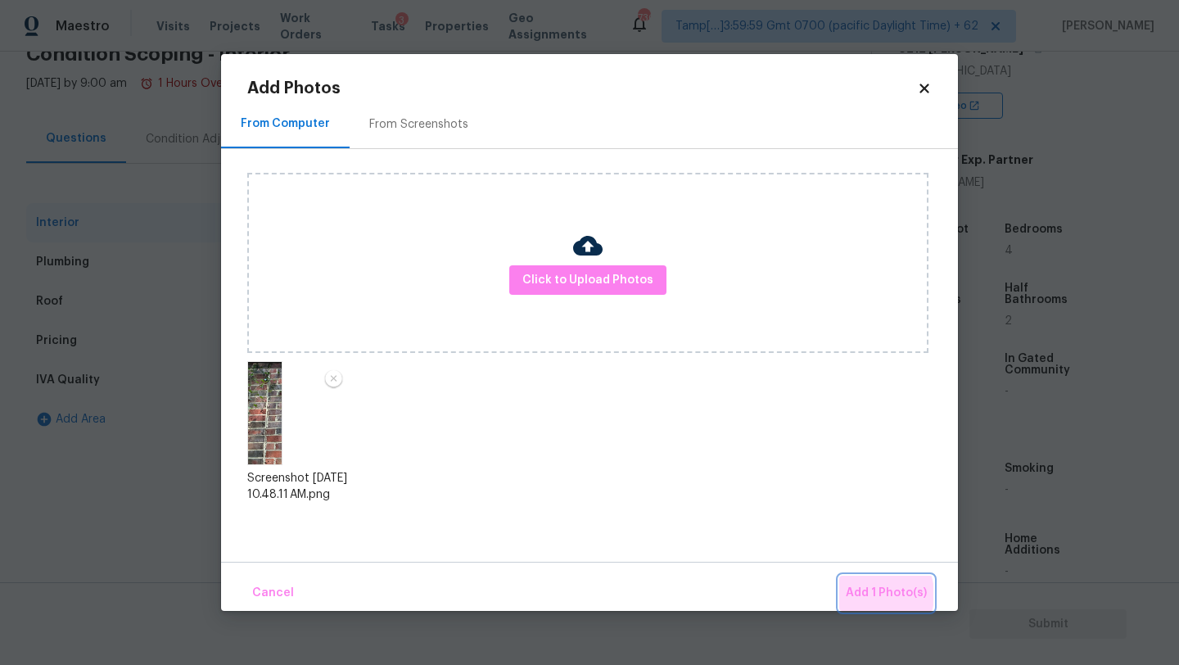
click at [872, 595] on span "Add 1 Photo(s)" at bounding box center [886, 593] width 81 height 20
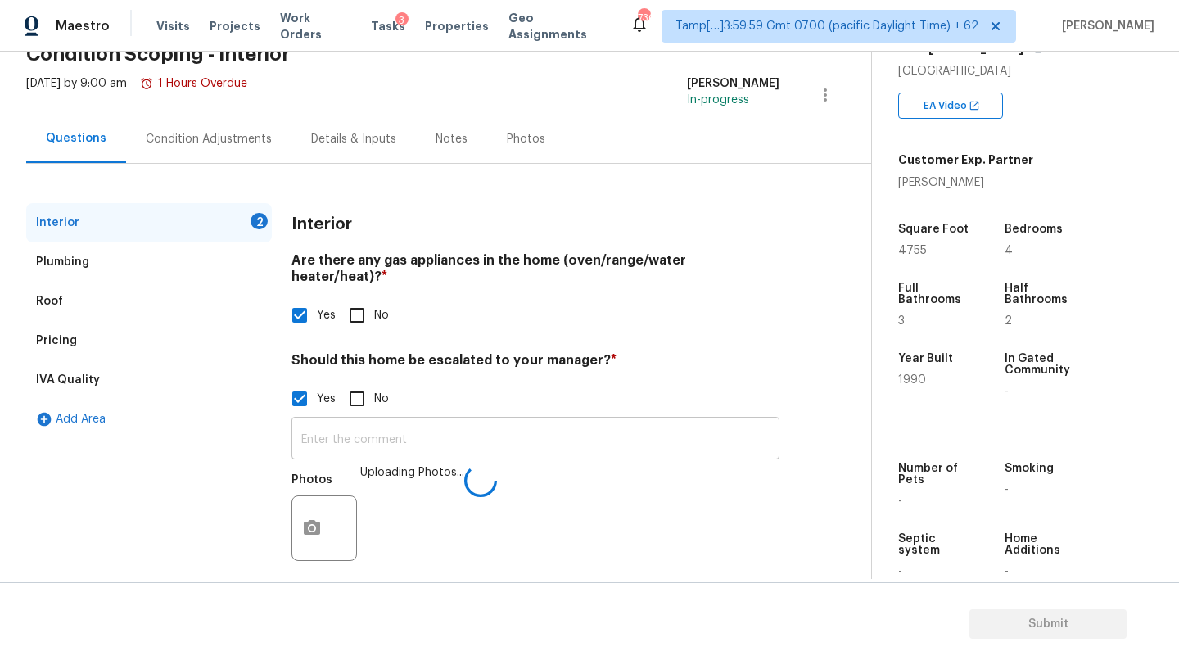
click at [430, 427] on input "text" at bounding box center [536, 440] width 488 height 38
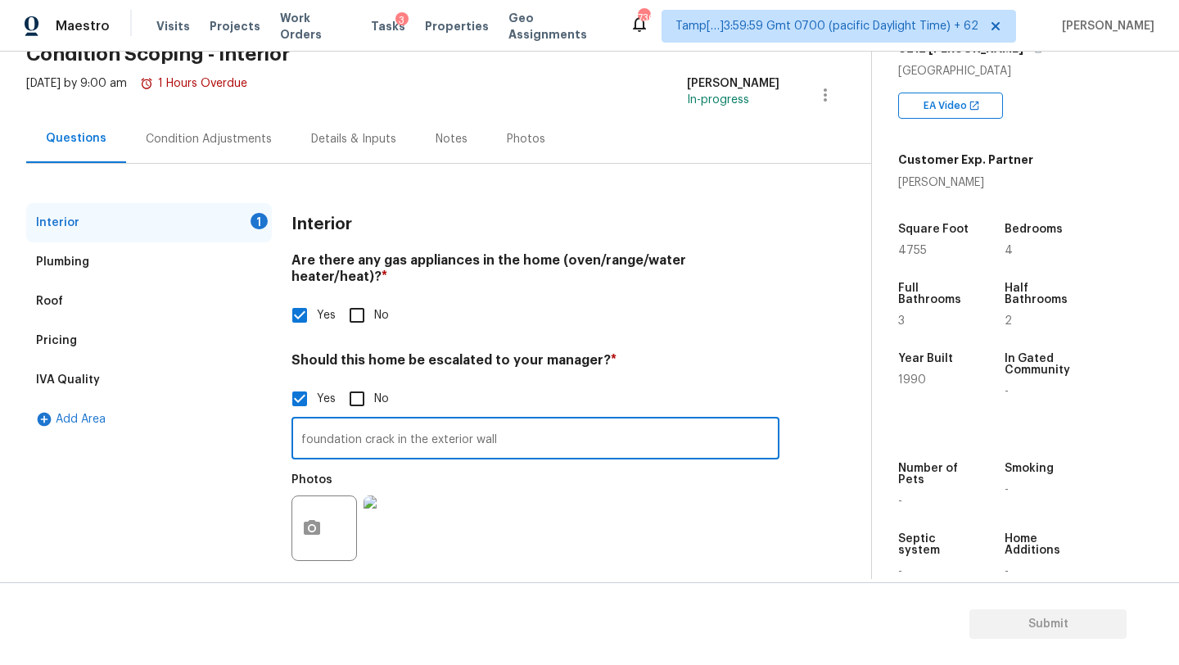
type input "foundation crack in the exterior wall"
click at [129, 269] on div "Plumbing" at bounding box center [149, 261] width 246 height 39
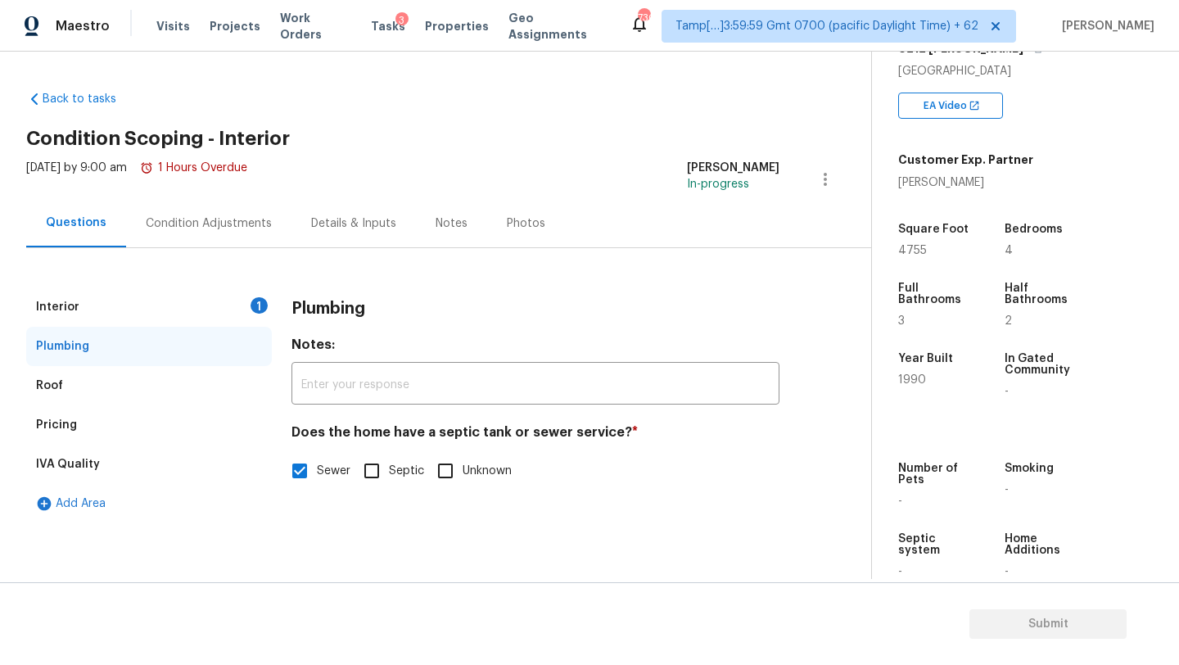
scroll to position [0, 0]
click at [126, 311] on div "Interior" at bounding box center [149, 306] width 246 height 39
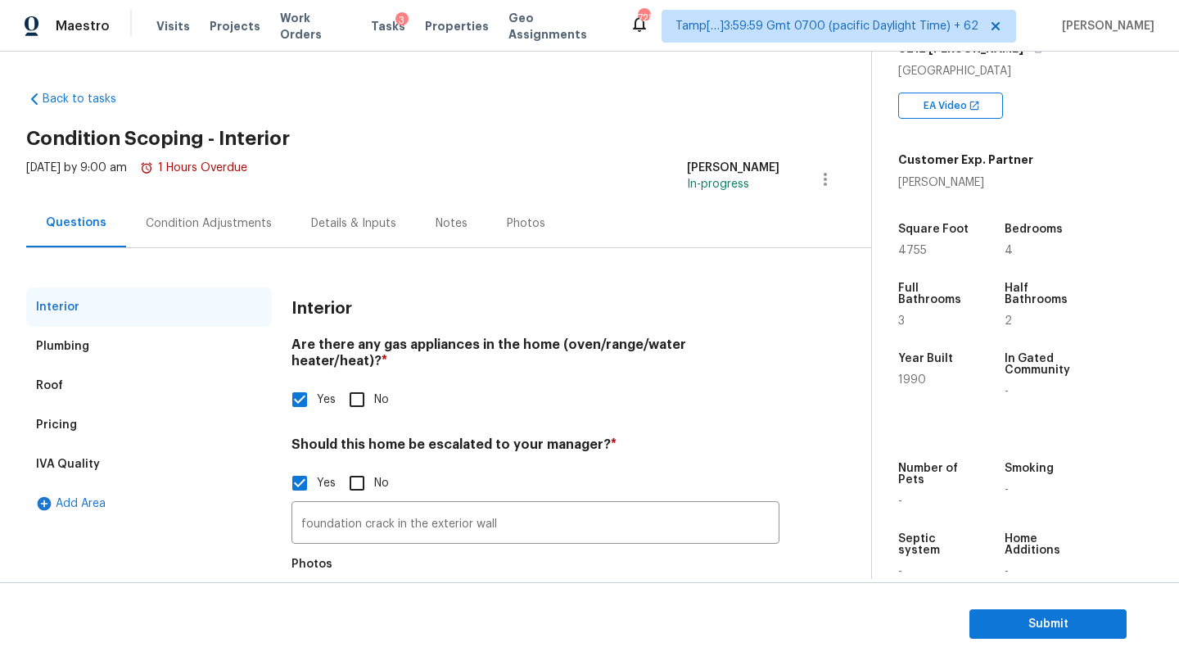
click at [247, 218] on div "Condition Adjustments" at bounding box center [209, 223] width 126 height 16
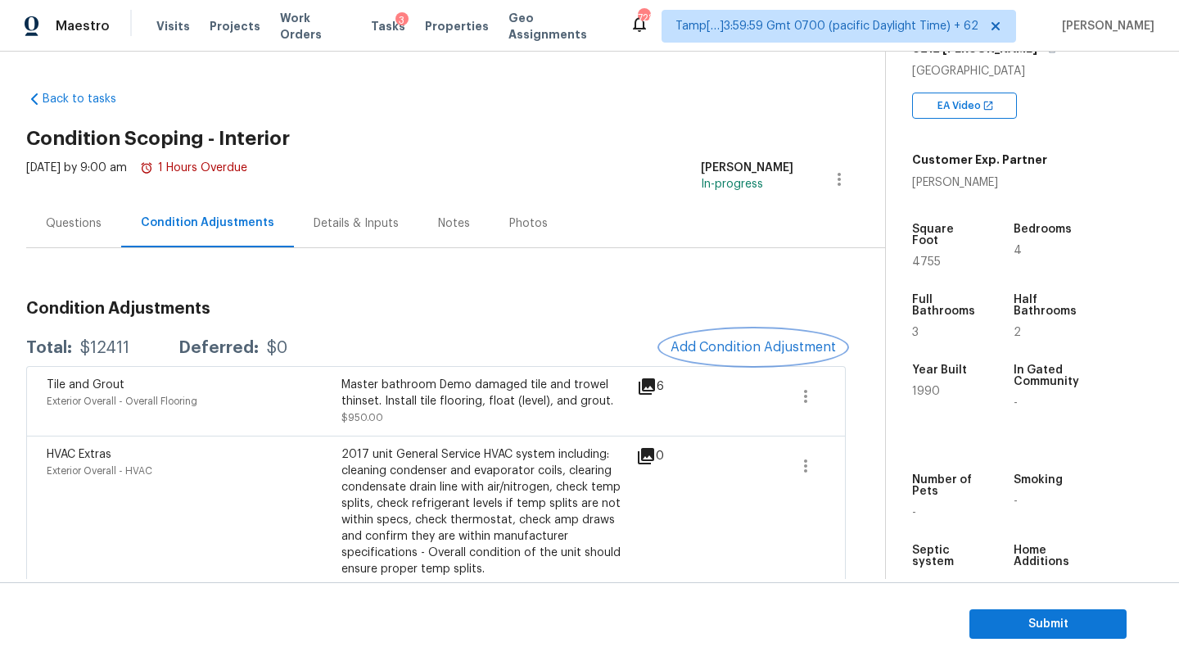
click at [758, 355] on button "Add Condition Adjustment" at bounding box center [753, 347] width 185 height 34
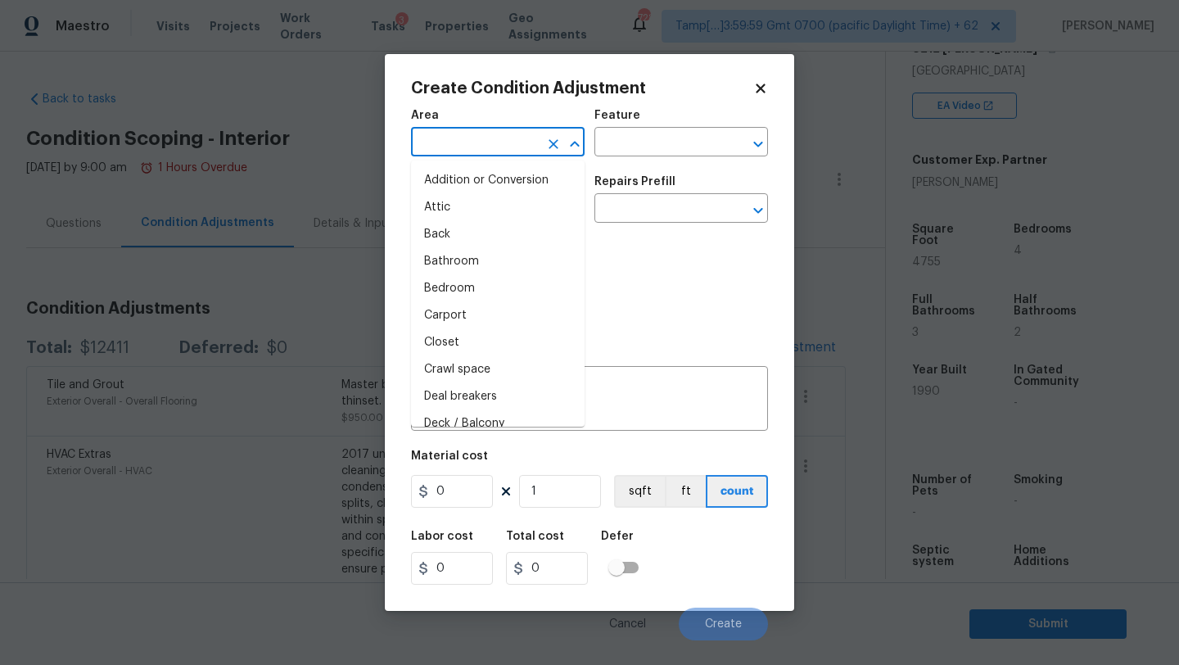
click at [489, 150] on input "text" at bounding box center [475, 143] width 128 height 25
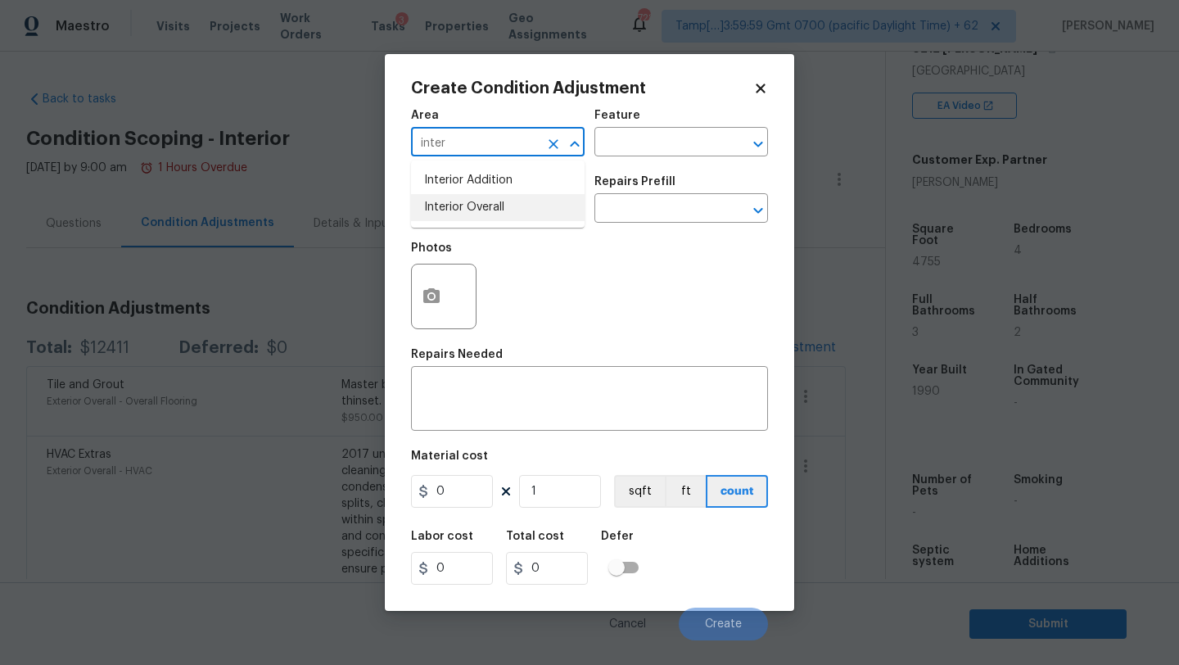
click at [491, 219] on li "Interior Overall" at bounding box center [498, 207] width 174 height 27
type input "Interior Overall"
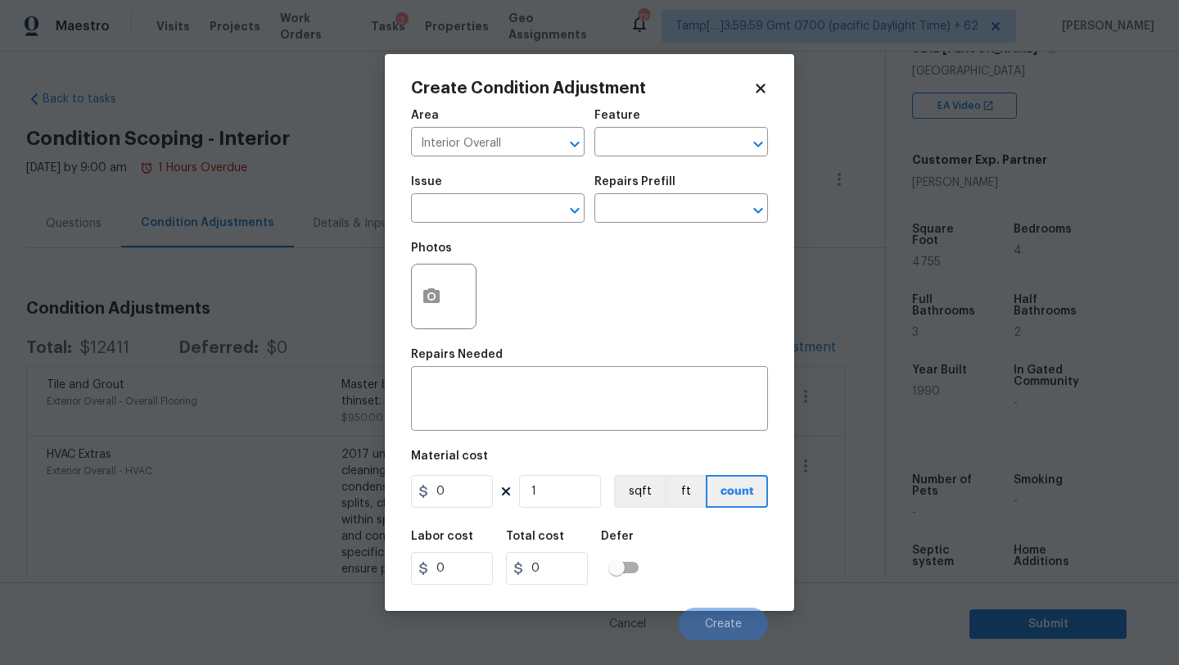
click at [626, 157] on div "Area Interior Overall ​ Feature ​" at bounding box center [589, 133] width 357 height 66
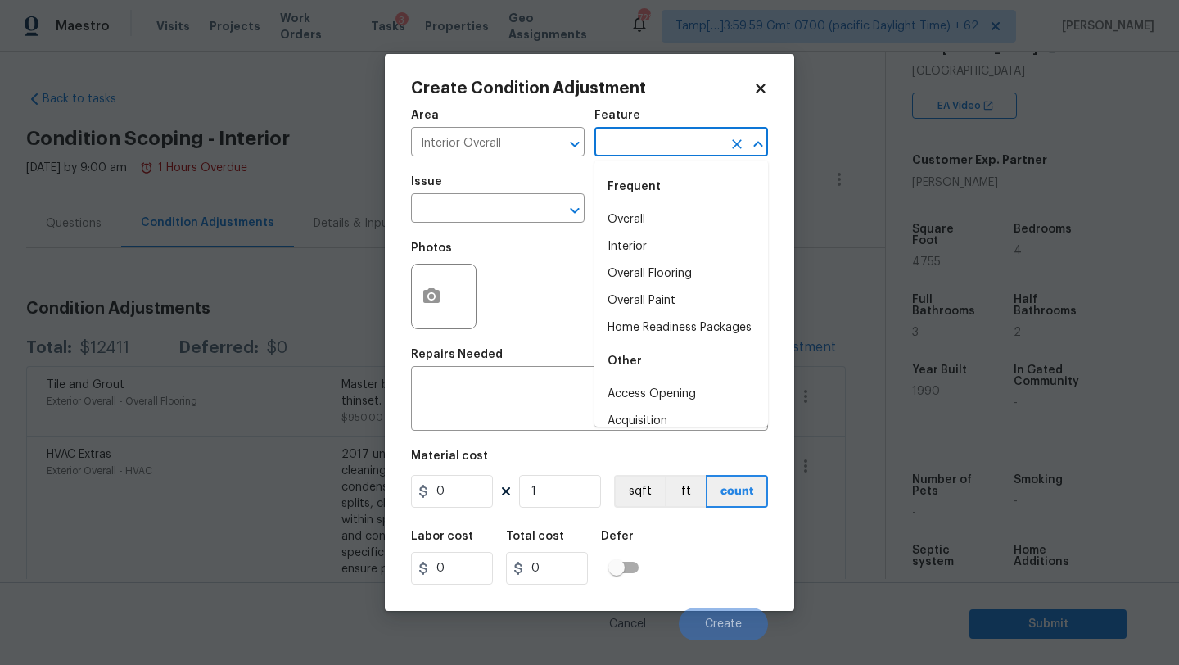
click at [629, 146] on input "text" at bounding box center [659, 143] width 128 height 25
click at [639, 301] on li "Overall Paint" at bounding box center [682, 300] width 174 height 27
type input "Overall Paint"
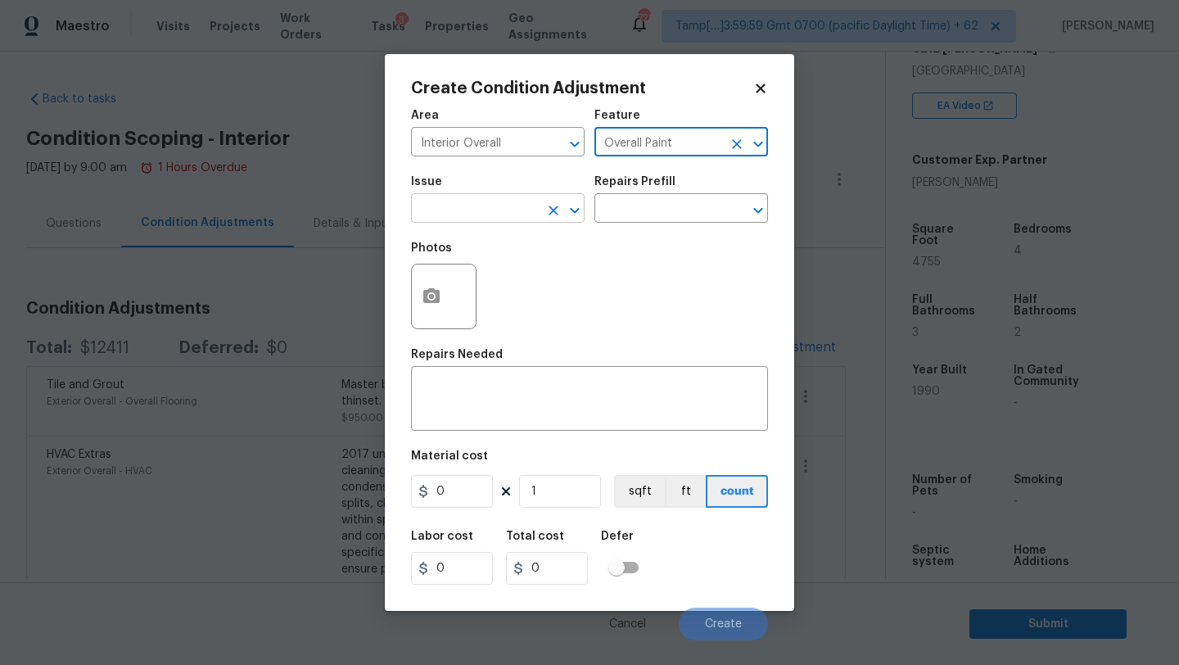
click at [473, 213] on input "text" at bounding box center [475, 209] width 128 height 25
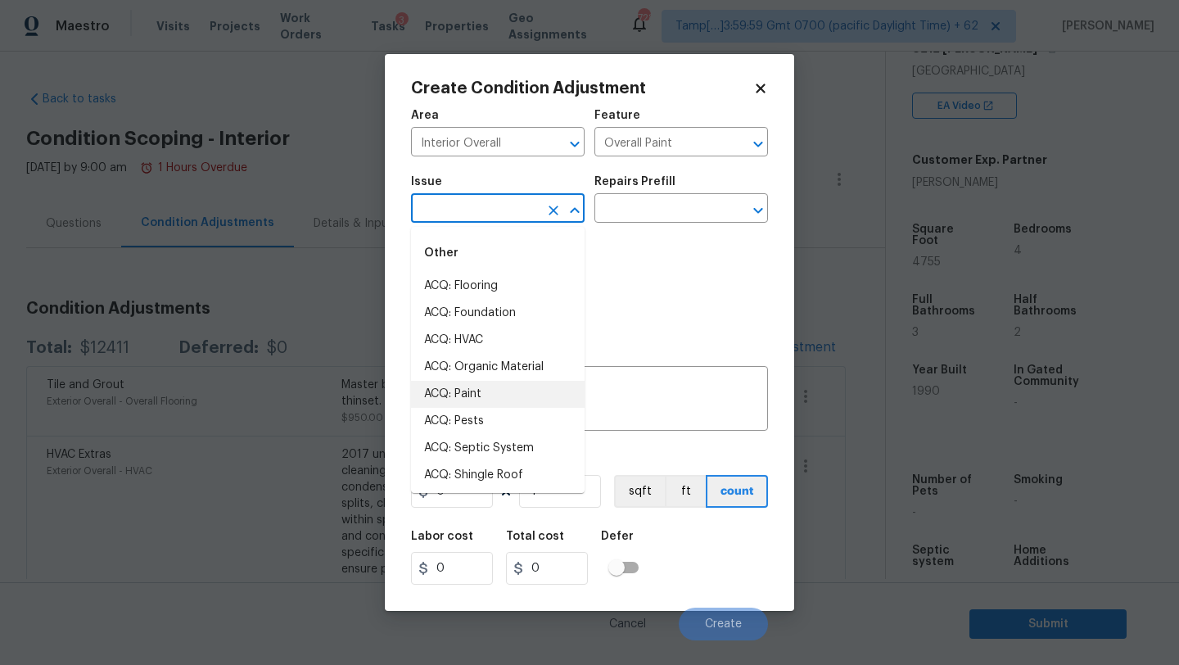
click at [466, 389] on li "ACQ: Paint" at bounding box center [498, 394] width 174 height 27
type input "ACQ: Paint"
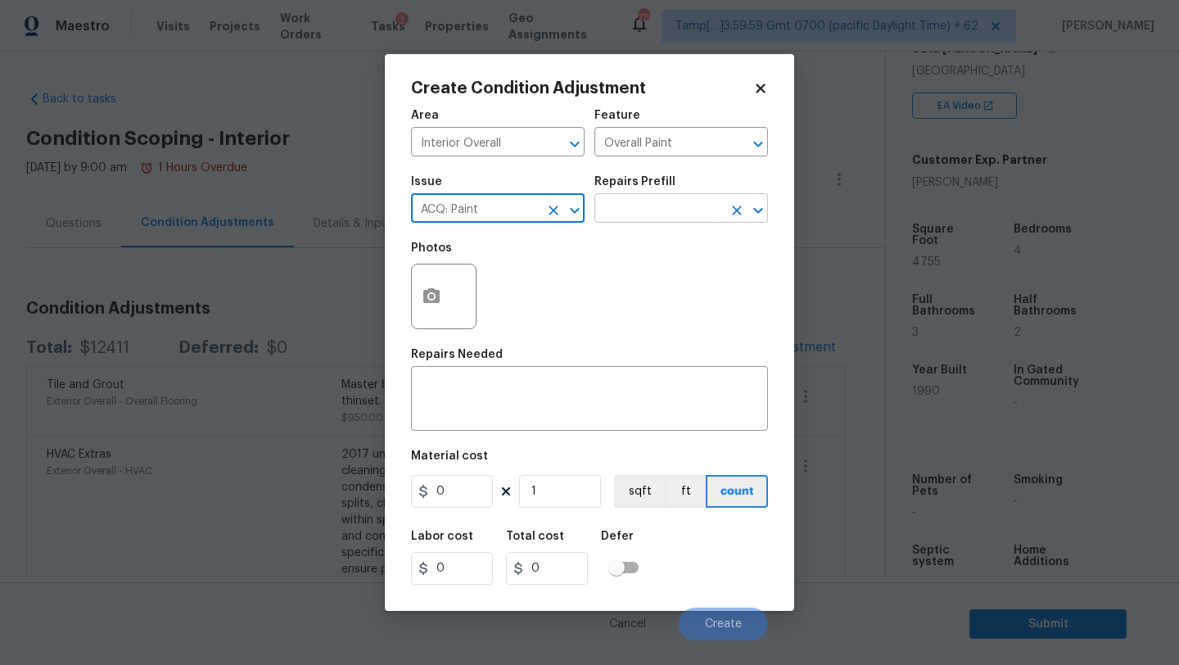
click at [697, 205] on input "text" at bounding box center [659, 209] width 128 height 25
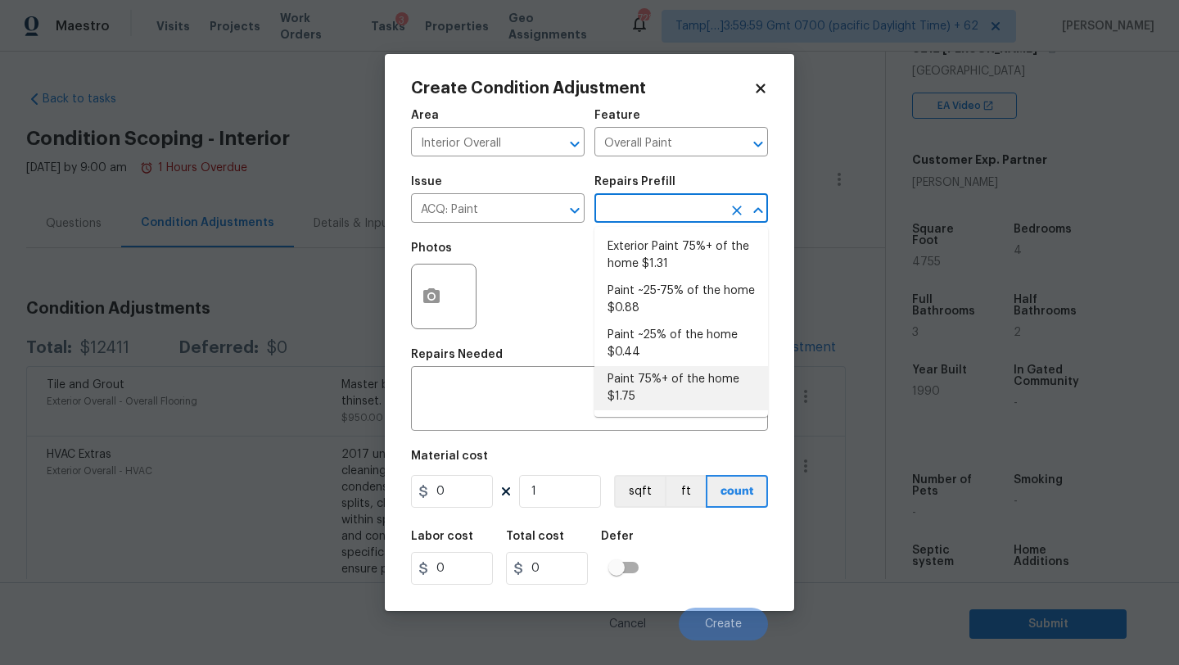
click at [668, 403] on li "Paint 75%+ of the home $1.75" at bounding box center [682, 388] width 174 height 44
type input "Acquisition"
type textarea "Acquisition Scope: 75%+ of the home will likely require interior paint"
type input "1.75"
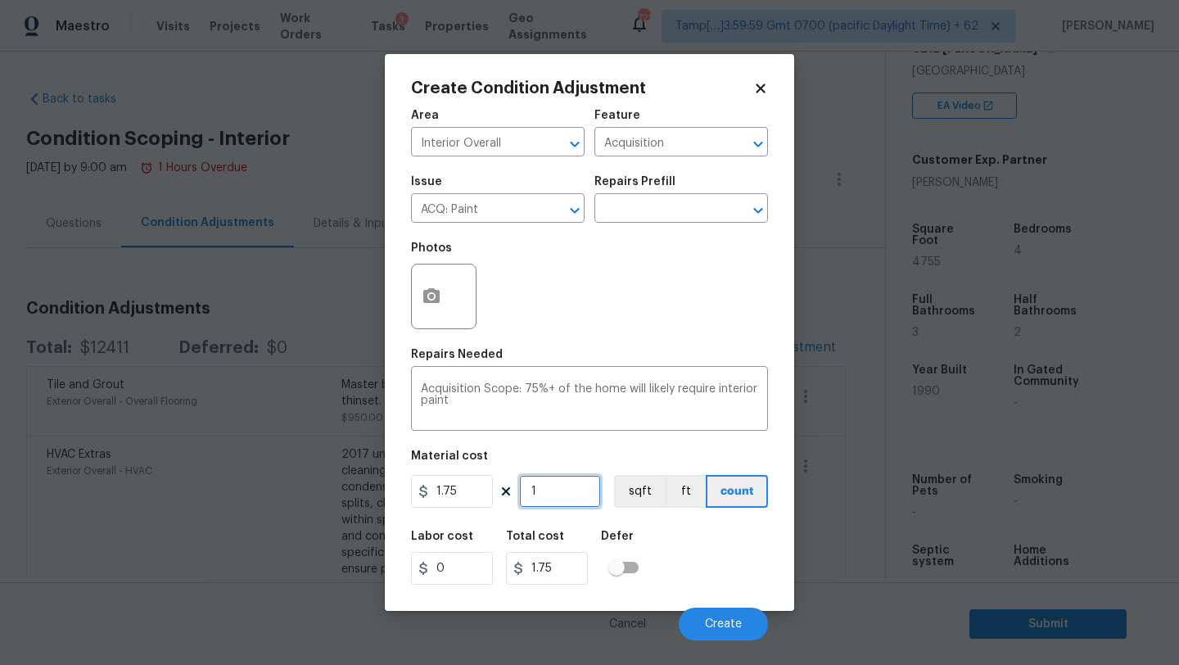
click at [583, 497] on input "1" at bounding box center [560, 491] width 82 height 33
type input "4"
type input "7"
type input "47"
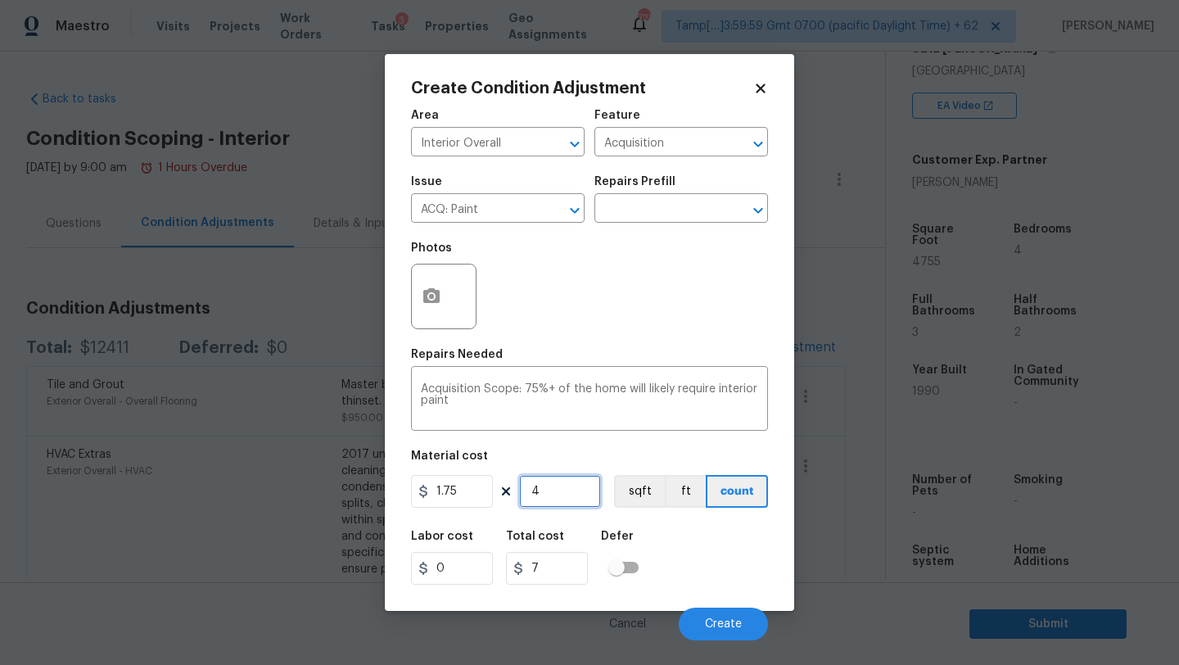
type input "82.25"
type input "475"
type input "831.25"
type input "4755"
type input "8321.25"
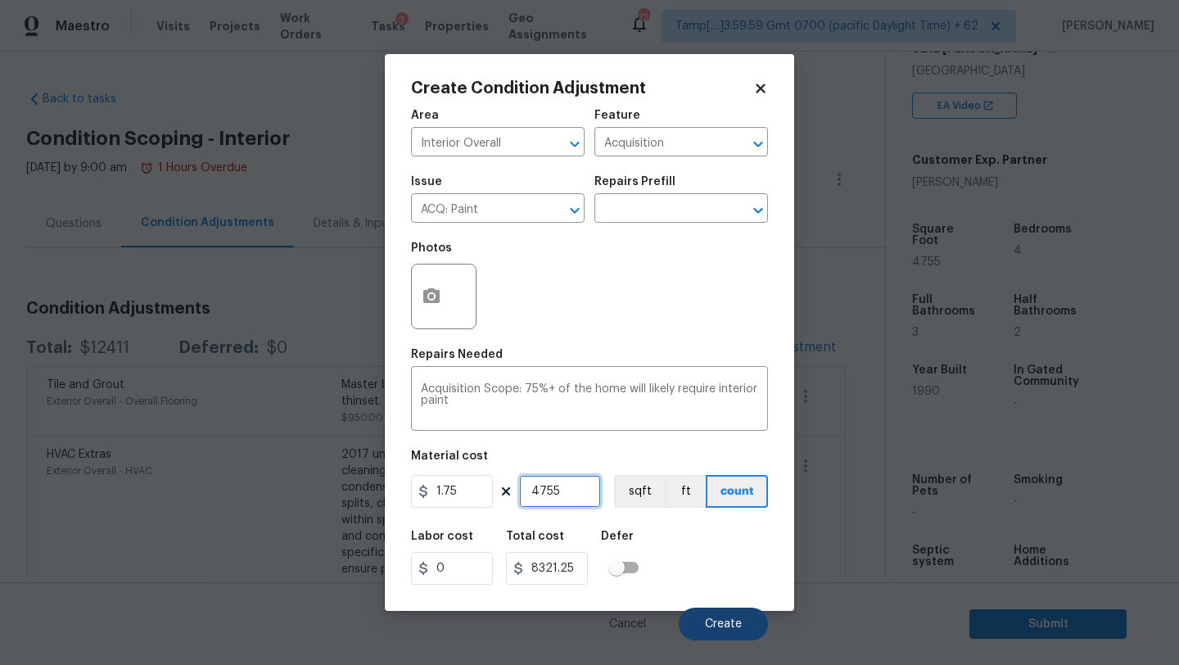
type input "4755"
click at [731, 616] on button "Create" at bounding box center [723, 624] width 89 height 33
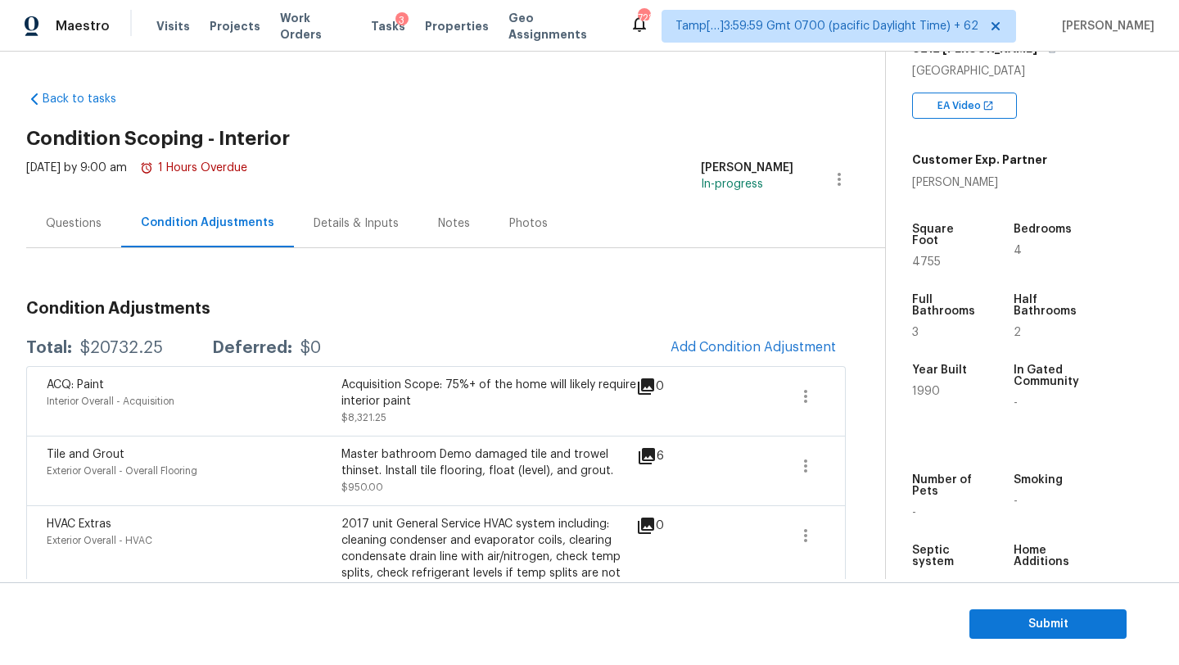
click at [617, 157] on div "Back to tasks Condition Scoping - Interior Thu, Sep 25 2025 by 9:00 am 1 Hours …" at bounding box center [455, 524] width 859 height 892
click at [617, 146] on h2 "Condition Scoping - Interior" at bounding box center [455, 138] width 859 height 16
click at [92, 223] on div "Questions" at bounding box center [74, 223] width 56 height 16
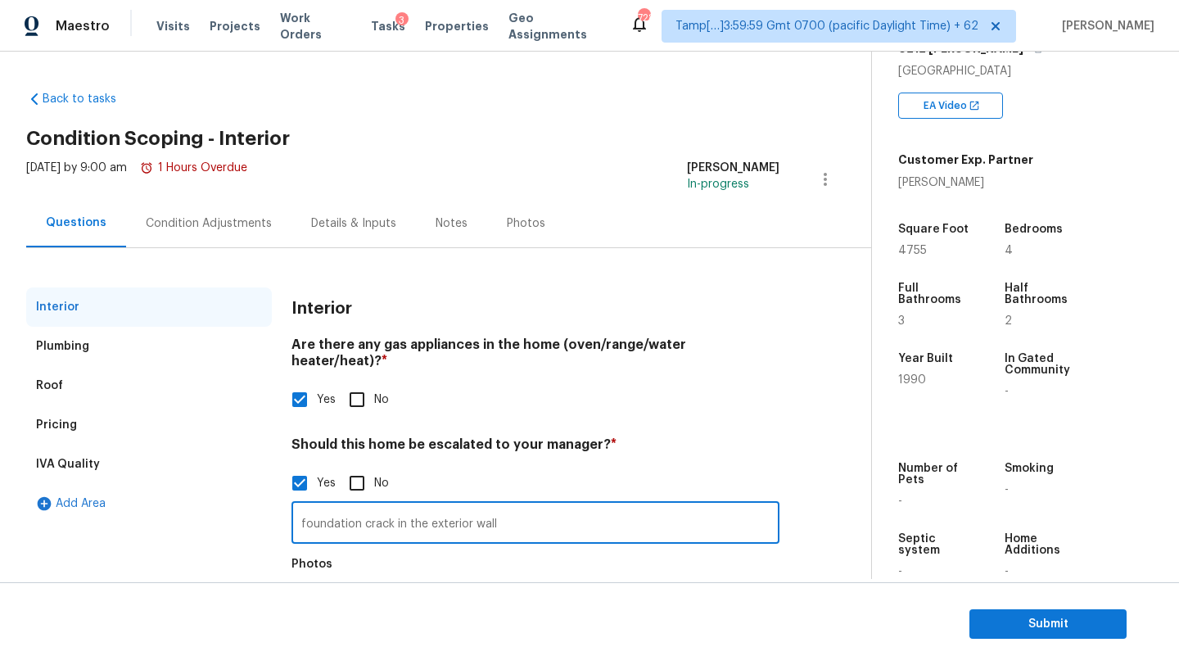
click at [519, 508] on input "foundation crack in the exterior wall" at bounding box center [536, 524] width 488 height 38
type input "foundation crack in the exterior wall @1:28"
click at [59, 429] on div "Pricing" at bounding box center [56, 425] width 41 height 16
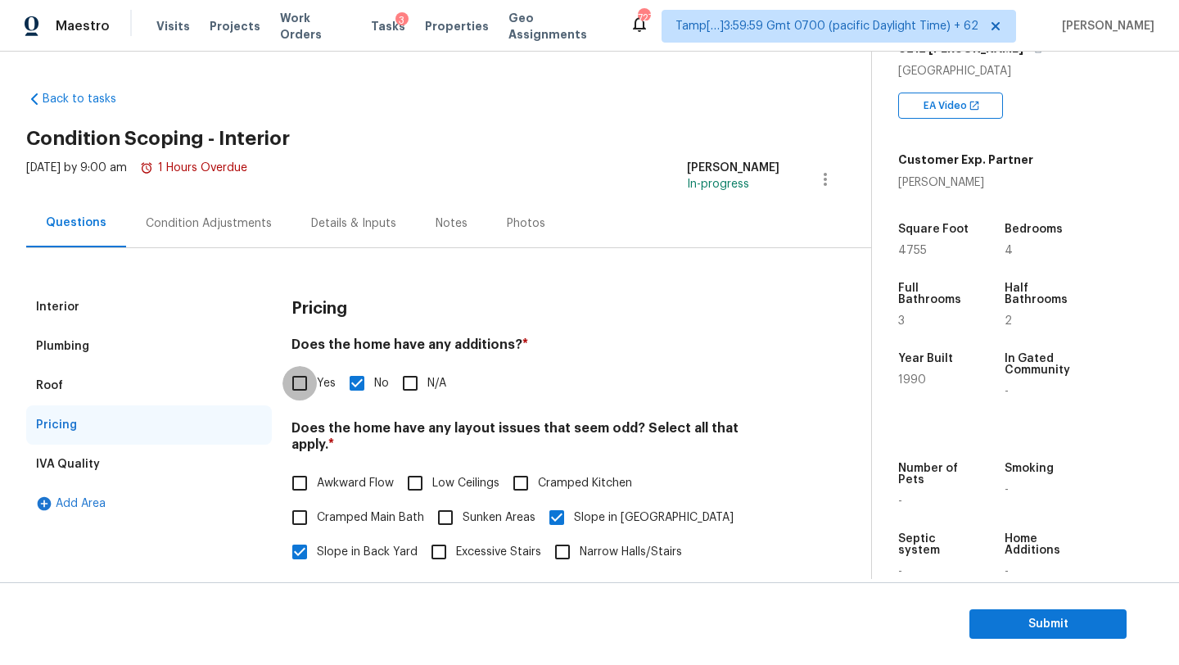
click at [312, 394] on input "Yes" at bounding box center [300, 383] width 34 height 34
checkbox input "true"
checkbox input "false"
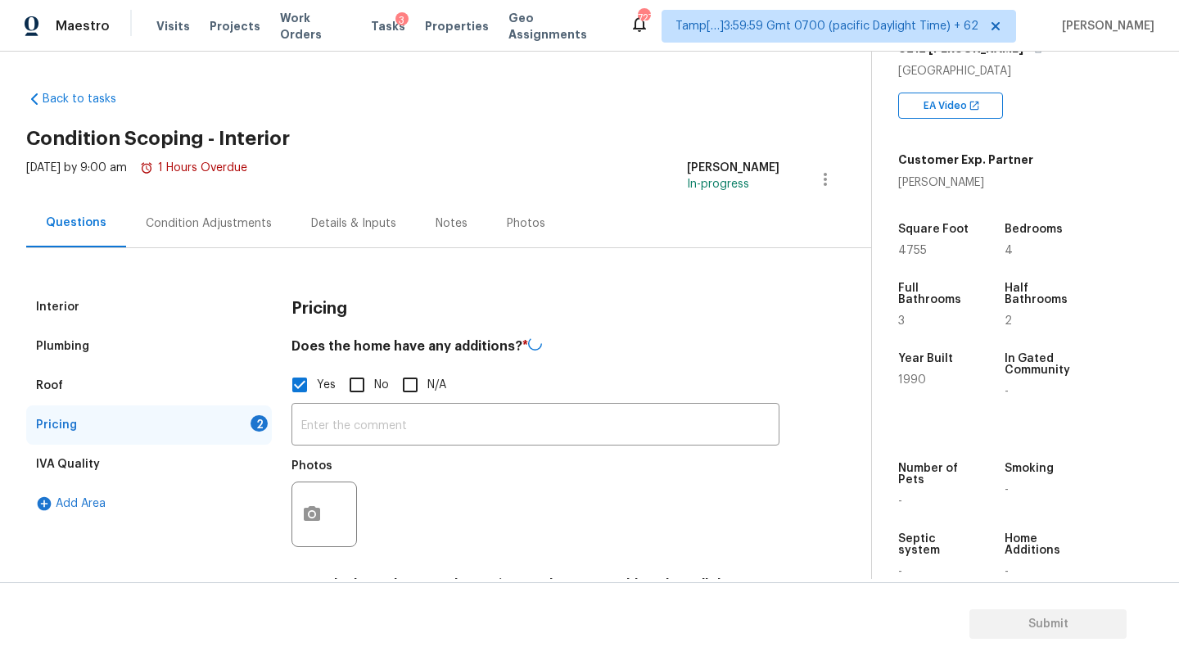
click at [343, 421] on input "text" at bounding box center [536, 426] width 488 height 38
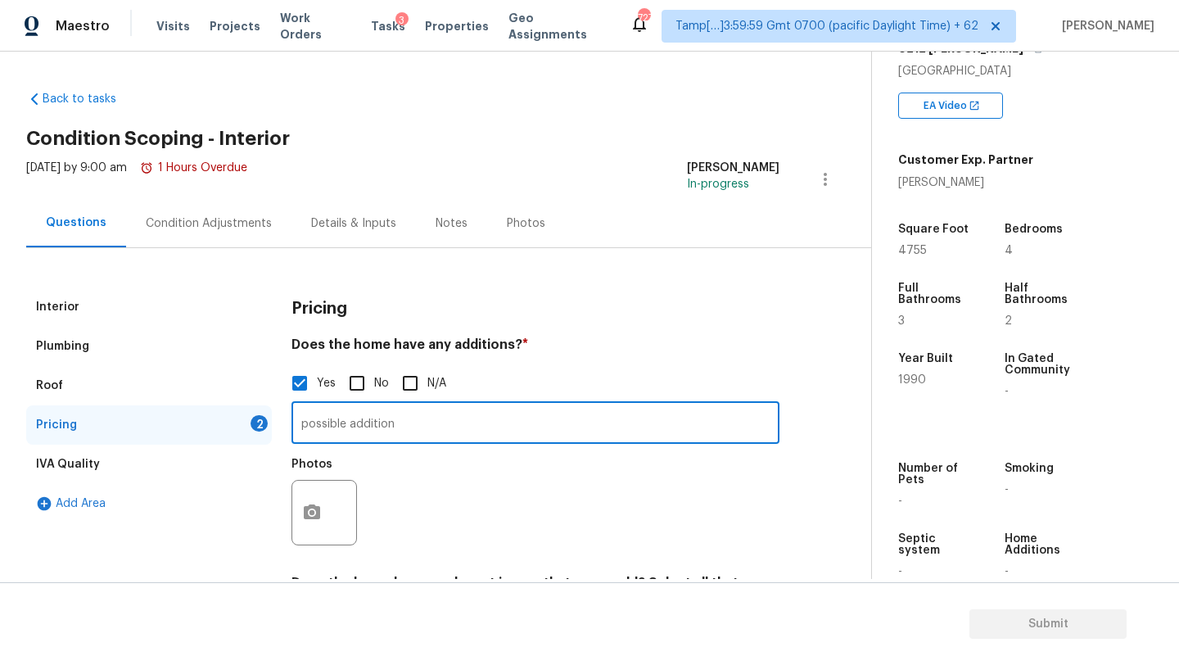
type input "possible addition"
click at [316, 516] on icon "button" at bounding box center [312, 511] width 16 height 15
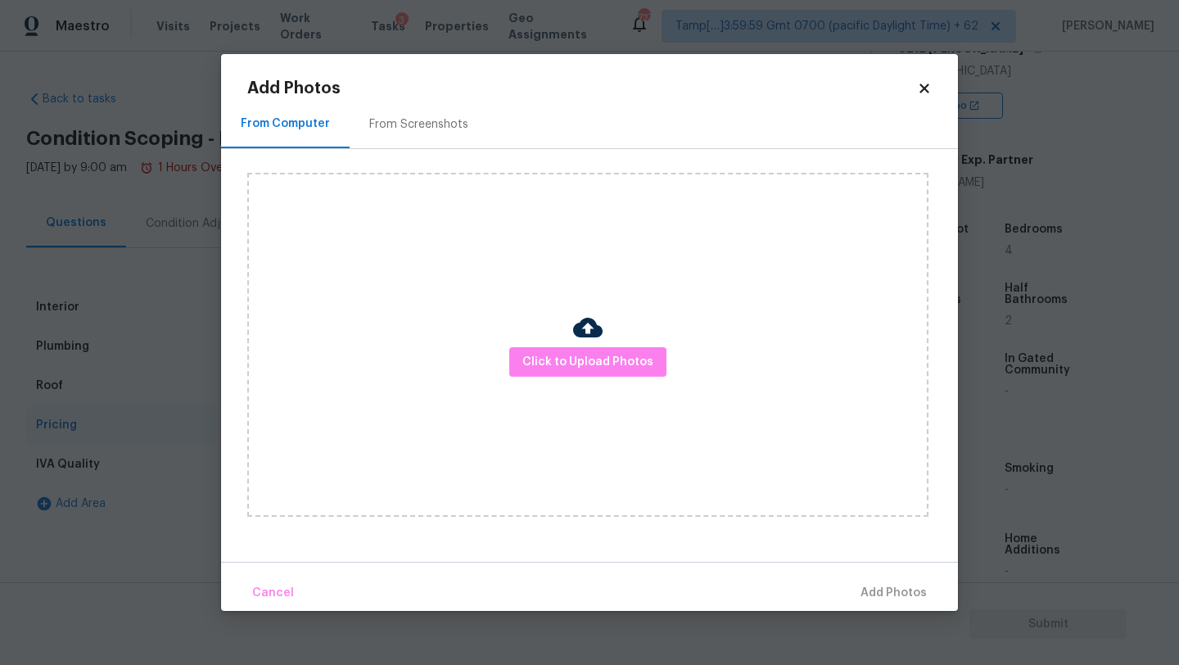
click at [527, 377] on div "Click to Upload Photos" at bounding box center [587, 345] width 681 height 344
click at [527, 376] on button "Click to Upload Photos" at bounding box center [587, 362] width 157 height 30
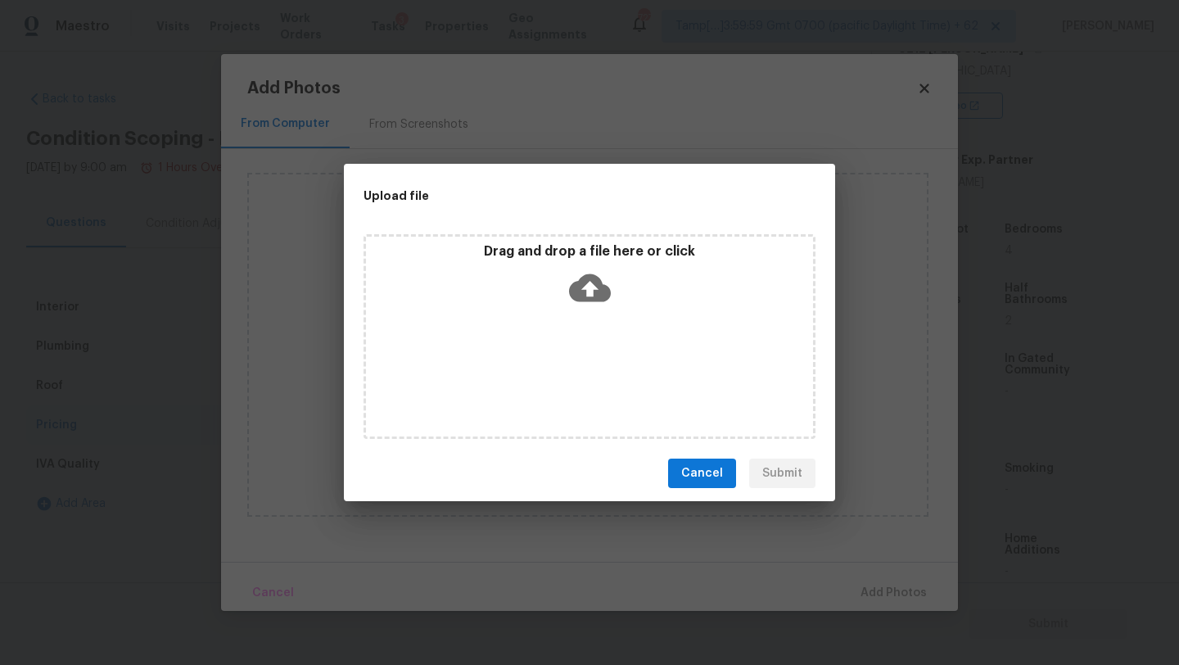
click at [546, 346] on div "Drag and drop a file here or click" at bounding box center [590, 336] width 452 height 205
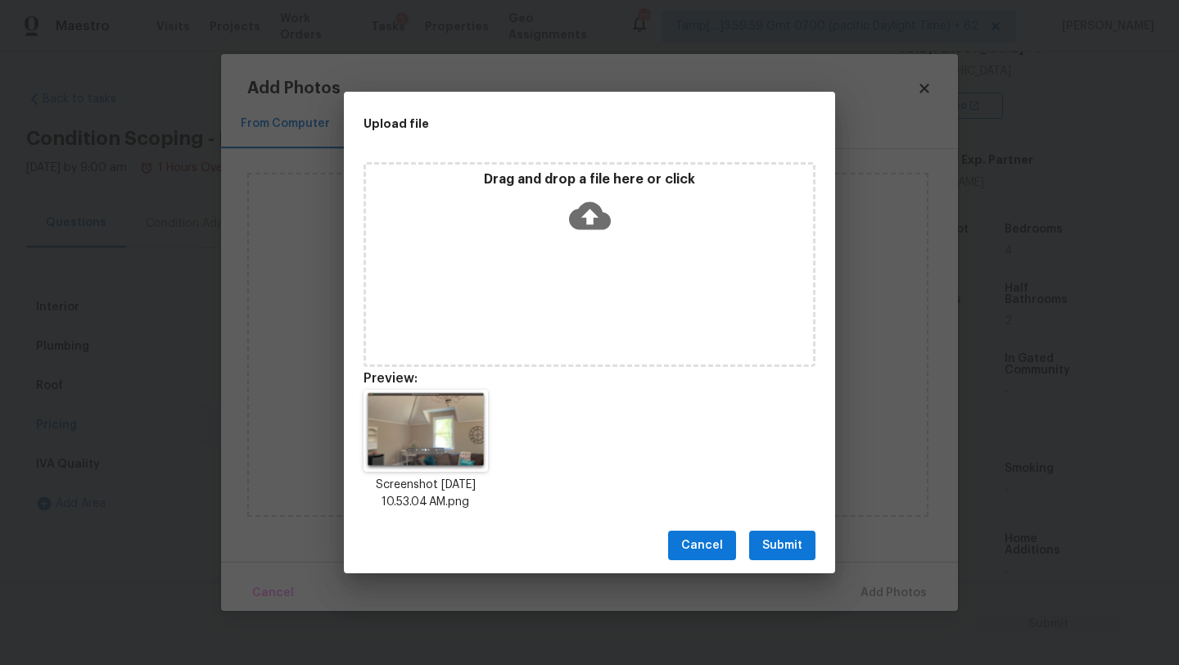
drag, startPoint x: 797, startPoint y: 540, endPoint x: 833, endPoint y: 560, distance: 41.4
click at [797, 540] on span "Submit" at bounding box center [782, 546] width 40 height 20
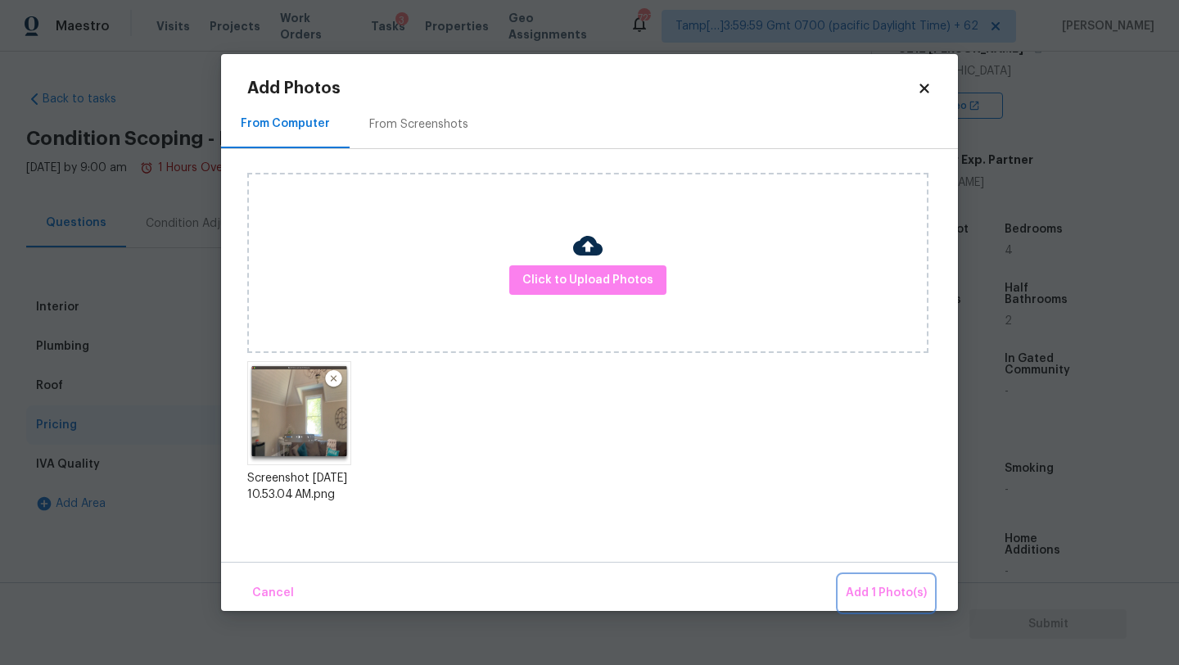
click at [857, 583] on span "Add 1 Photo(s)" at bounding box center [886, 593] width 81 height 20
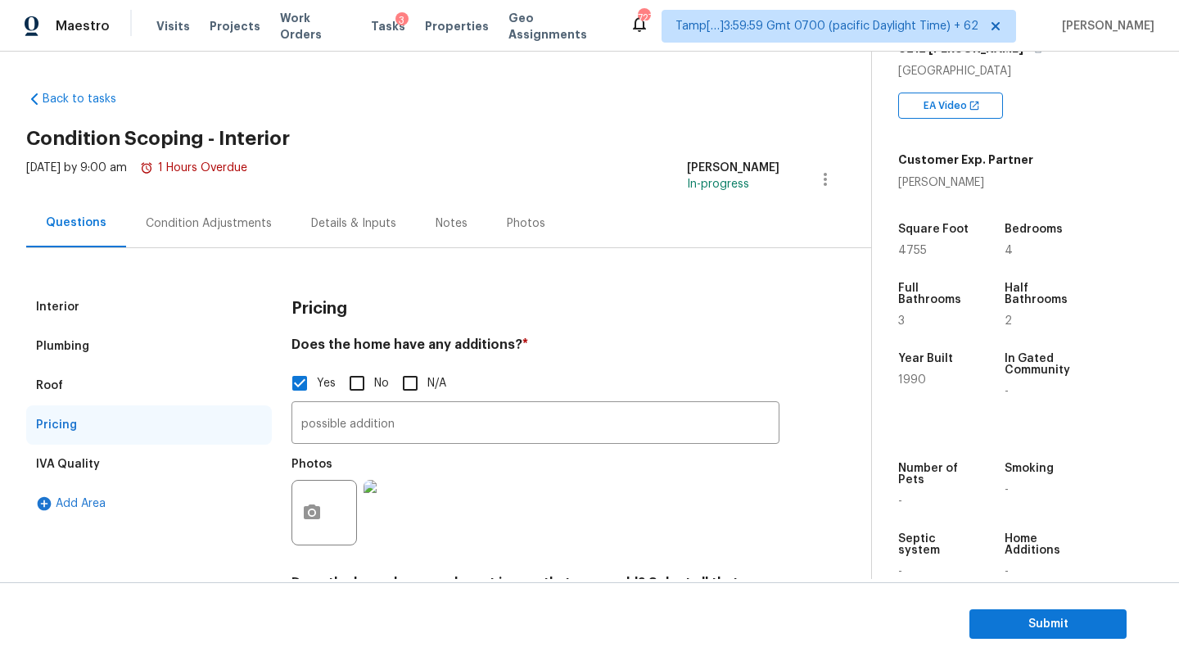
click at [153, 192] on div "Thu, Sep 25 2025 by 9:00 am 1 Hours Overdue" at bounding box center [136, 179] width 221 height 39
click at [181, 233] on div "Condition Adjustments" at bounding box center [208, 223] width 165 height 48
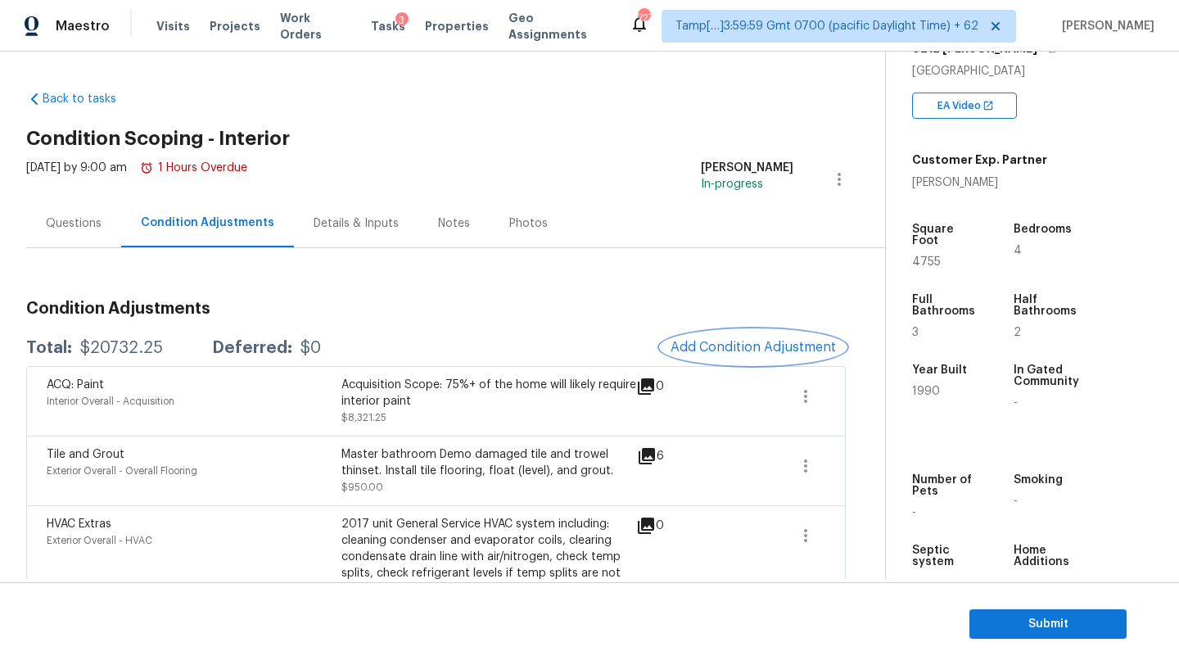
click at [787, 354] on span "Add Condition Adjustment" at bounding box center [753, 347] width 165 height 15
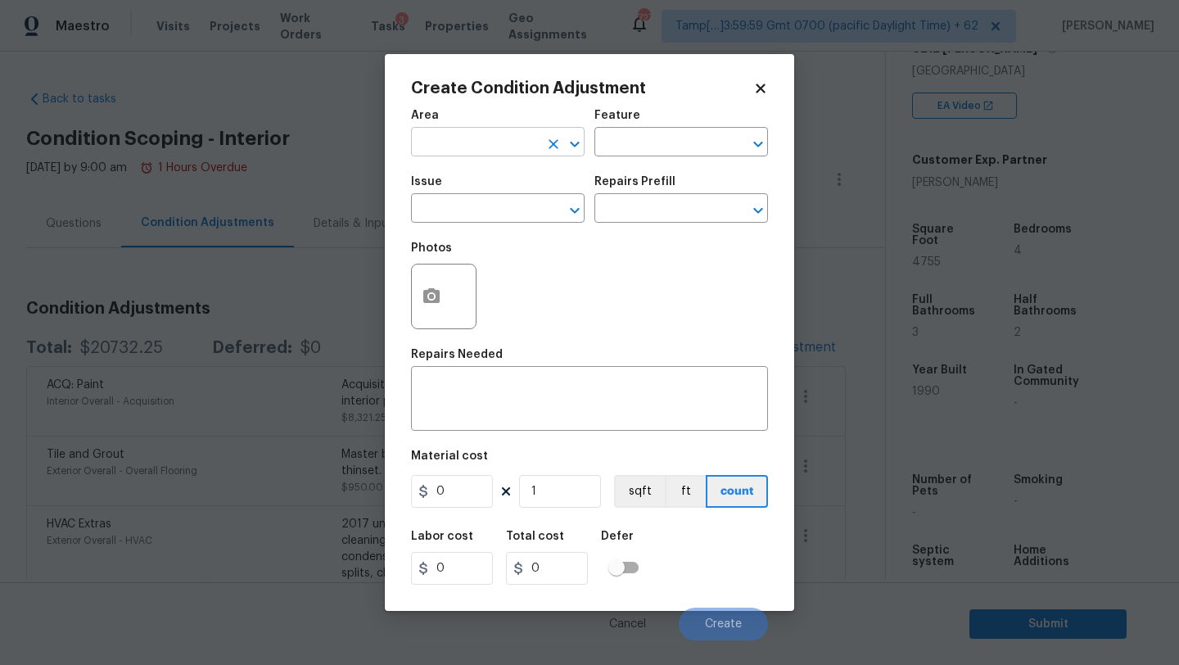
click at [502, 140] on input "text" at bounding box center [475, 143] width 128 height 25
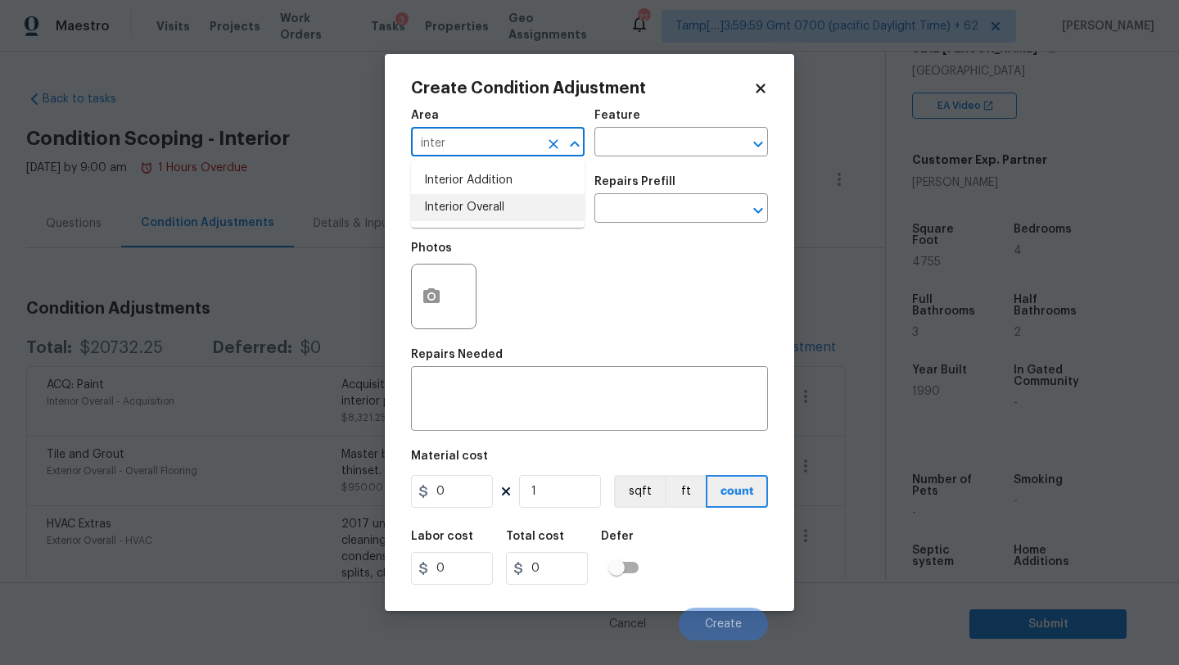
click at [513, 202] on li "Interior Overall" at bounding box center [498, 207] width 174 height 27
type input "Interior Overall"
click at [679, 141] on input "text" at bounding box center [659, 143] width 128 height 25
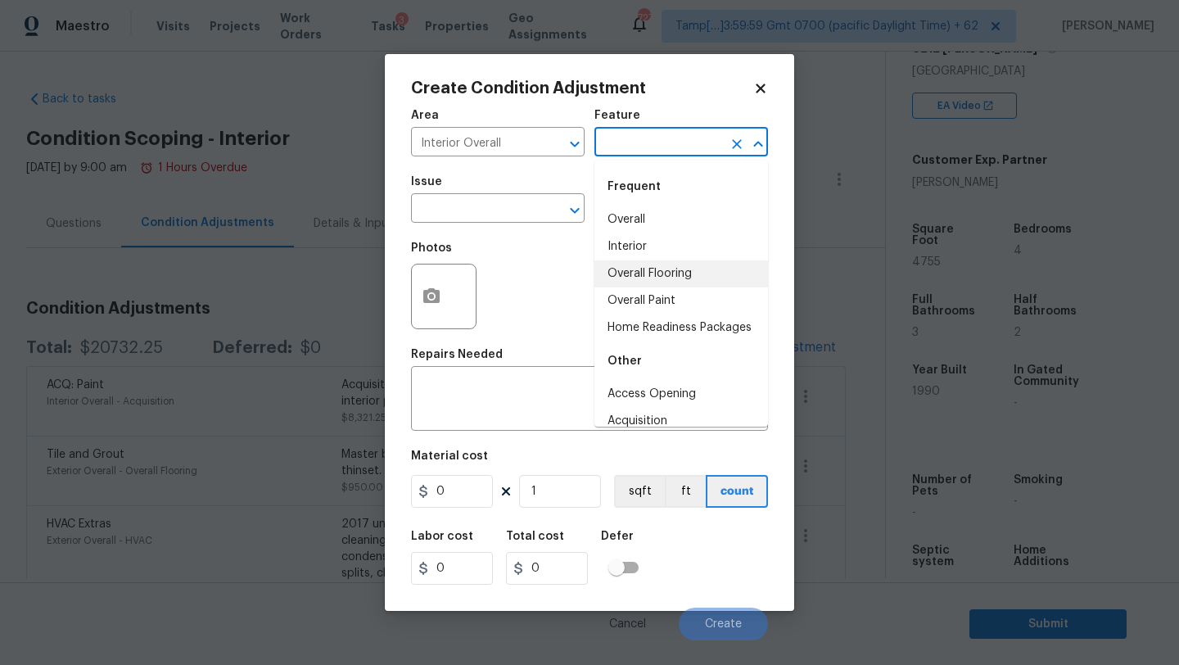
click at [642, 275] on li "Overall Flooring" at bounding box center [682, 273] width 174 height 27
type input "Overall Flooring"
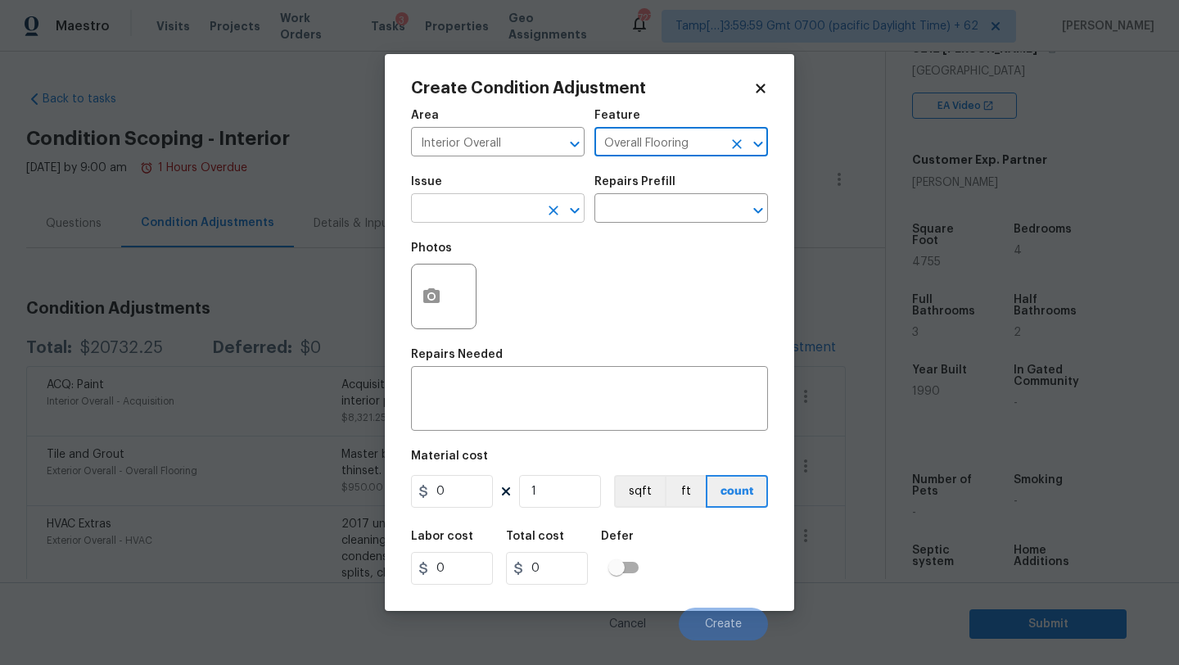
click at [475, 209] on input "text" at bounding box center [475, 209] width 128 height 25
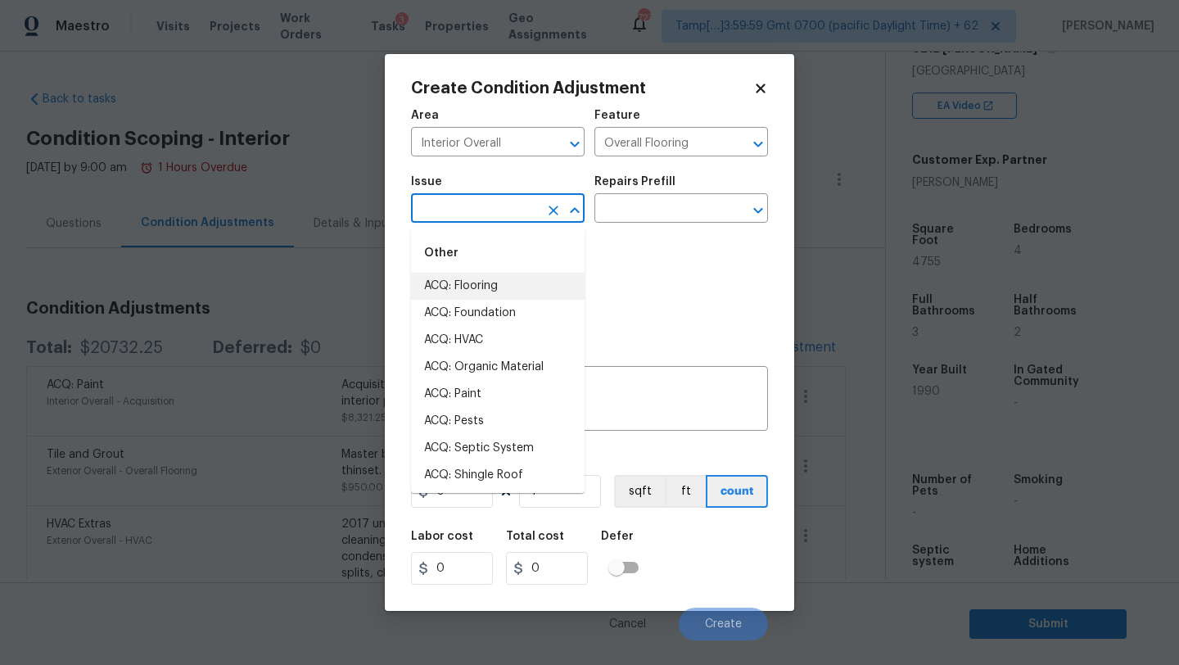
click at [475, 289] on li "ACQ: Flooring" at bounding box center [498, 286] width 174 height 27
type input "ACQ: Flooring"
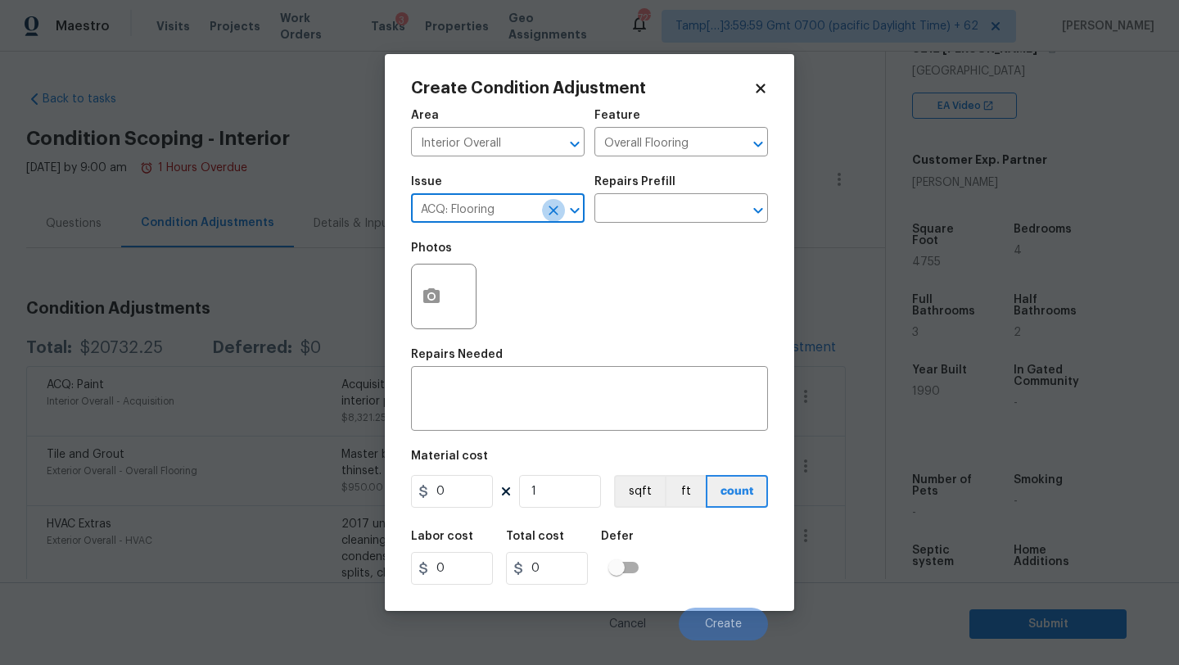
click at [559, 210] on icon "Clear" at bounding box center [553, 210] width 16 height 16
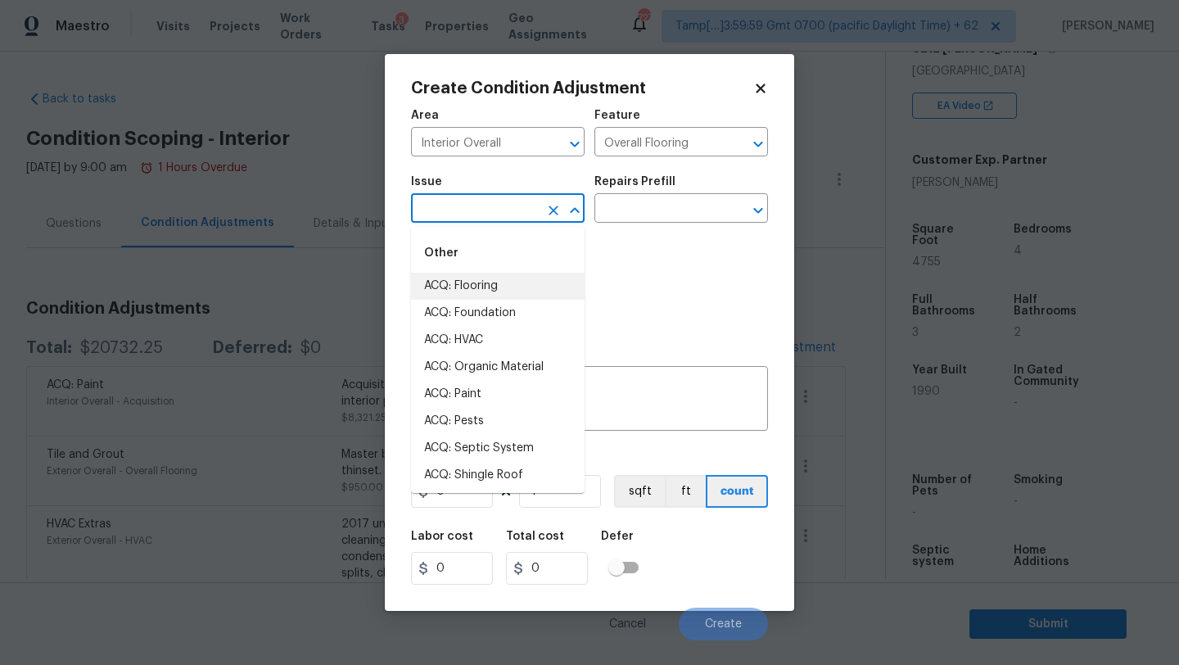
click at [513, 213] on input "text" at bounding box center [475, 209] width 128 height 25
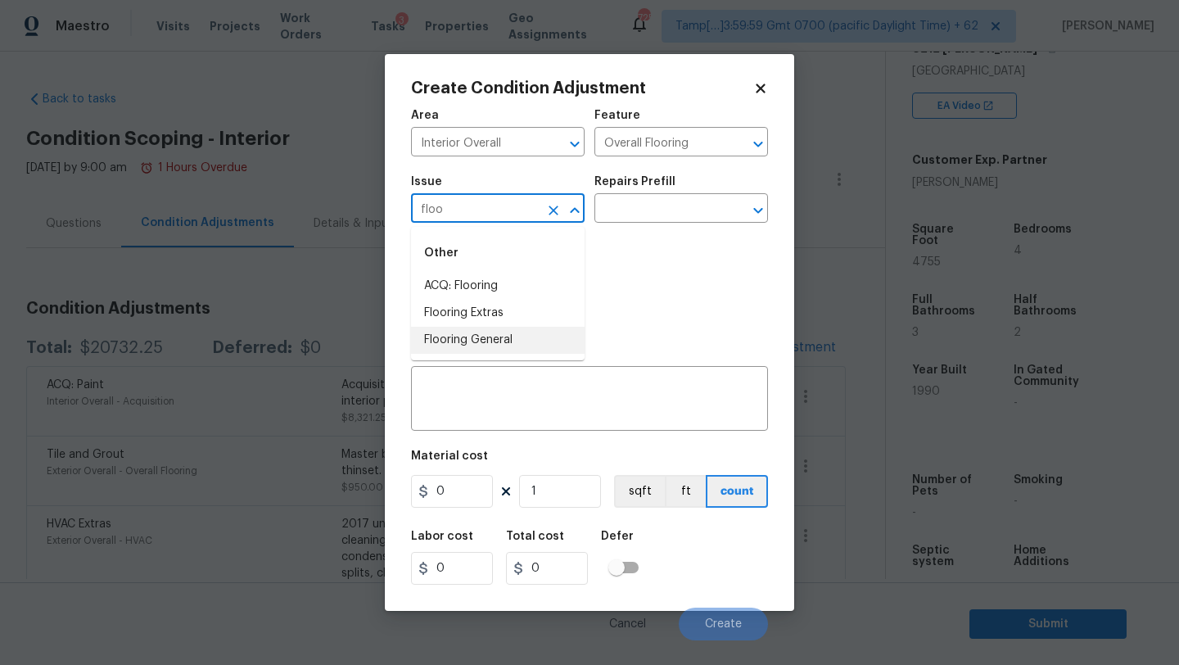
click at [485, 343] on li "Flooring General" at bounding box center [498, 340] width 174 height 27
type input "Flooring General"
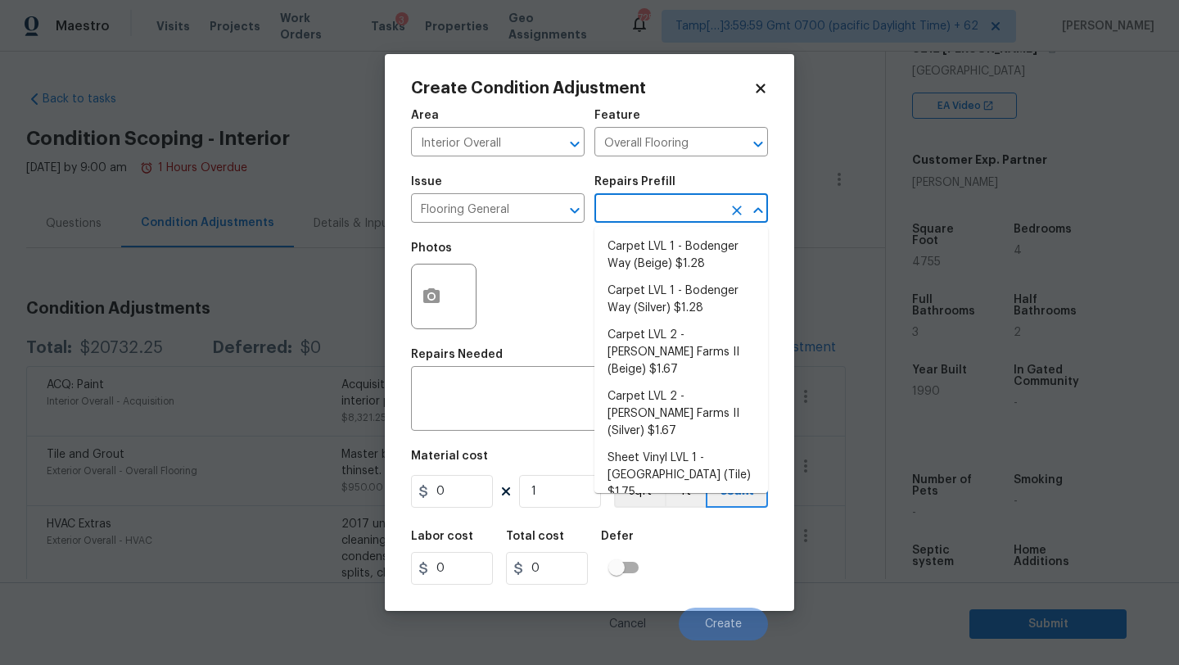
click at [625, 218] on input "text" at bounding box center [659, 209] width 128 height 25
click at [640, 341] on li "Carpet LVL 2 - Abshire Farms II (Beige) $1.67" at bounding box center [682, 352] width 174 height 61
type textarea "Install new carpet (Abshire Farms II - 749 Stony Glade) at all previously carpe…"
type input "1.67"
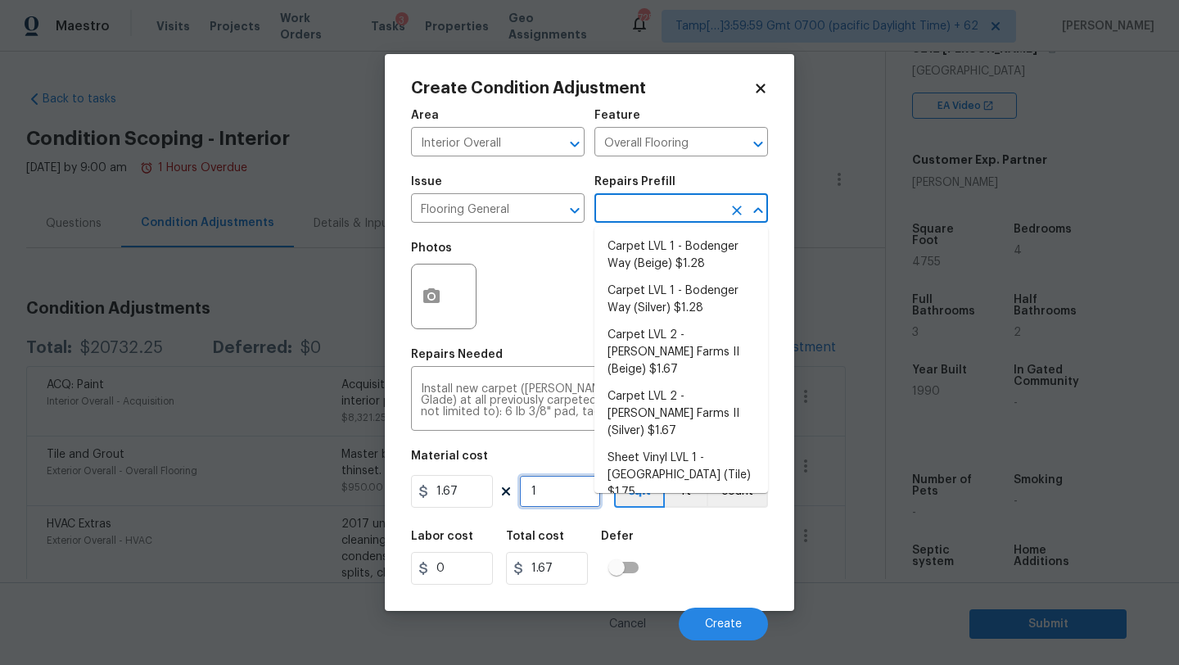
click at [564, 492] on input "1" at bounding box center [560, 491] width 82 height 33
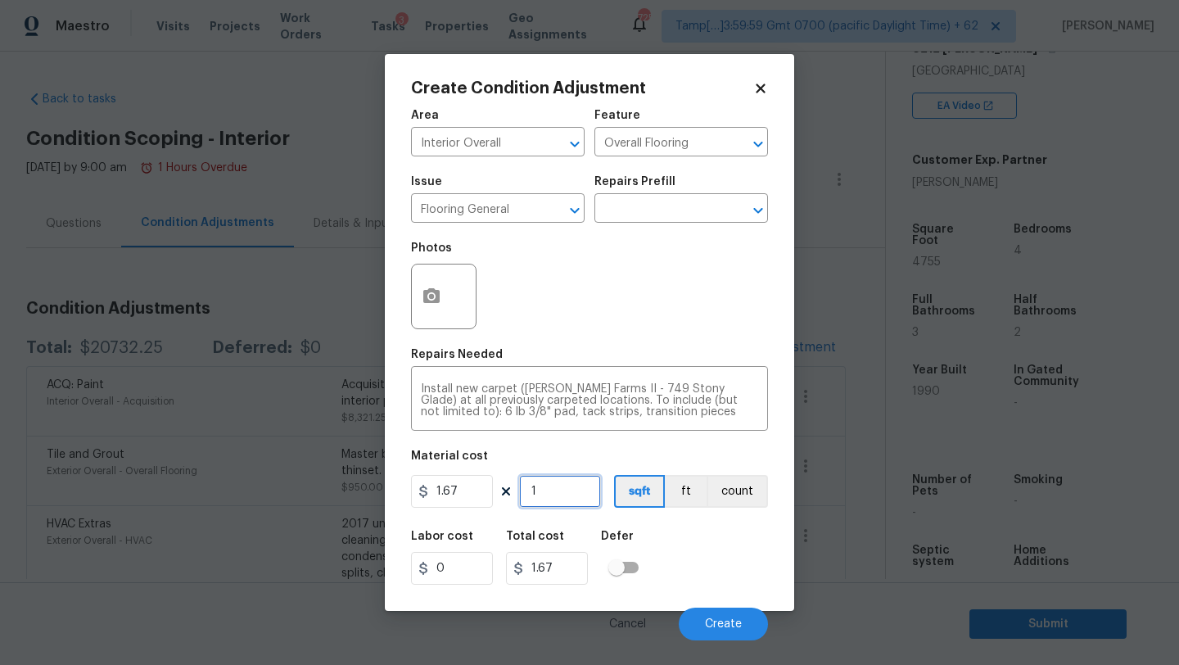
click at [564, 492] on input "1" at bounding box center [560, 491] width 82 height 33
type input "2"
type input "3.34"
type input "23"
type input "38.41"
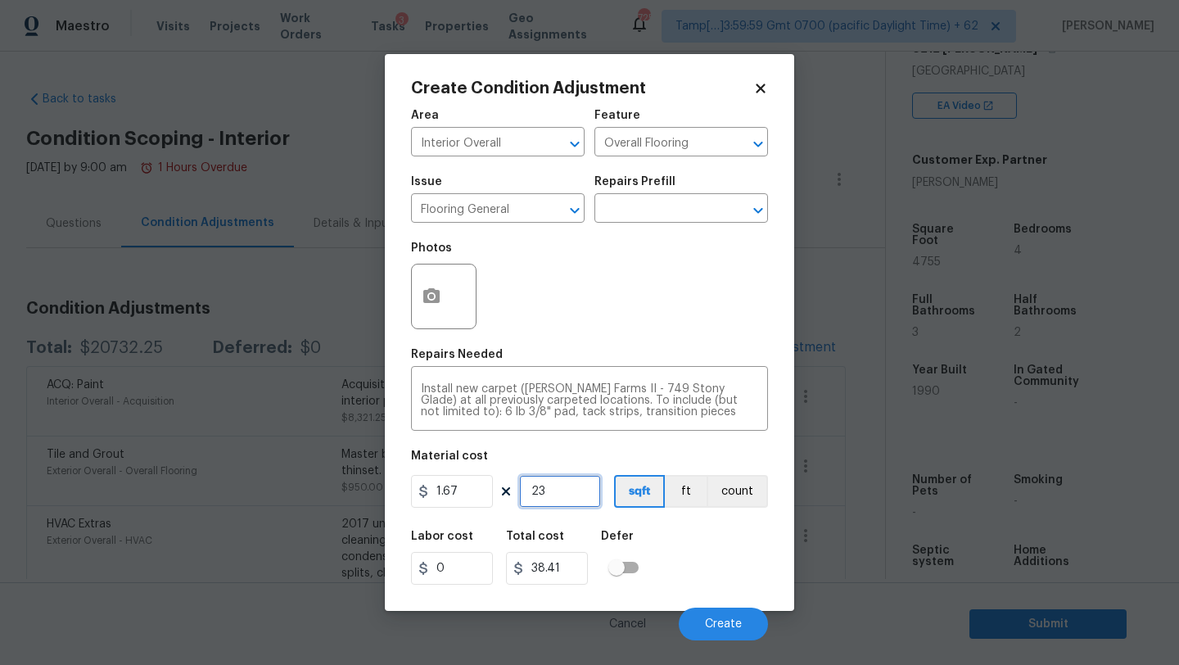
type input "237"
type input "395.79"
type input "2377"
type input "3969.59"
type input "2377"
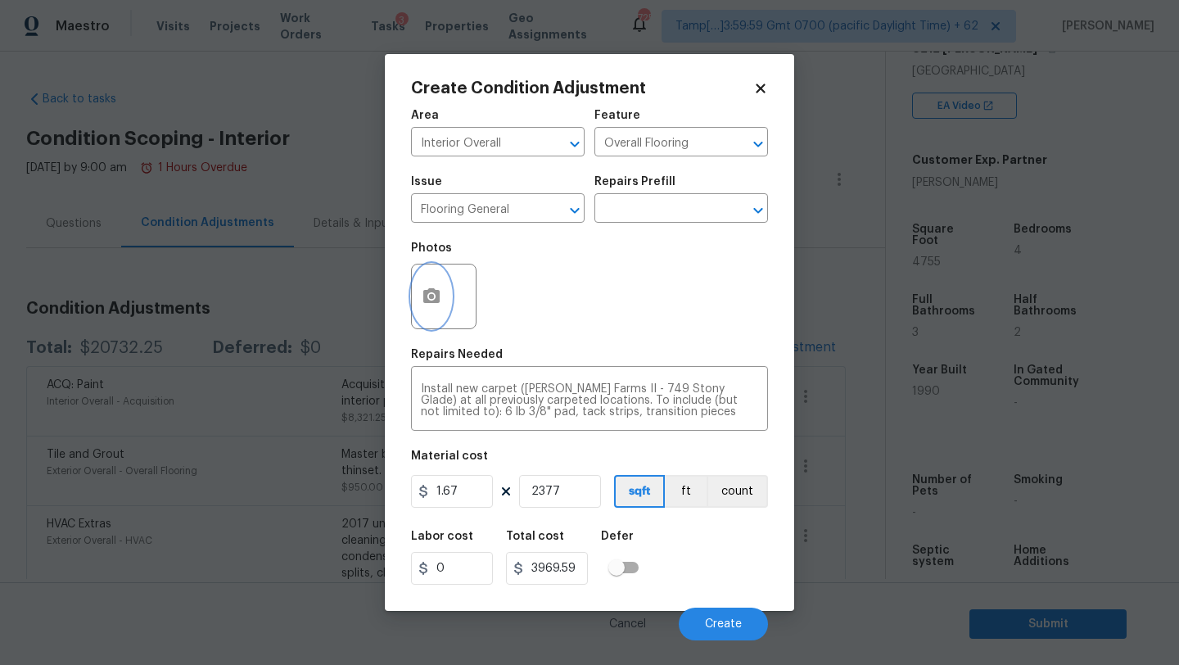
click at [434, 307] on button "button" at bounding box center [431, 297] width 39 height 64
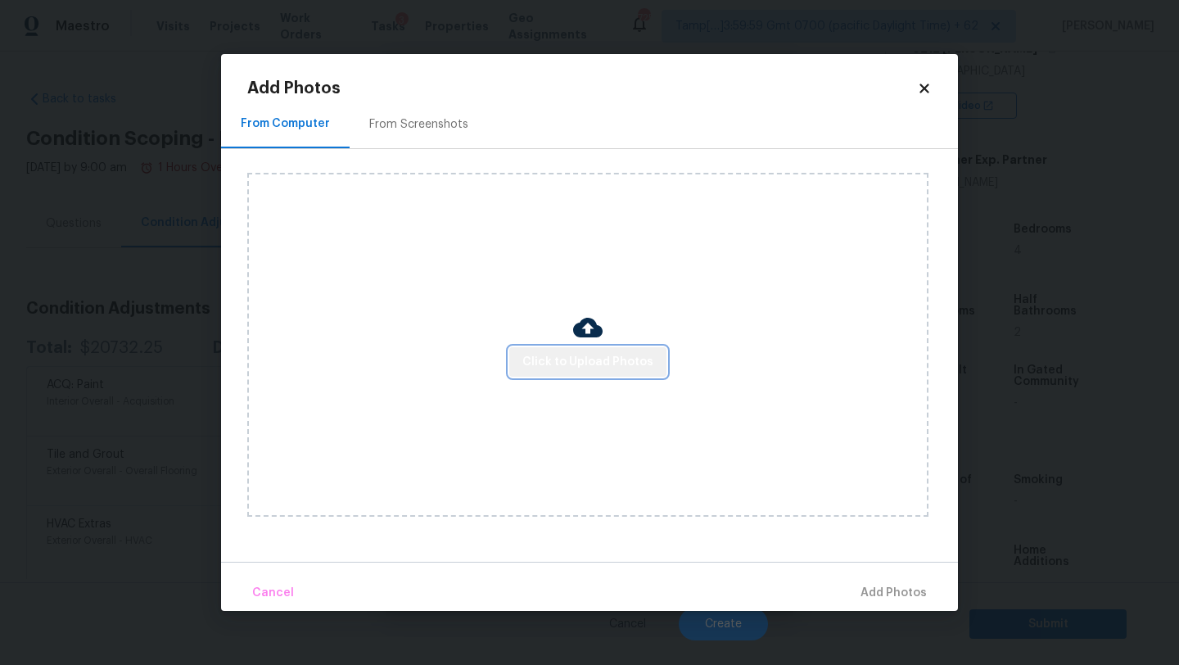
click at [597, 373] on button "Click to Upload Photos" at bounding box center [587, 362] width 157 height 30
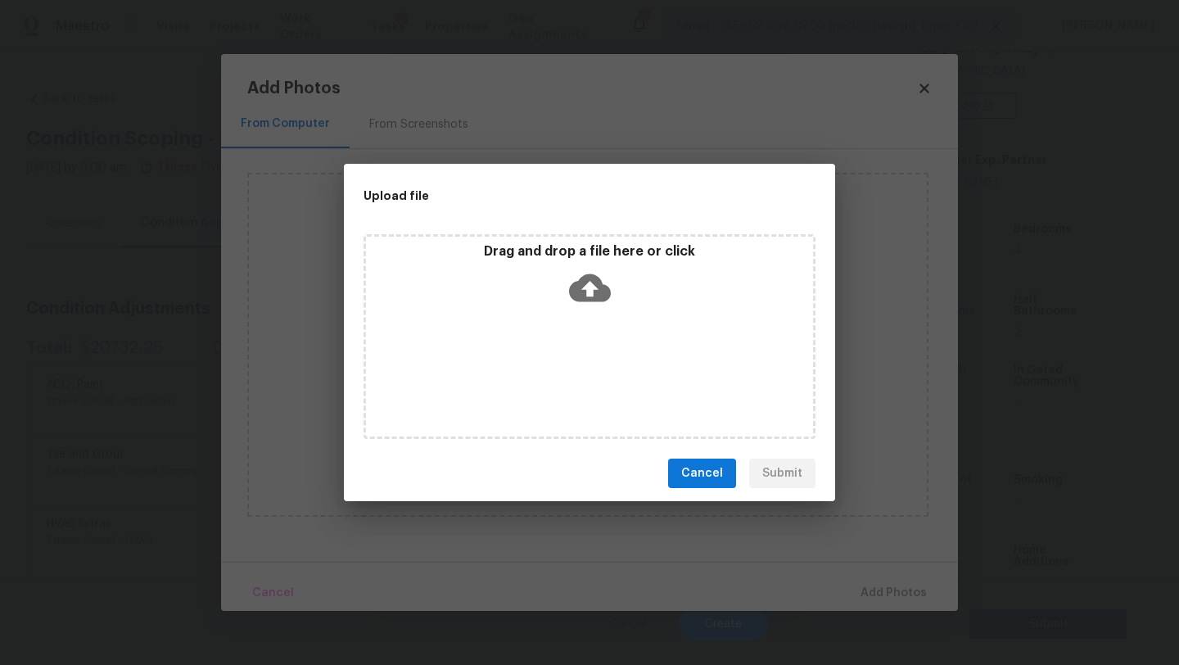
click at [597, 345] on div "Drag and drop a file here or click" at bounding box center [590, 336] width 452 height 205
